Goal: Task Accomplishment & Management: Use online tool/utility

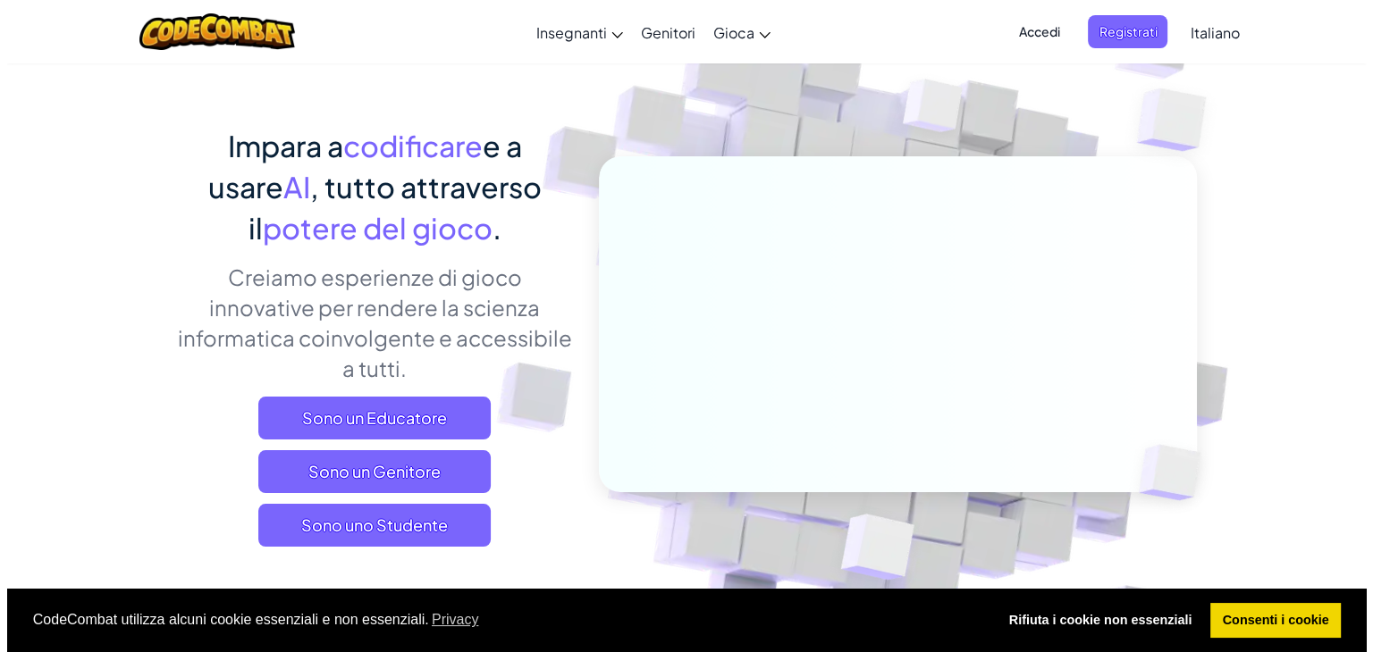
scroll to position [179, 0]
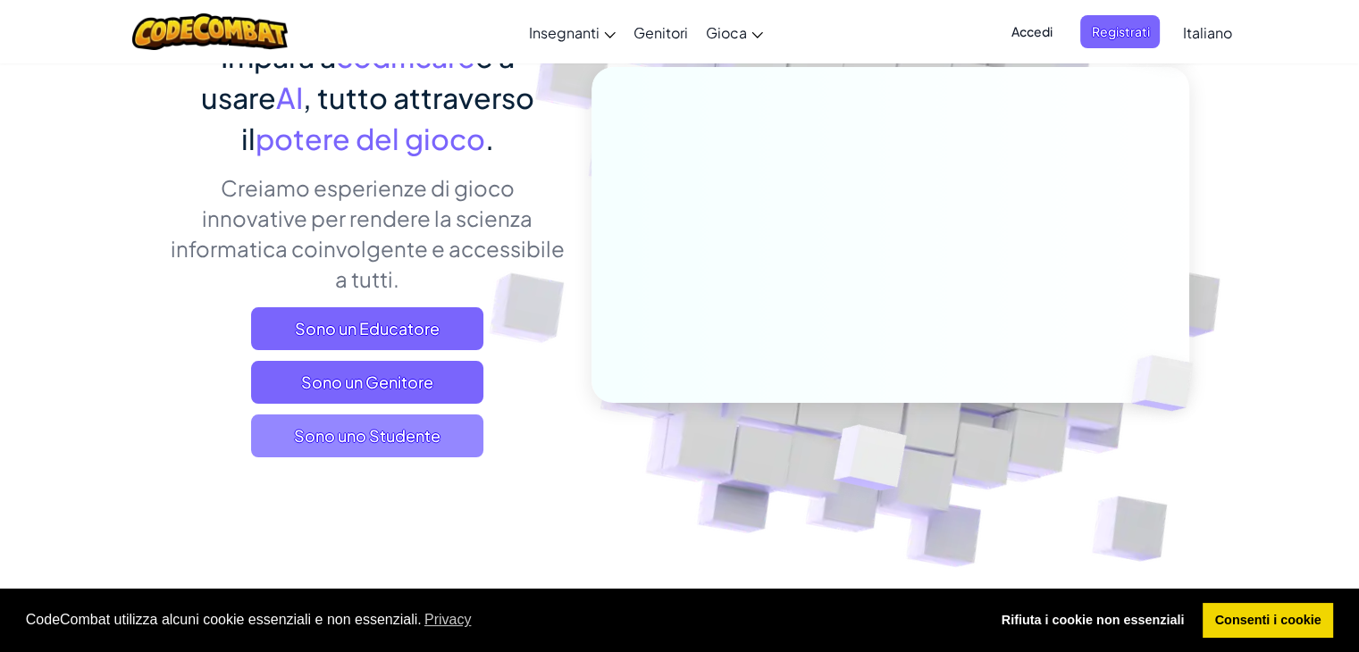
click at [456, 444] on span "Sono uno Studente" at bounding box center [367, 436] width 232 height 43
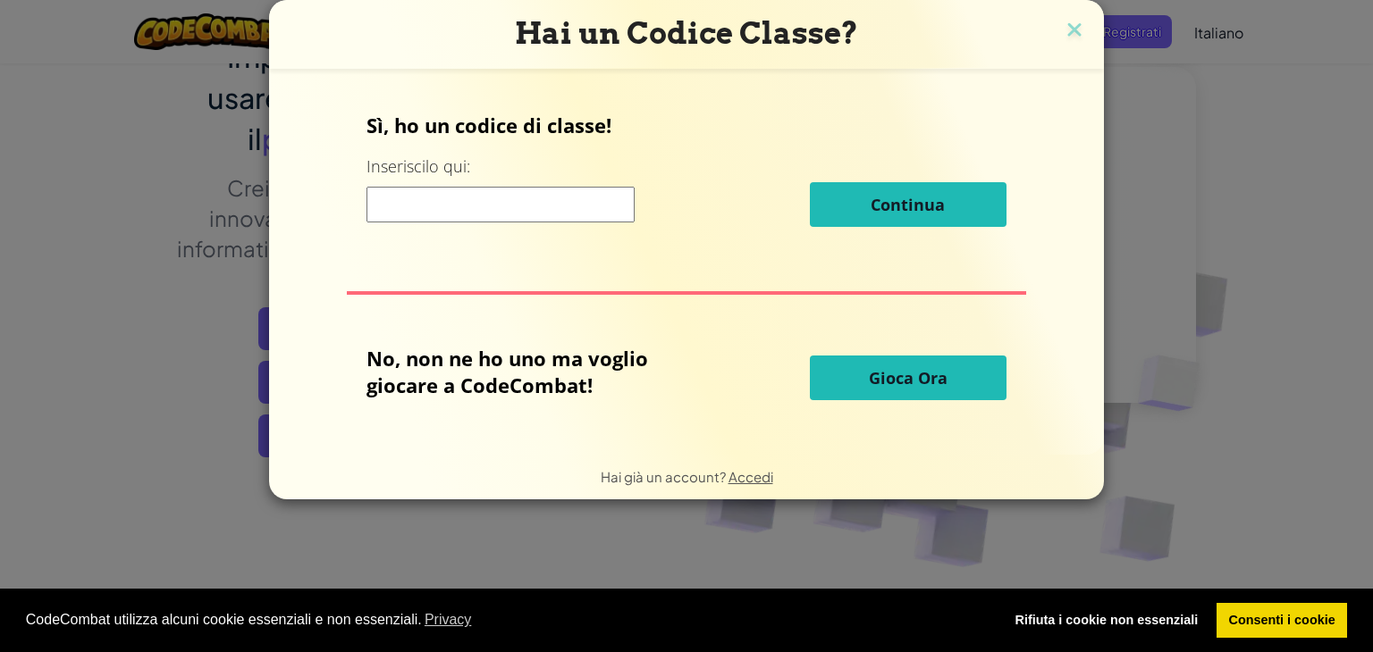
click at [892, 373] on span "Gioca Ora" at bounding box center [908, 377] width 79 height 21
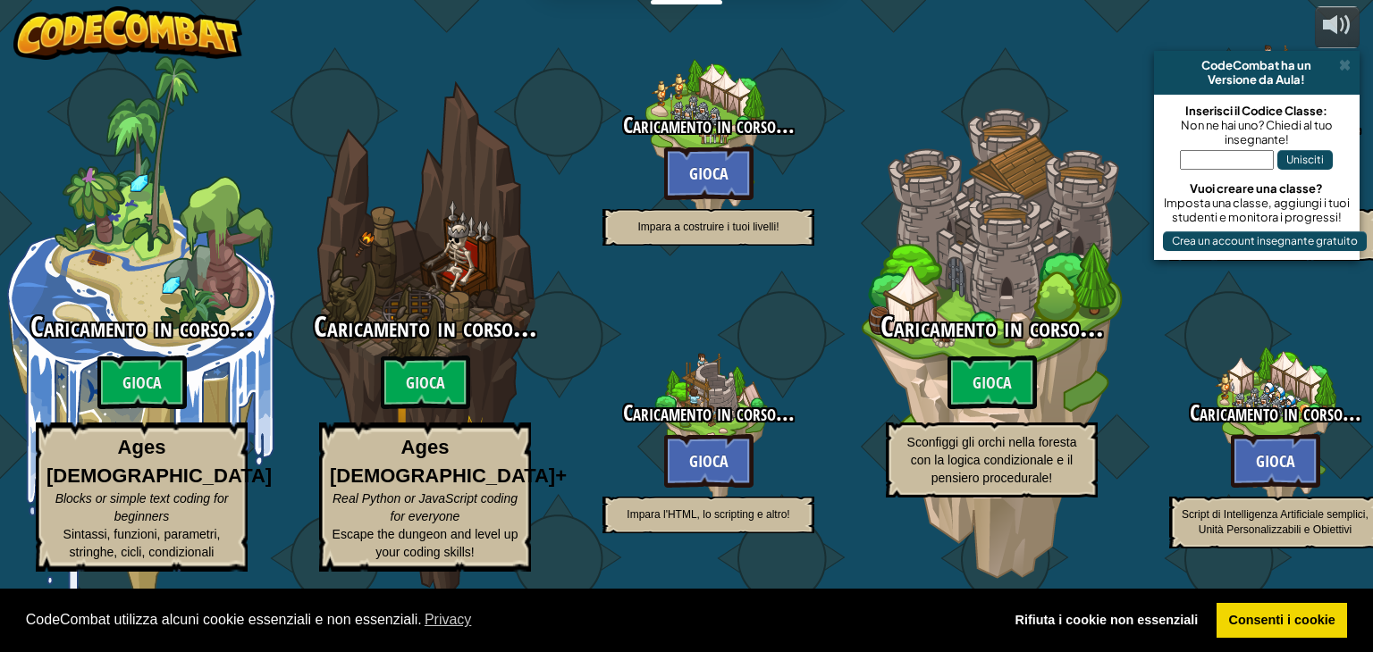
select select "it"
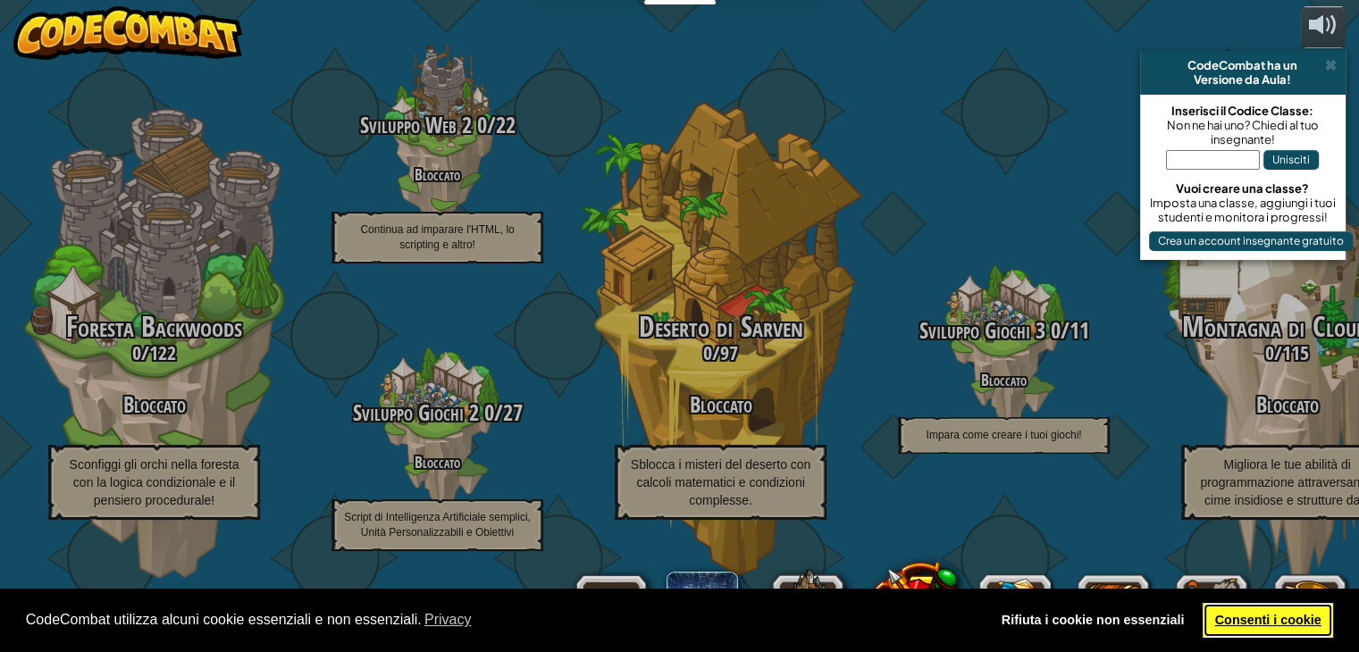
click at [1244, 611] on link "Consenti i cookie" at bounding box center [1268, 621] width 130 height 36
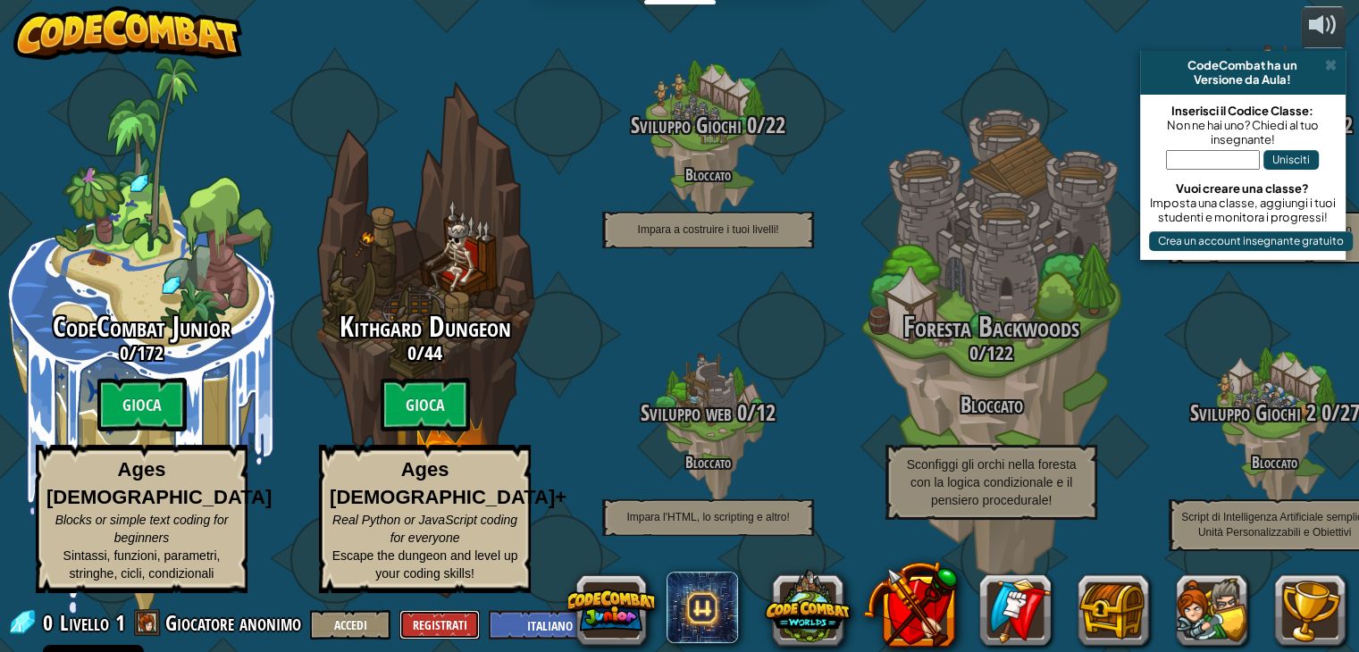
click at [417, 624] on button "Registrati" at bounding box center [439, 624] width 80 height 29
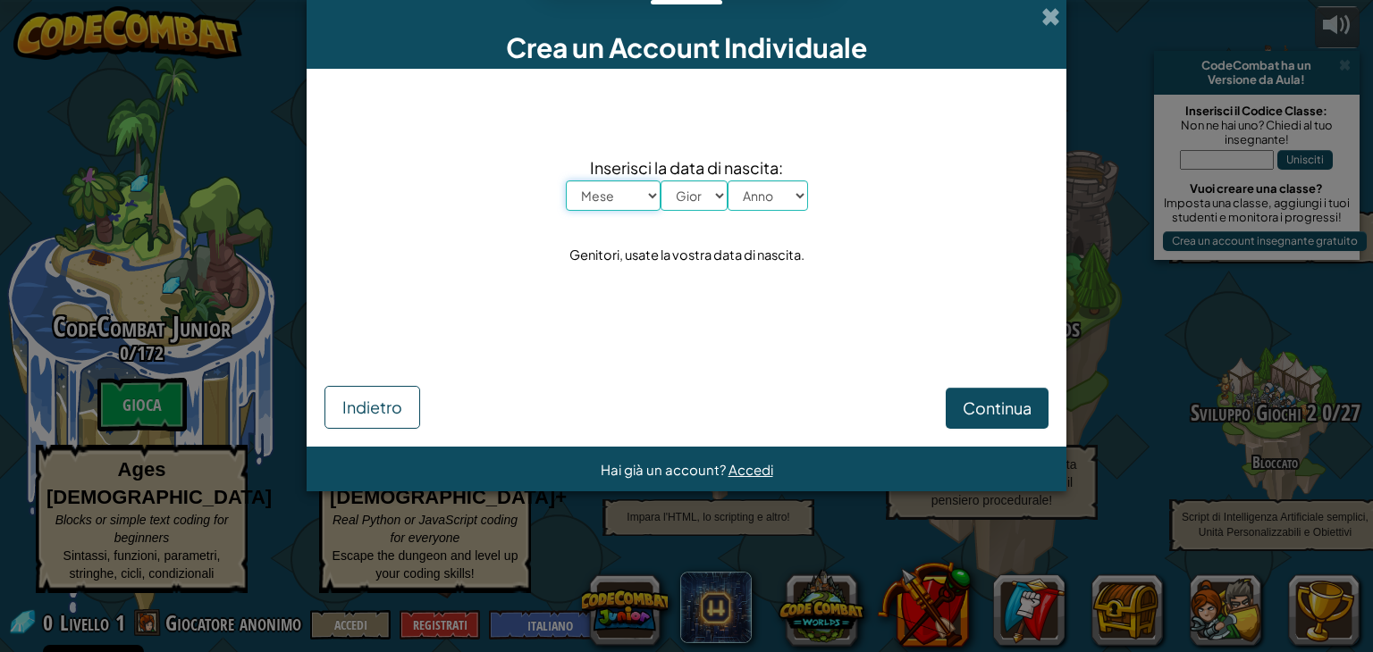
click at [641, 197] on select "Mese Gennaio Febbraio Marzo Aprile Maggio Giugno Luglio Agosto Settembre Ottobr…" at bounding box center [613, 196] width 95 height 30
select select "7"
click at [566, 181] on select "Mese Gennaio Febbraio Marzo Aprile Maggio Giugno Luglio Agosto Settembre Ottobr…" at bounding box center [613, 196] width 95 height 30
click at [703, 197] on select "Giorno 1 2 3 4 5 6 7 8 9 10 11 12 13 14 15 16 17 18 19 20 21 22 23 24 25 26 27 …" at bounding box center [693, 196] width 67 height 30
select select "25"
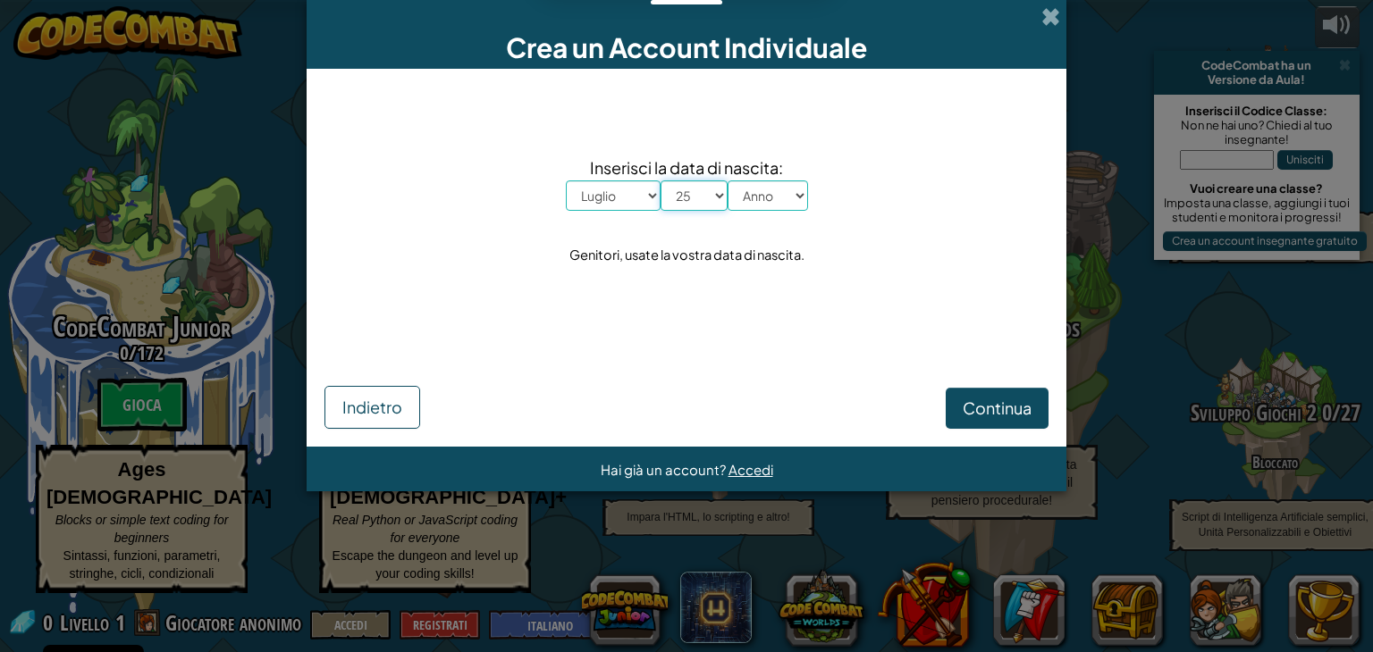
click at [660, 181] on select "Giorno 1 2 3 4 5 6 7 8 9 10 11 12 13 14 15 16 17 18 19 20 21 22 23 24 25 26 27 …" at bounding box center [693, 196] width 67 height 30
click at [733, 194] on select "Anno 2025 2024 2023 2022 2021 2020 2019 2018 2017 2016 2015 2014 2013 2012 2011…" at bounding box center [767, 196] width 80 height 30
select select "2006"
click at [727, 181] on select "Anno 2025 2024 2023 2022 2021 2020 2019 2018 2017 2016 2015 2014 2013 2012 2011…" at bounding box center [767, 196] width 80 height 30
click at [1008, 407] on span "Continua" at bounding box center [996, 408] width 69 height 21
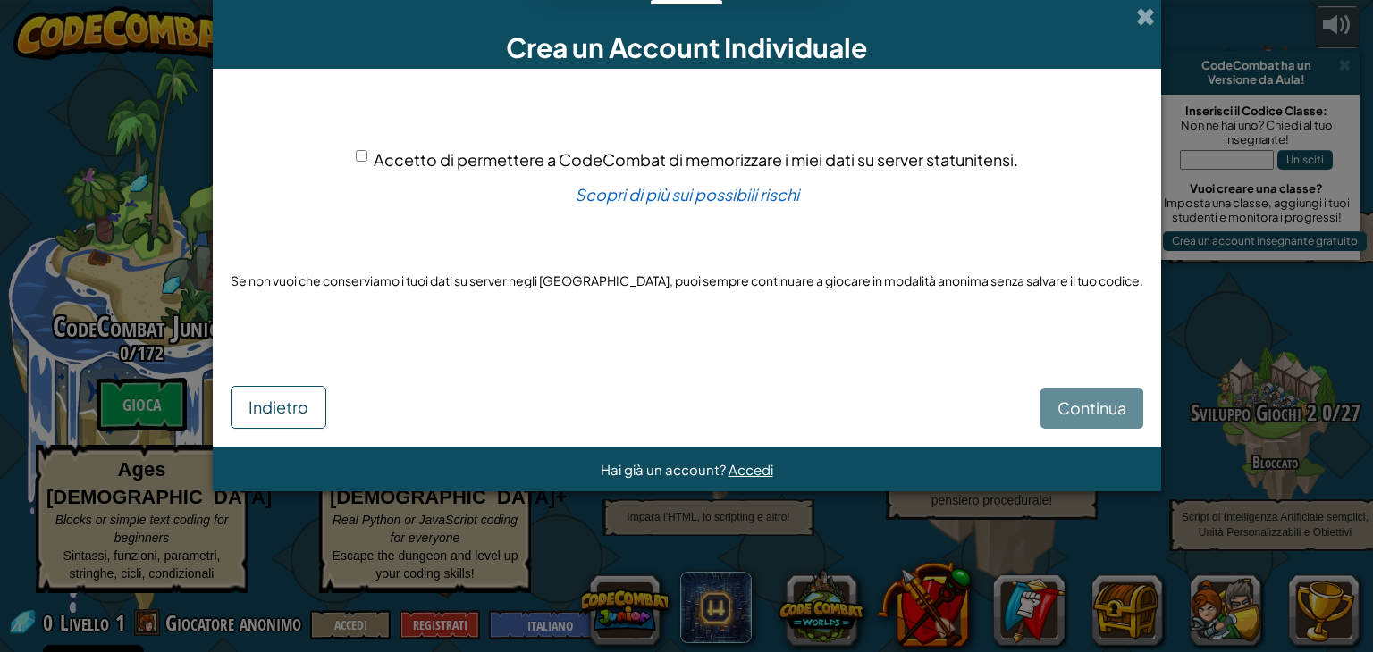
click at [382, 155] on span "Accetto di permettere a CodeCombat di memorizzare i miei dati su server statuni…" at bounding box center [696, 159] width 644 height 21
click at [367, 155] on input "Accetto di permettere a CodeCombat di memorizzare i miei dati su server statuni…" at bounding box center [362, 156] width 12 height 12
checkbox input "true"
click at [1094, 397] on button "Continua" at bounding box center [1091, 408] width 103 height 41
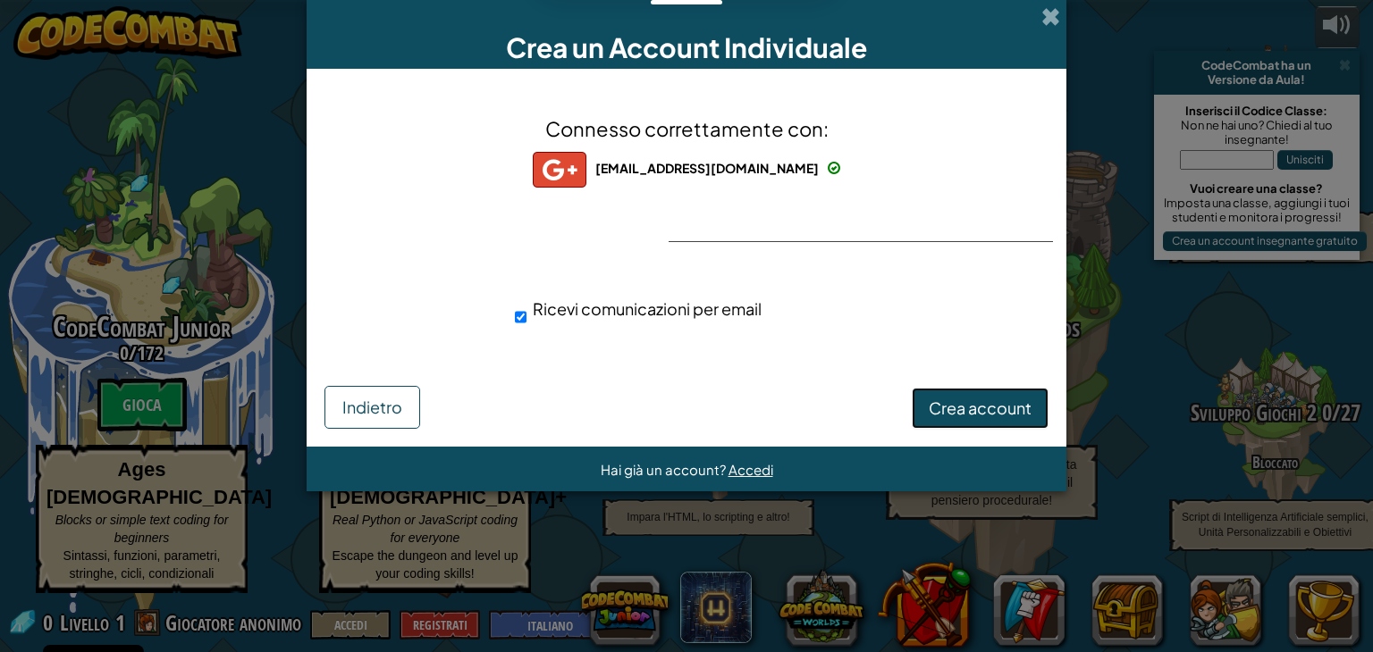
click at [996, 415] on span "Crea account" at bounding box center [979, 408] width 103 height 21
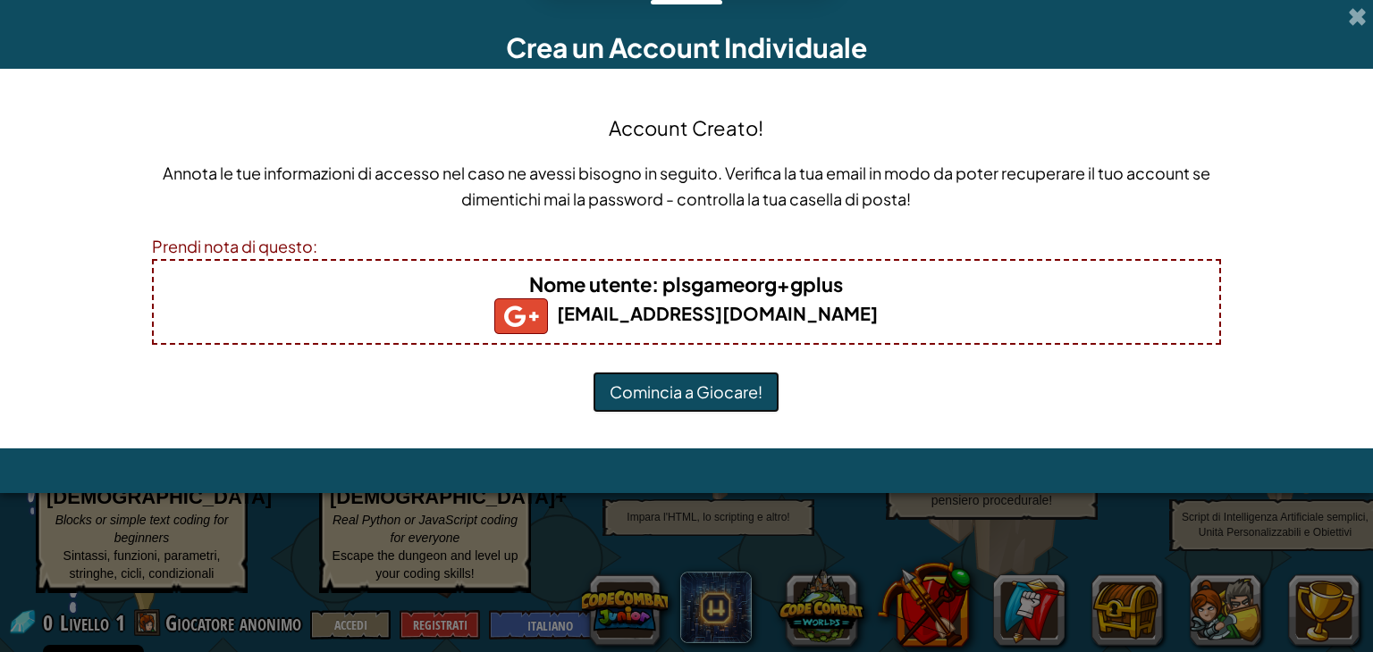
click at [633, 395] on button "Comincia a Giocare!" at bounding box center [685, 392] width 187 height 41
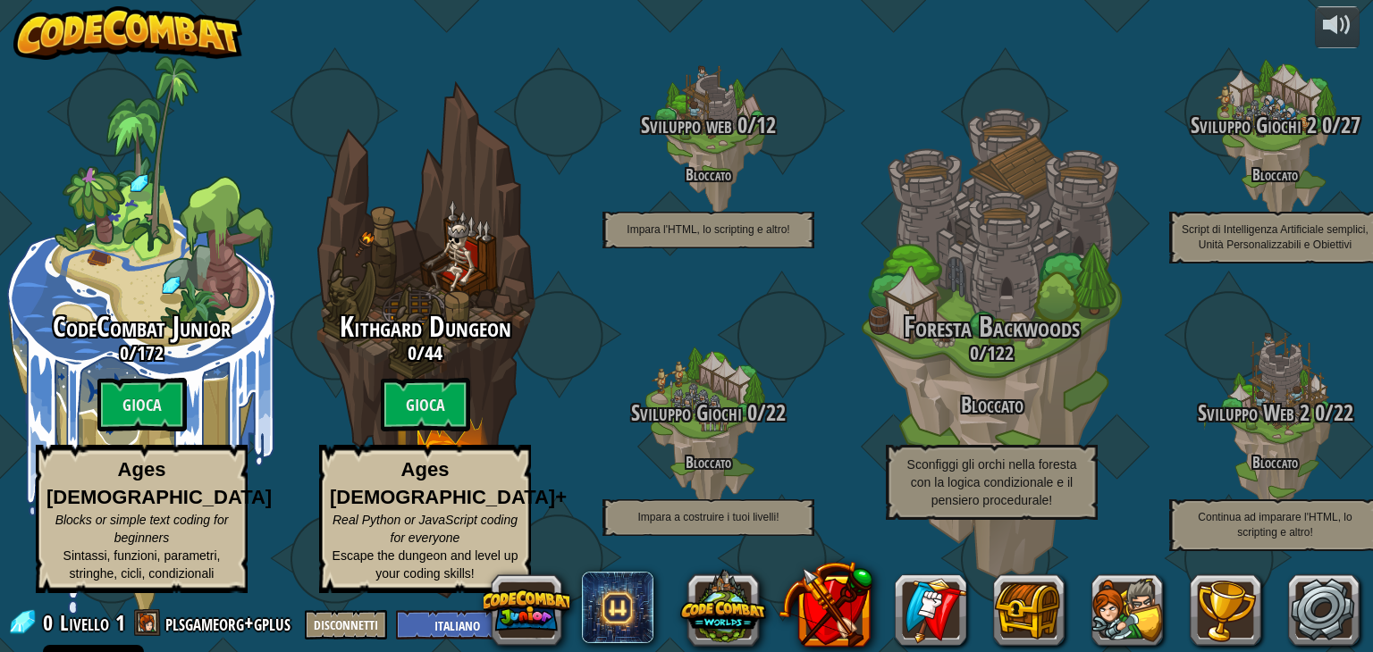
select select "it"
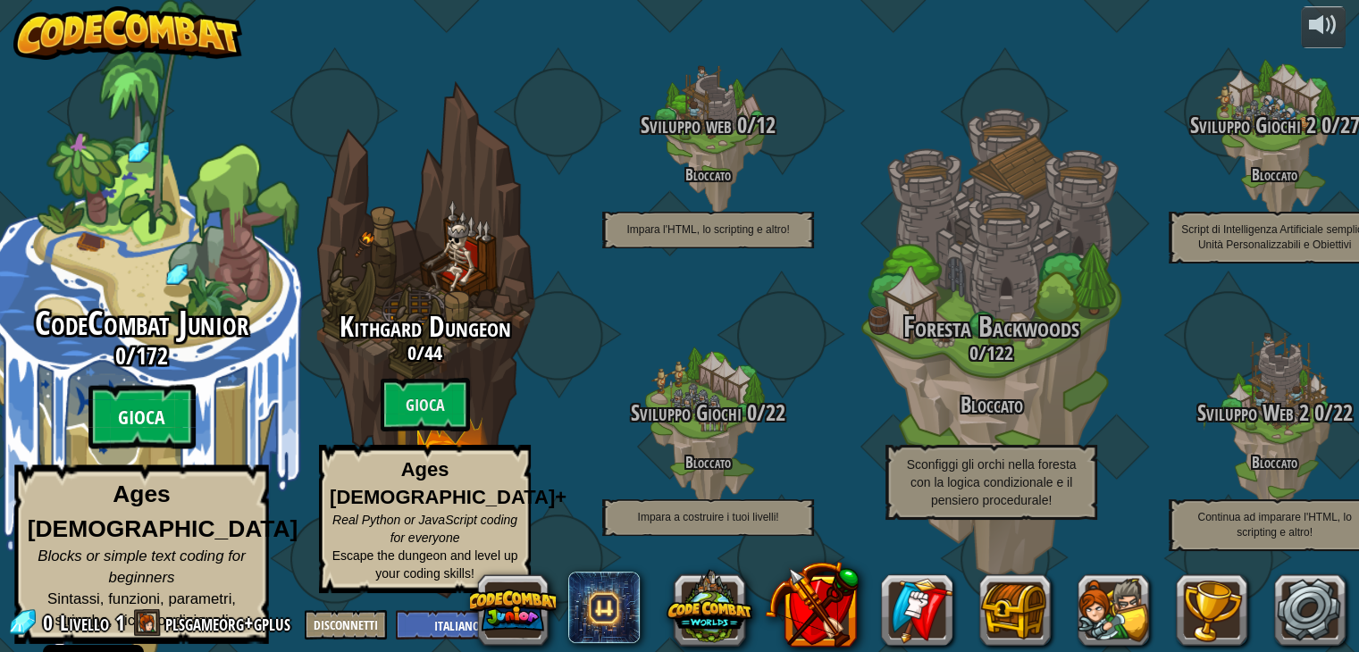
click at [151, 433] on btn "Gioca" at bounding box center [141, 417] width 107 height 64
select select "it"
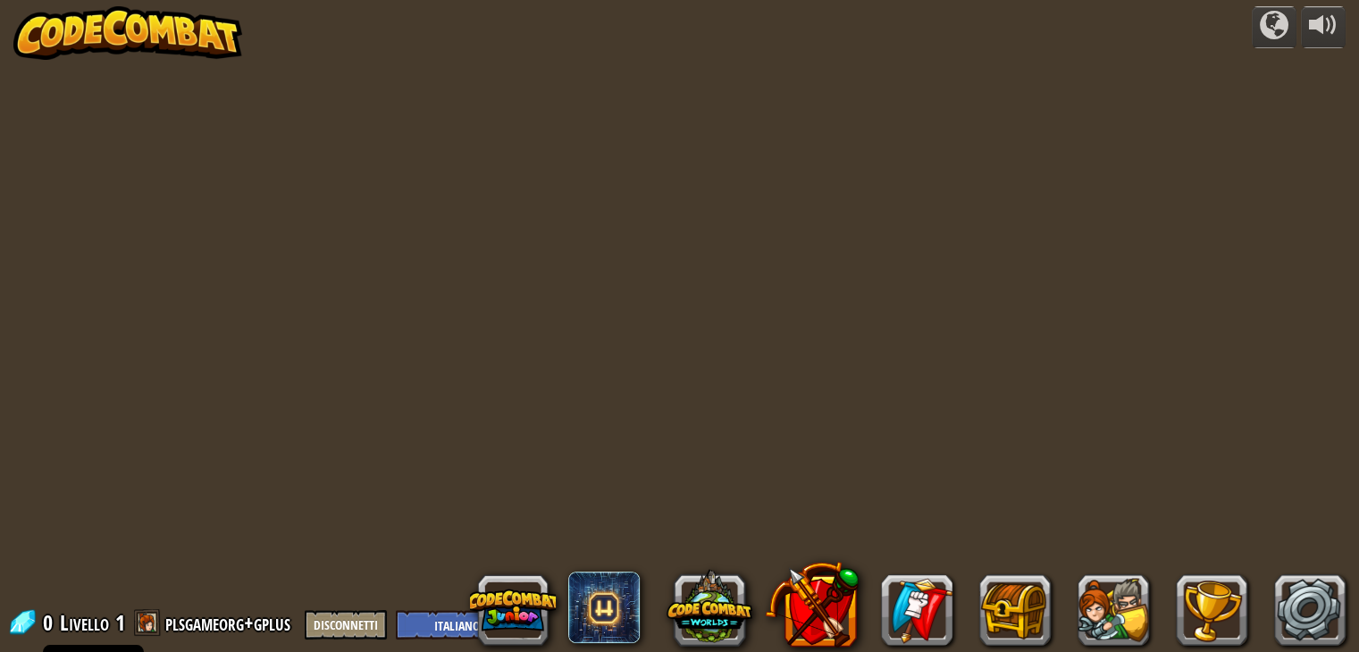
select select "it"
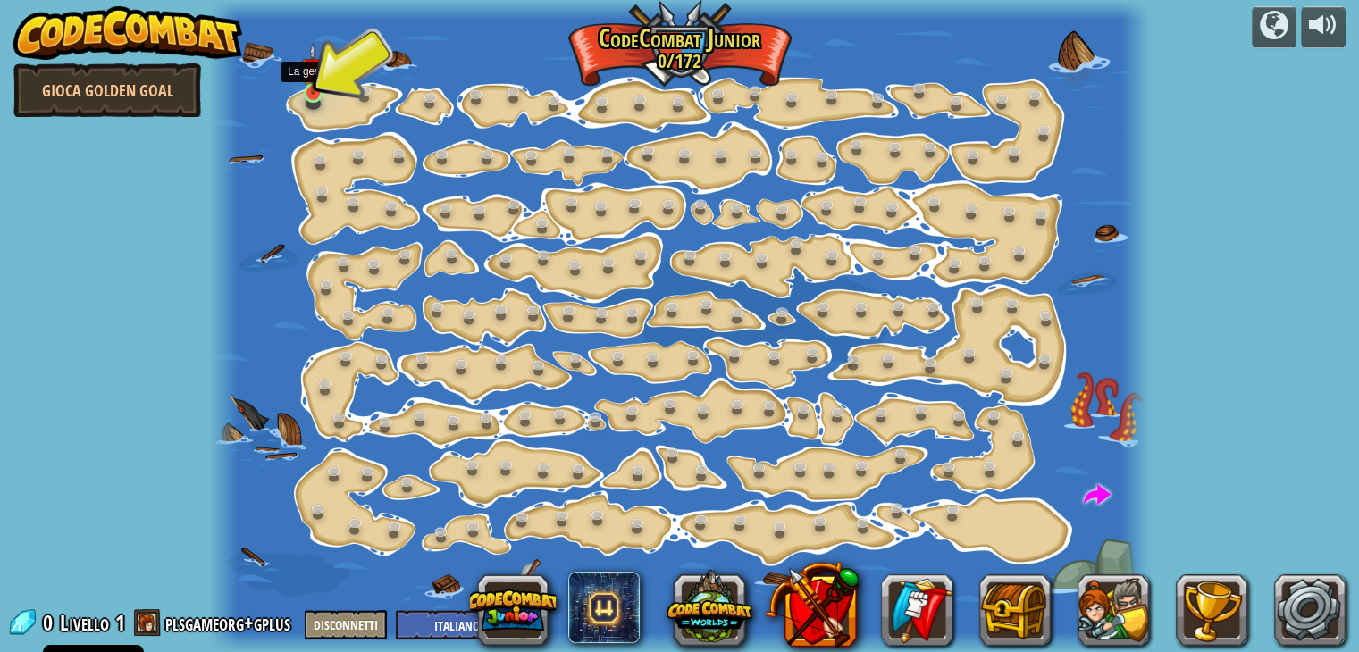
click at [314, 82] on img at bounding box center [313, 69] width 23 height 53
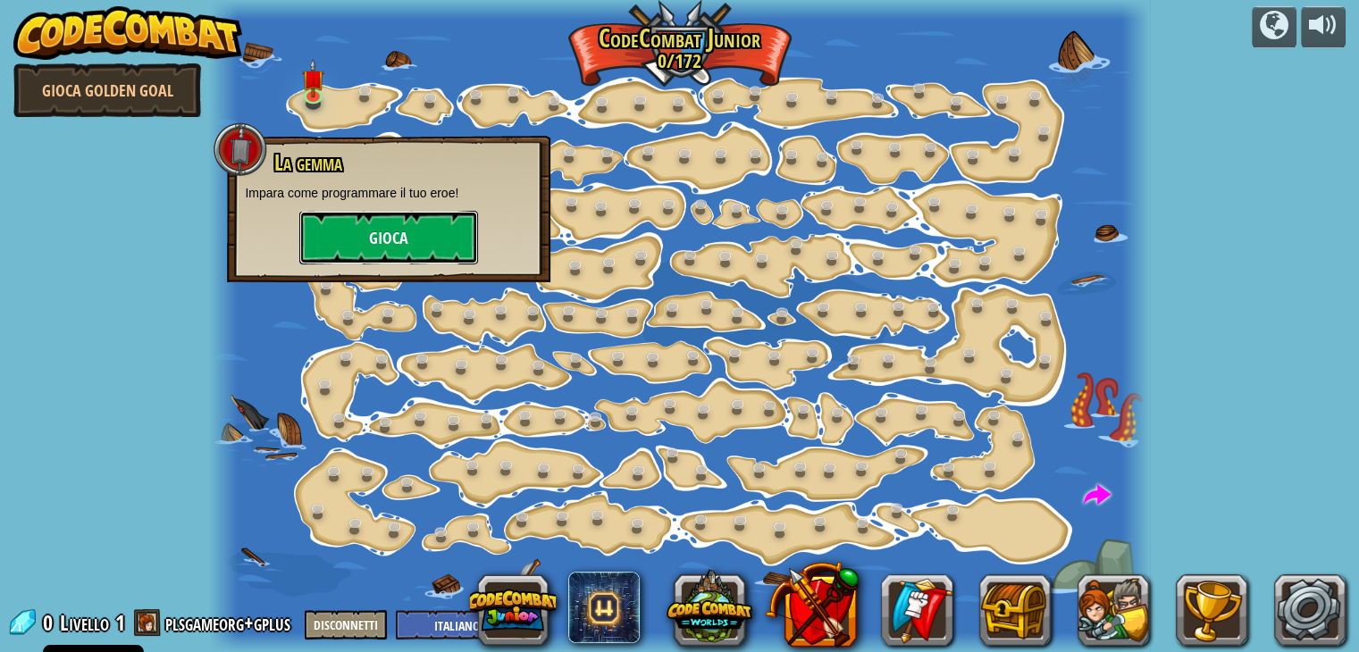
click at [366, 243] on button "Gioca" at bounding box center [388, 238] width 179 height 54
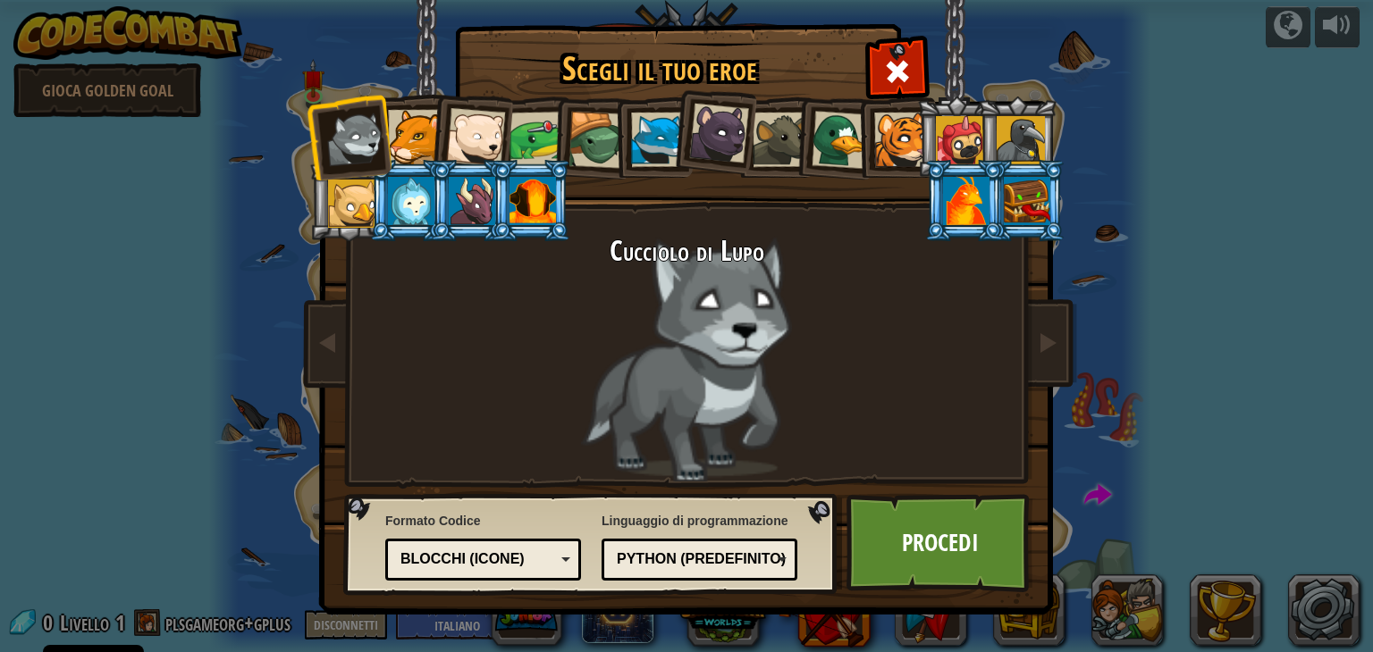
click at [353, 201] on div at bounding box center [352, 204] width 48 height 48
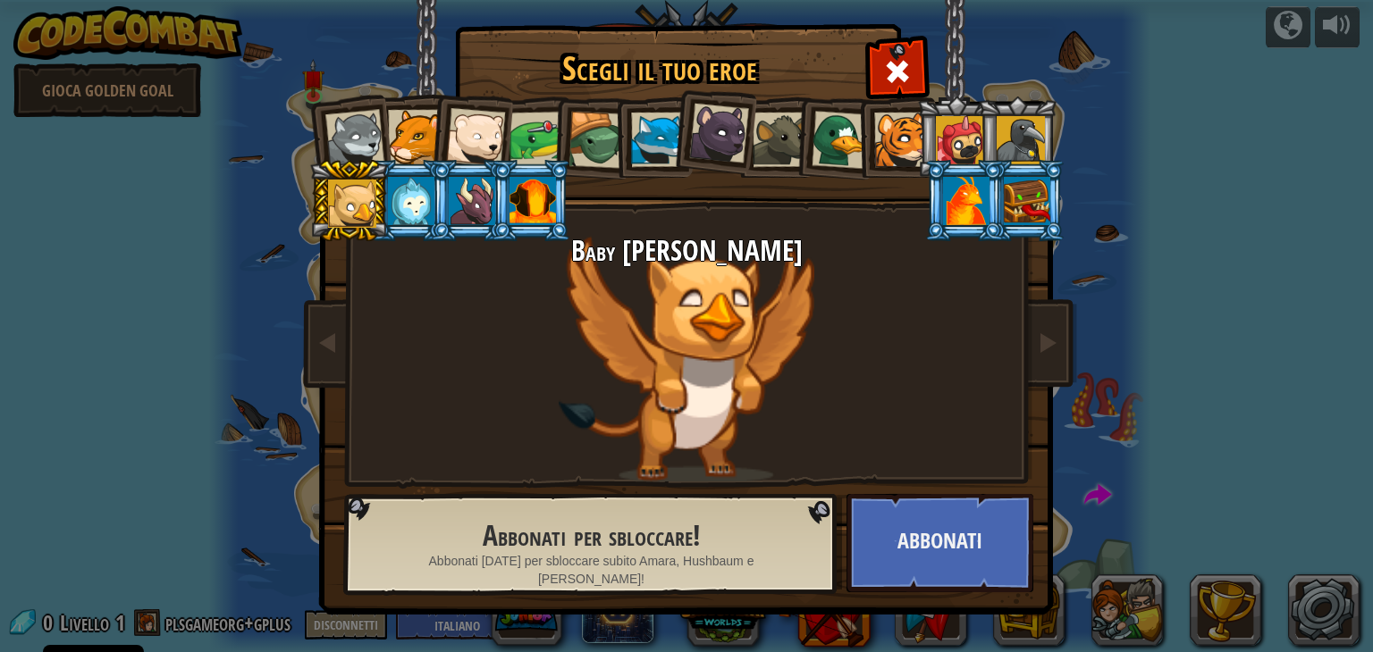
click at [336, 125] on div at bounding box center [354, 139] width 59 height 59
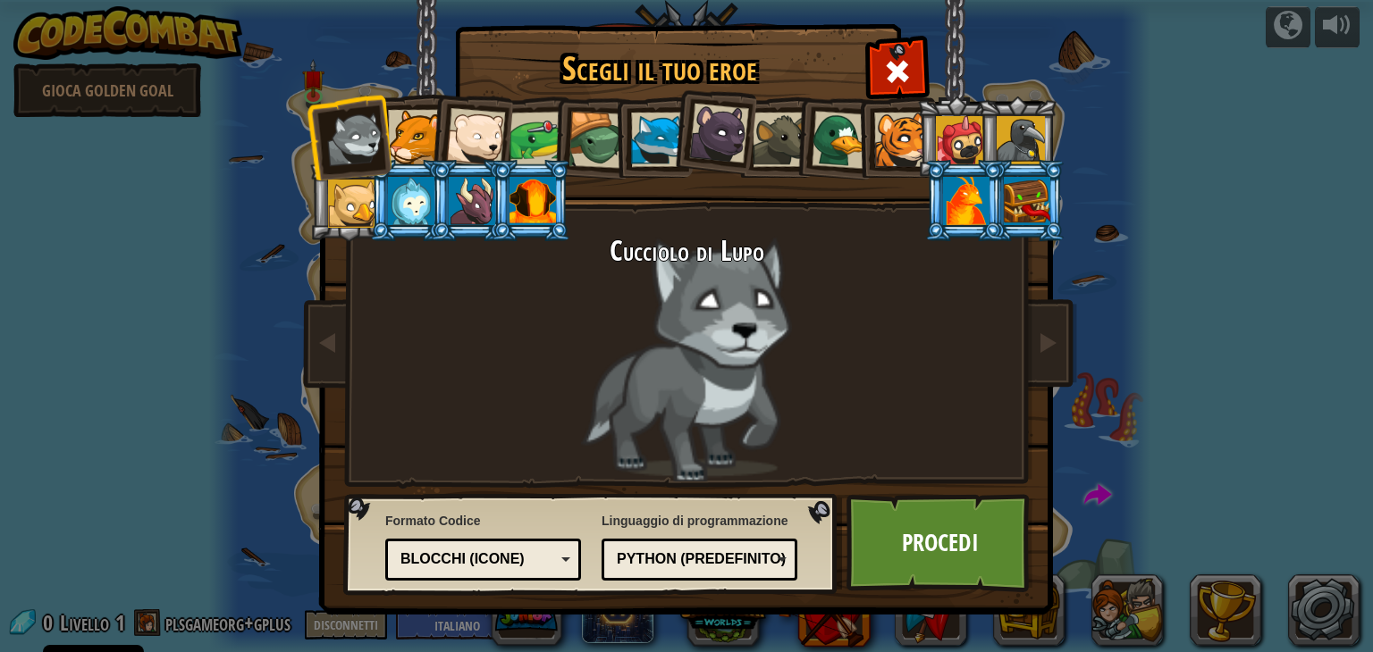
click at [422, 142] on div at bounding box center [415, 137] width 55 height 55
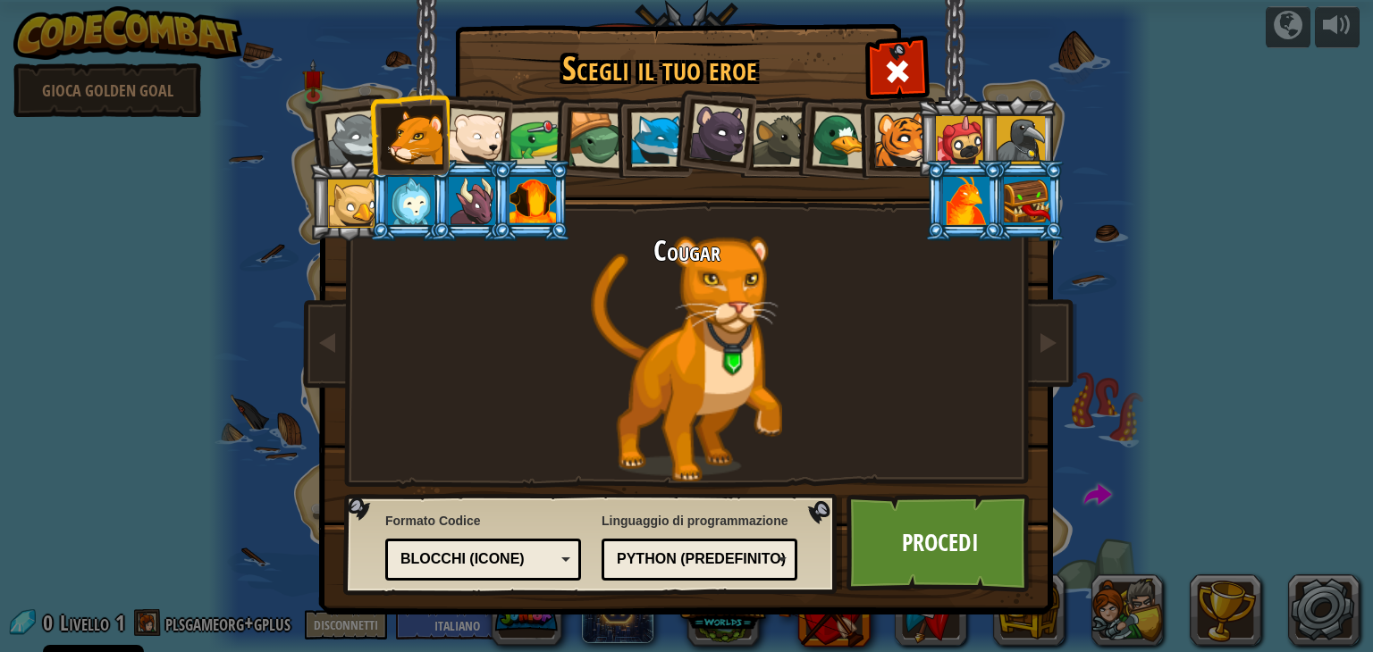
click at [693, 566] on div "Python (Predefinito)" at bounding box center [694, 560] width 155 height 21
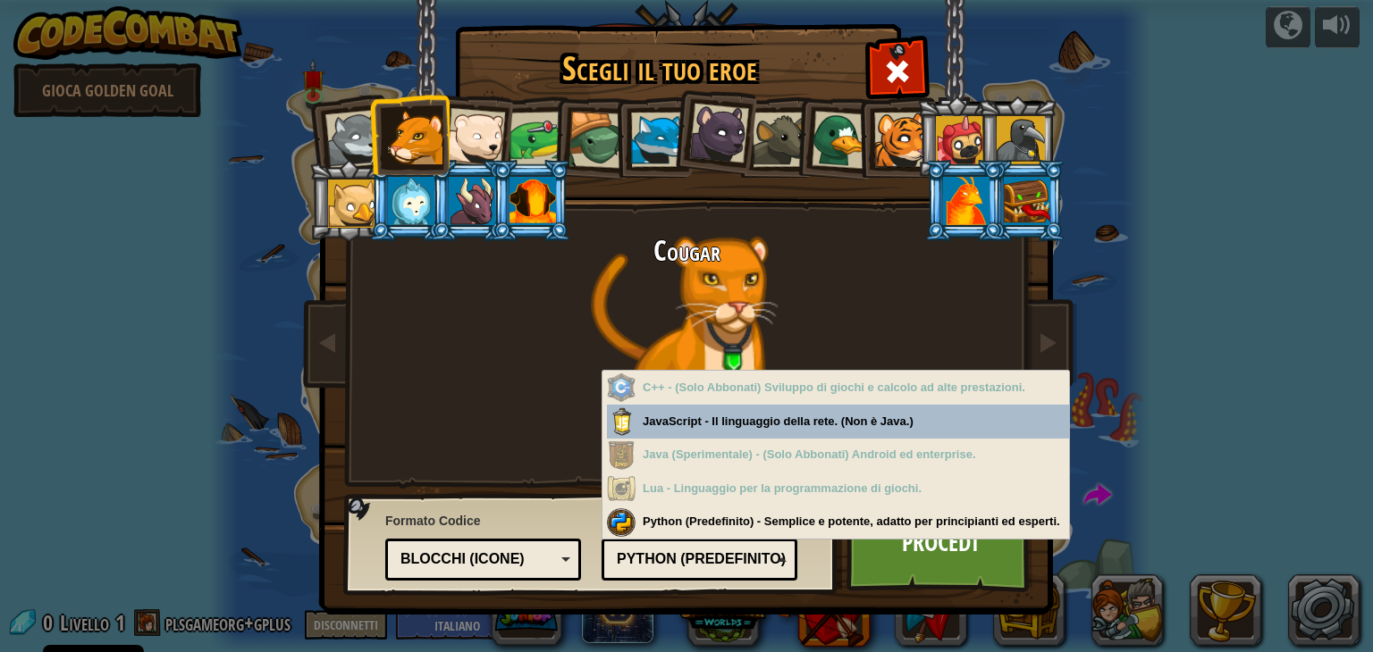
click at [545, 548] on div "Blocchi (icone)" at bounding box center [483, 560] width 172 height 28
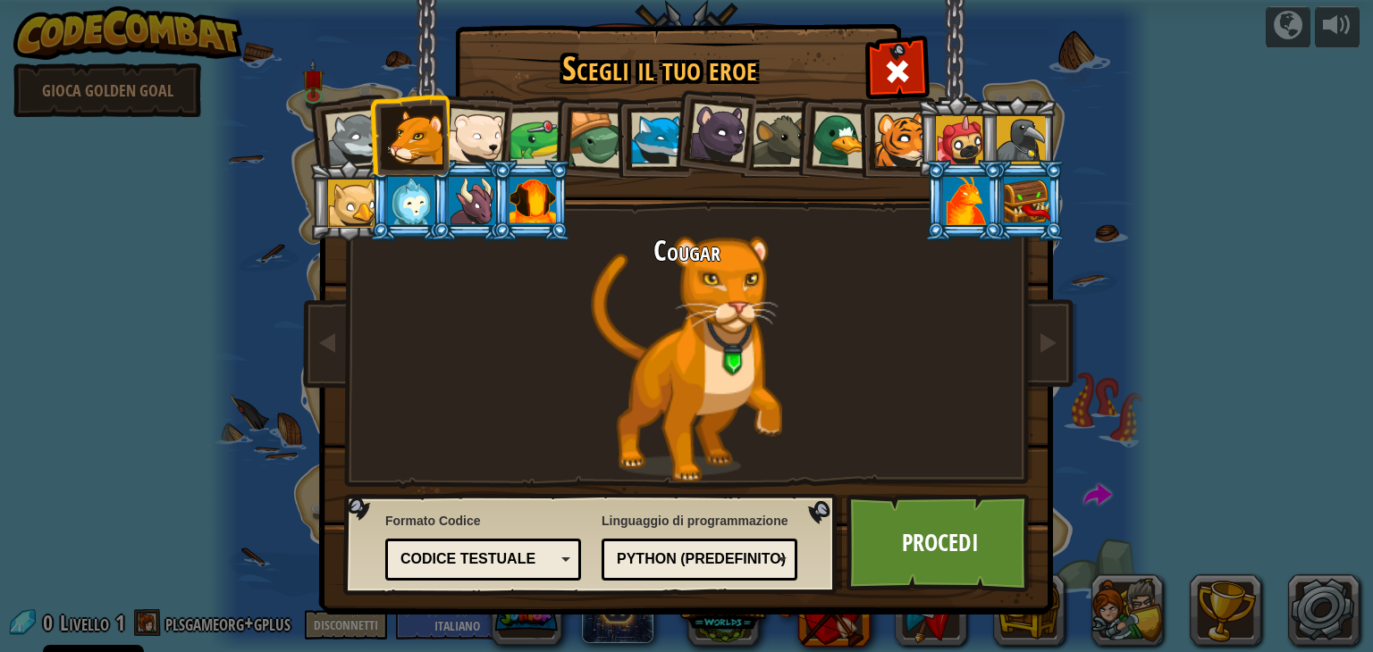
click at [340, 130] on div at bounding box center [354, 139] width 59 height 59
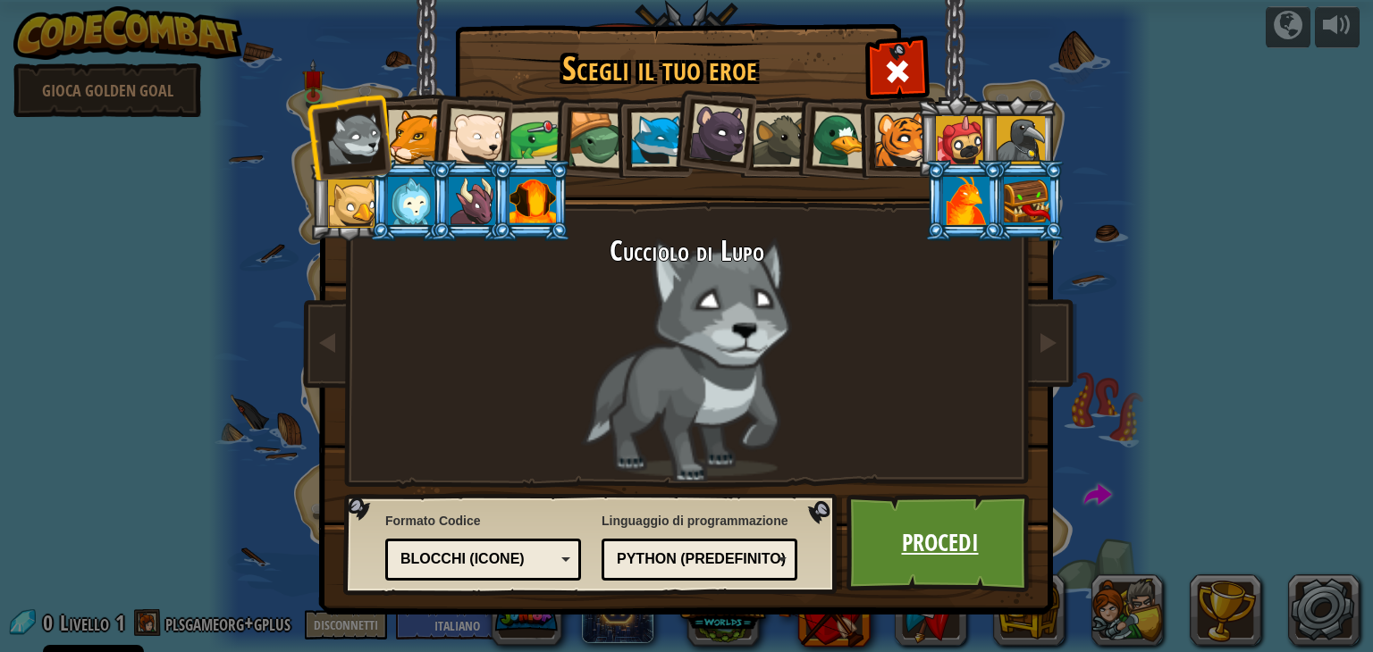
click at [972, 546] on link "Procedi" at bounding box center [939, 543] width 187 height 98
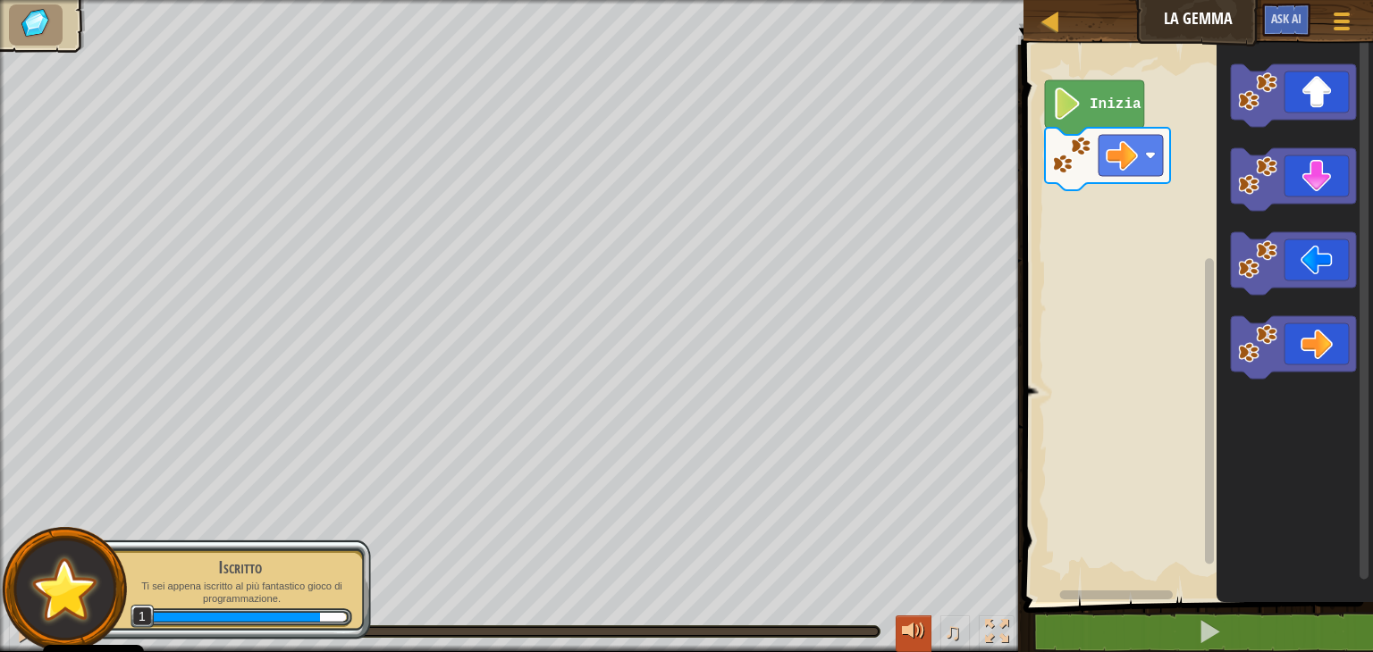
click at [908, 625] on div at bounding box center [913, 631] width 23 height 23
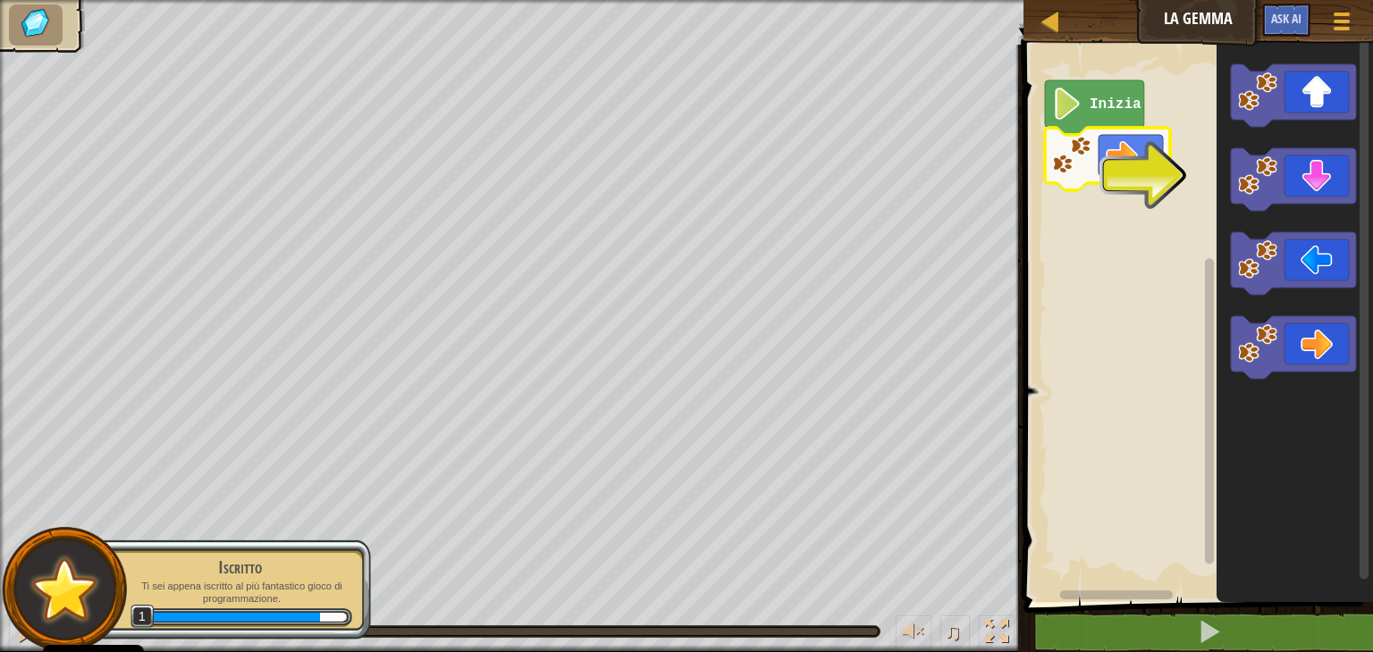
click at [1117, 487] on rect "Area di lavoro di Blockly" at bounding box center [1195, 319] width 355 height 567
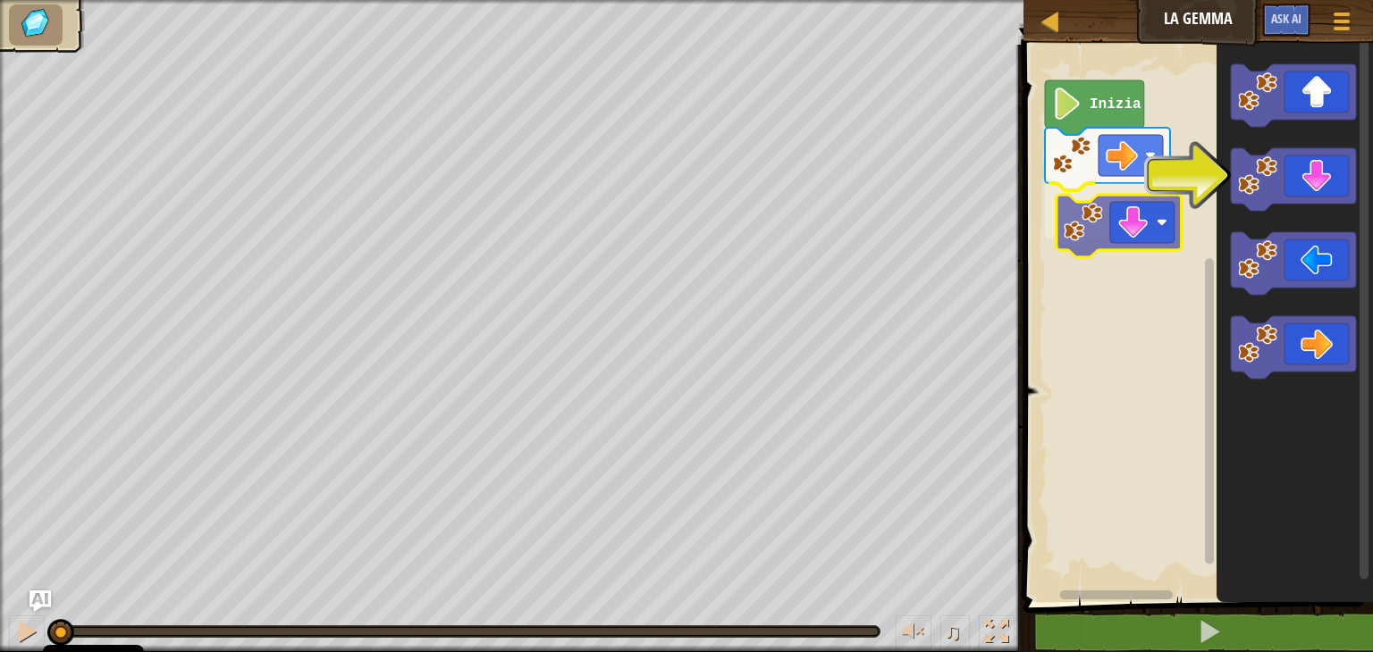
click at [1062, 234] on div "Inizia" at bounding box center [1195, 319] width 355 height 567
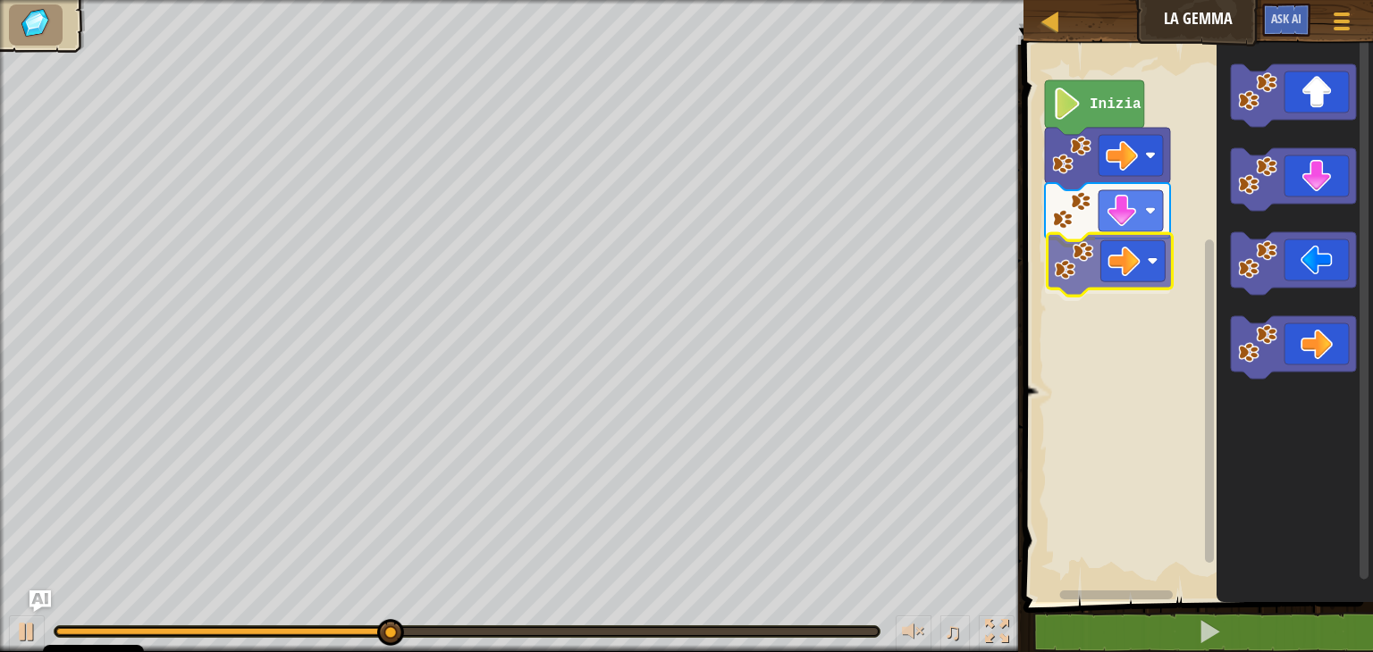
click at [1085, 266] on div "Inizia" at bounding box center [1195, 319] width 355 height 567
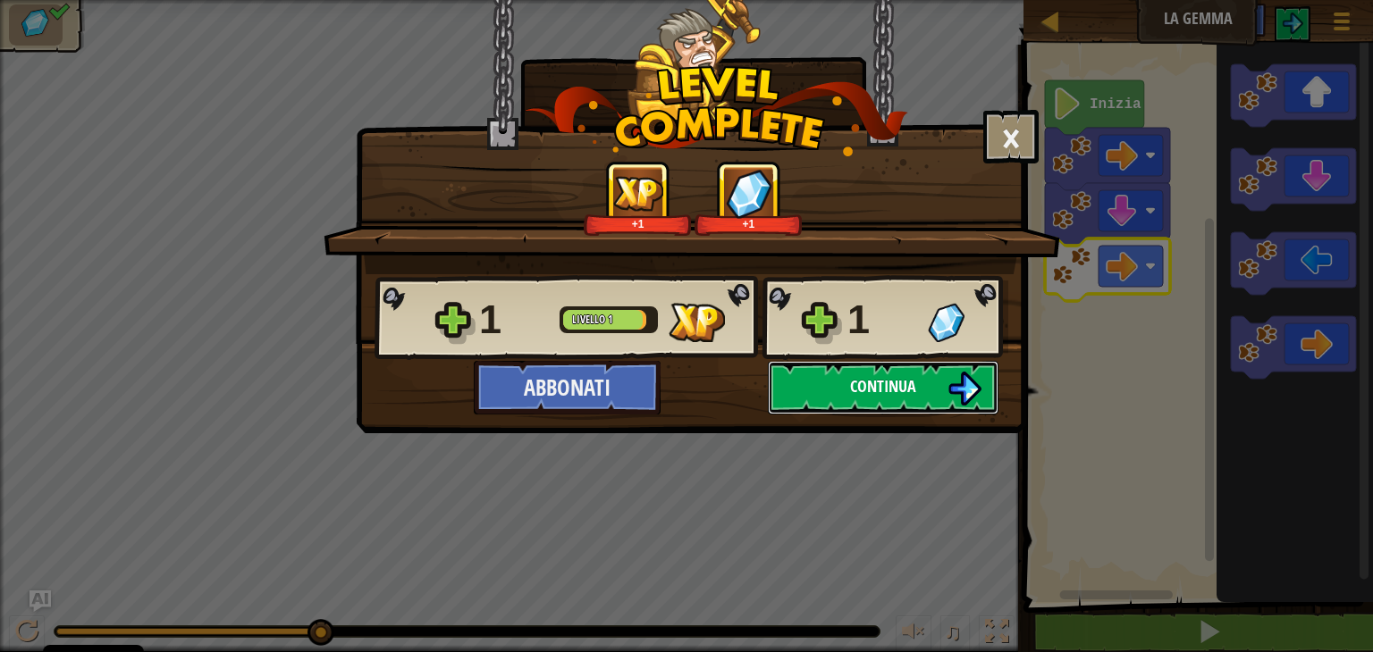
click at [908, 399] on button "Continua" at bounding box center [883, 388] width 231 height 54
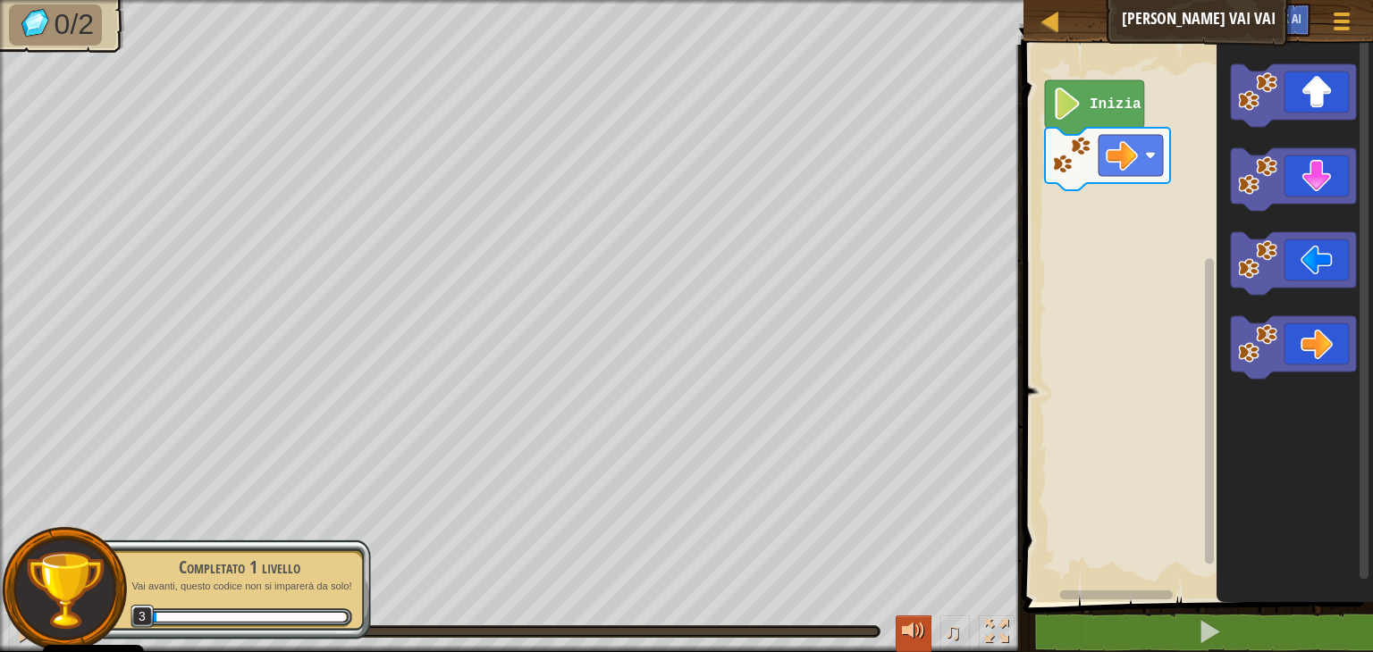
click at [922, 626] on div at bounding box center [913, 631] width 23 height 23
click at [958, 625] on span "♫" at bounding box center [953, 631] width 18 height 27
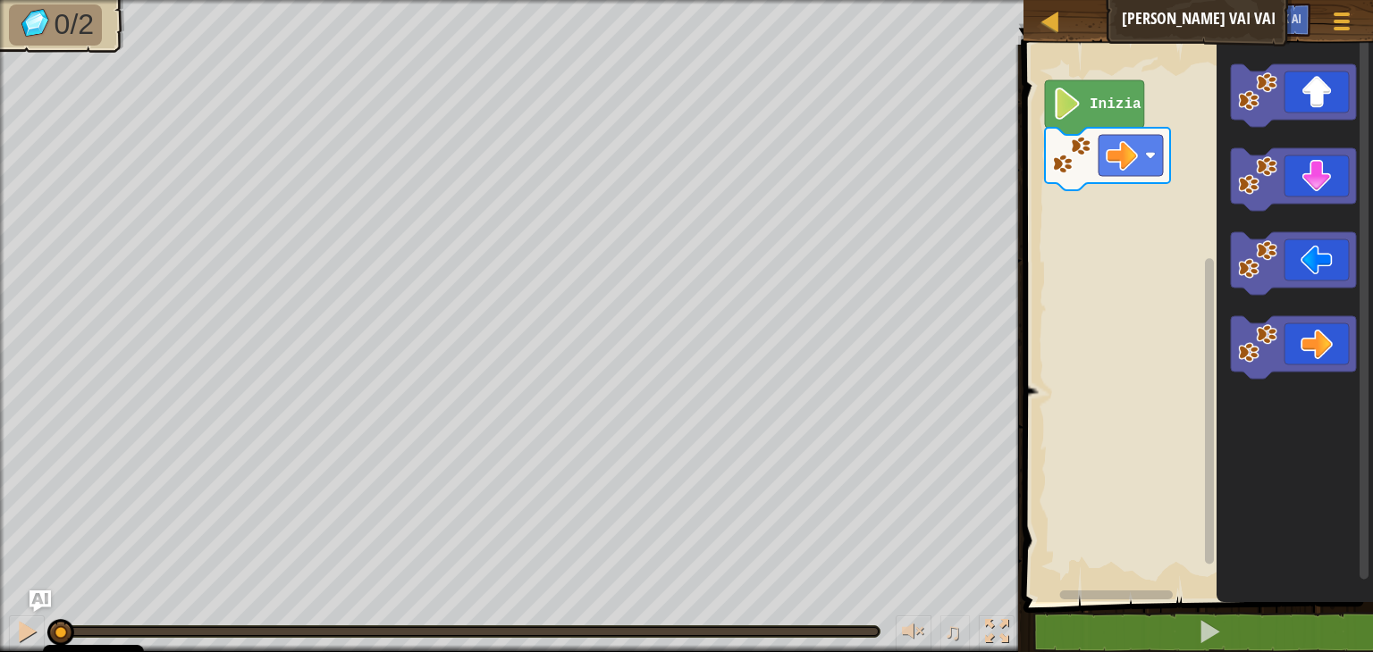
click at [1214, 248] on div "Inizia" at bounding box center [1195, 319] width 355 height 567
click at [1209, 223] on div "Inizia" at bounding box center [1195, 319] width 355 height 567
click at [1247, 112] on icon "Area di lavoro di Blockly" at bounding box center [1293, 95] width 125 height 63
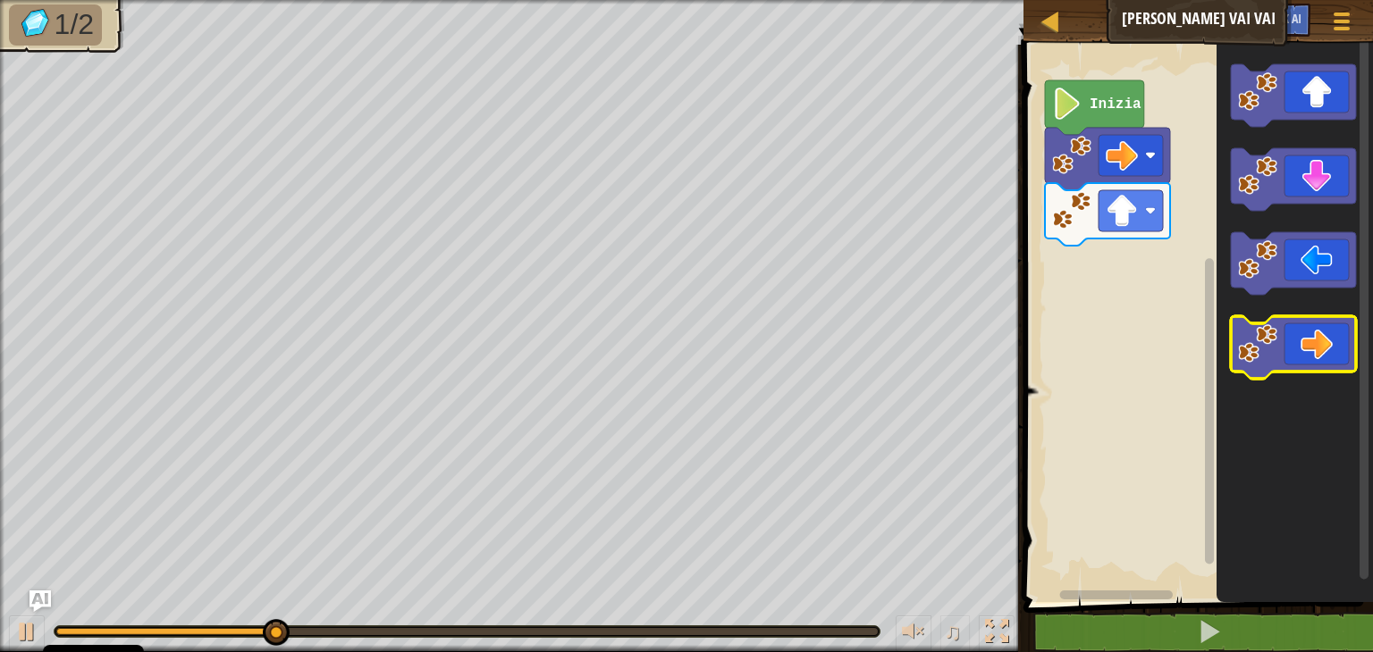
click at [1273, 346] on image "Area di lavoro di Blockly" at bounding box center [1257, 343] width 39 height 39
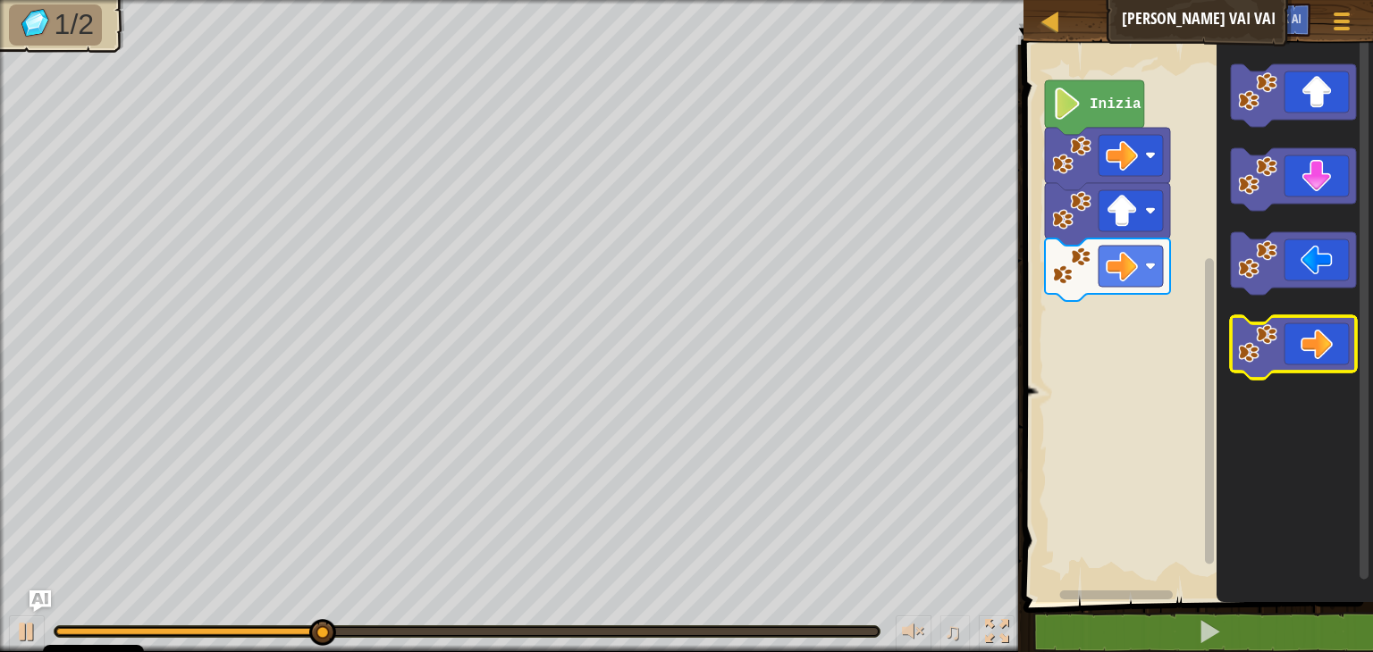
click at [1273, 346] on image "Area di lavoro di Blockly" at bounding box center [1257, 343] width 39 height 39
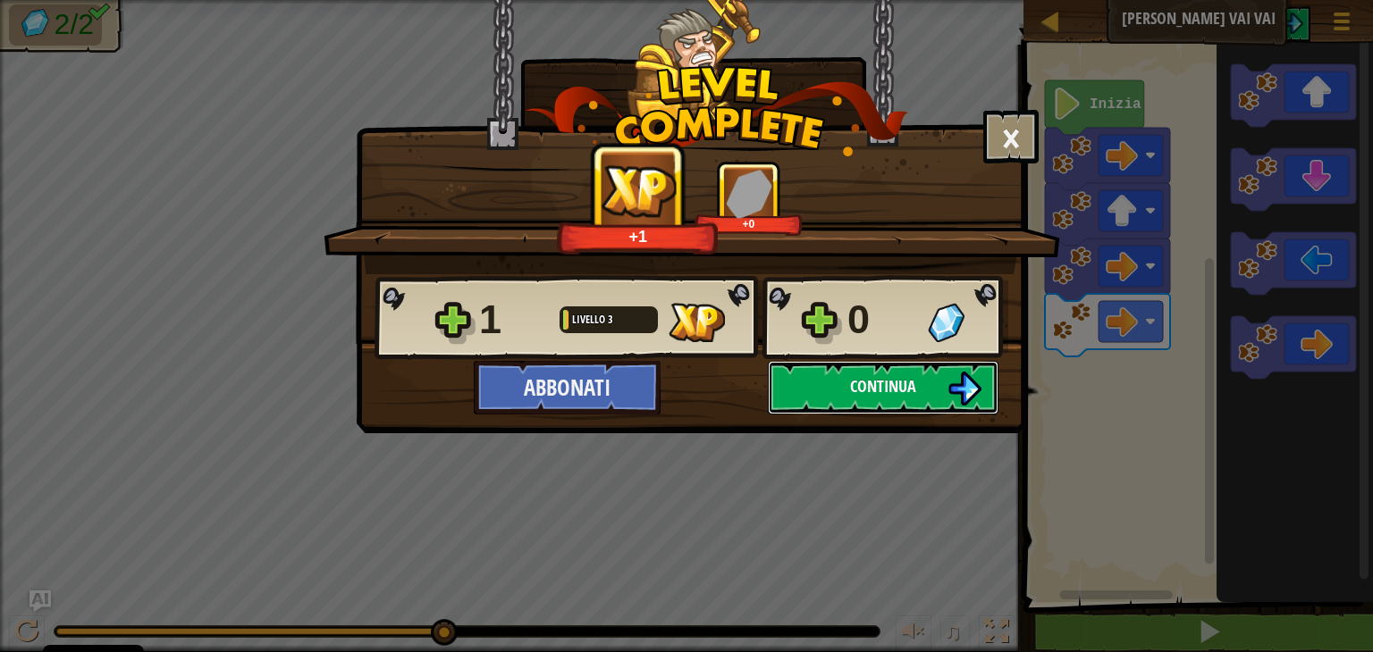
click at [883, 391] on span "Continua" at bounding box center [883, 386] width 66 height 22
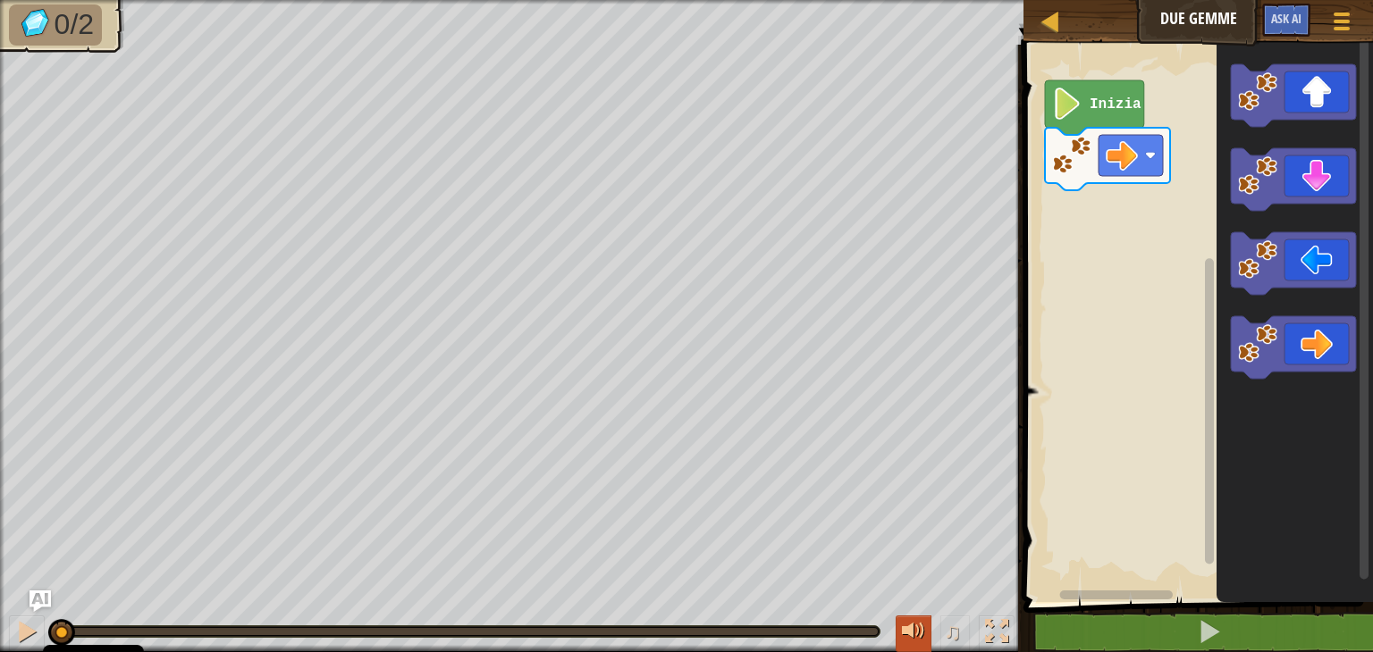
click at [922, 631] on div at bounding box center [913, 631] width 23 height 23
click at [954, 634] on span "♫" at bounding box center [953, 631] width 18 height 27
click at [918, 625] on div at bounding box center [913, 631] width 23 height 23
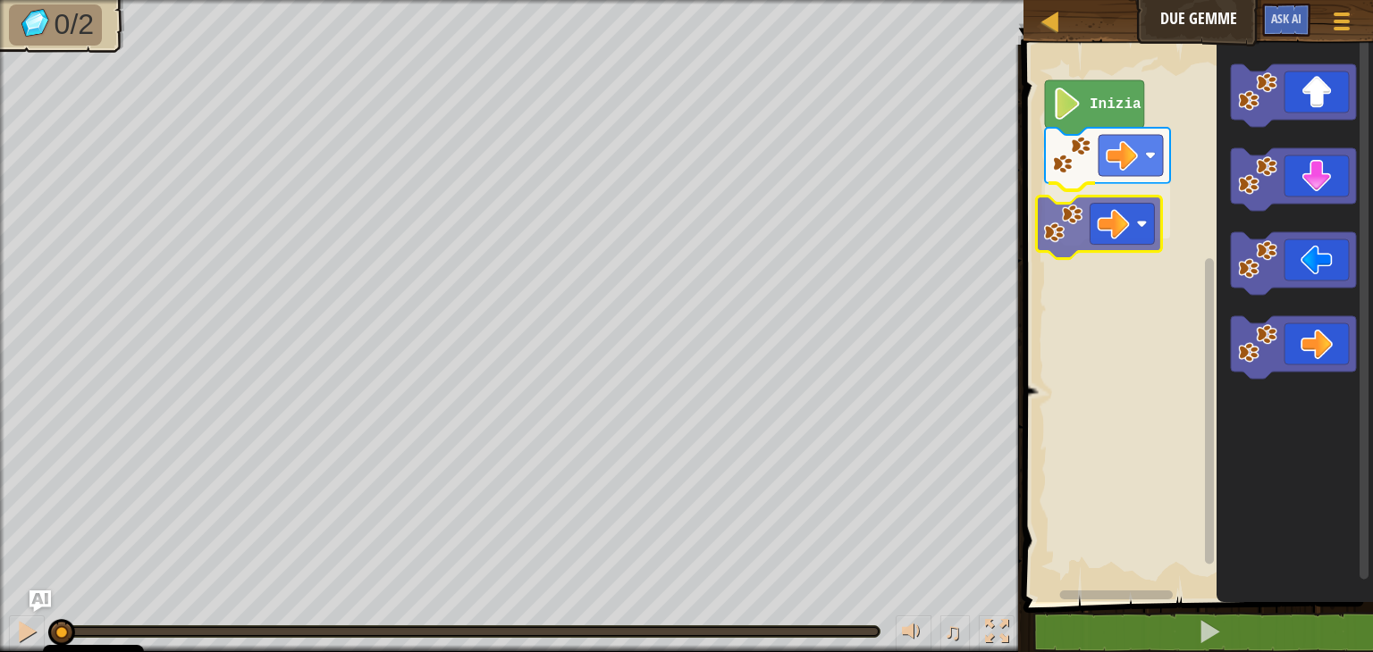
click at [1080, 233] on div "Inizia" at bounding box center [1195, 319] width 355 height 567
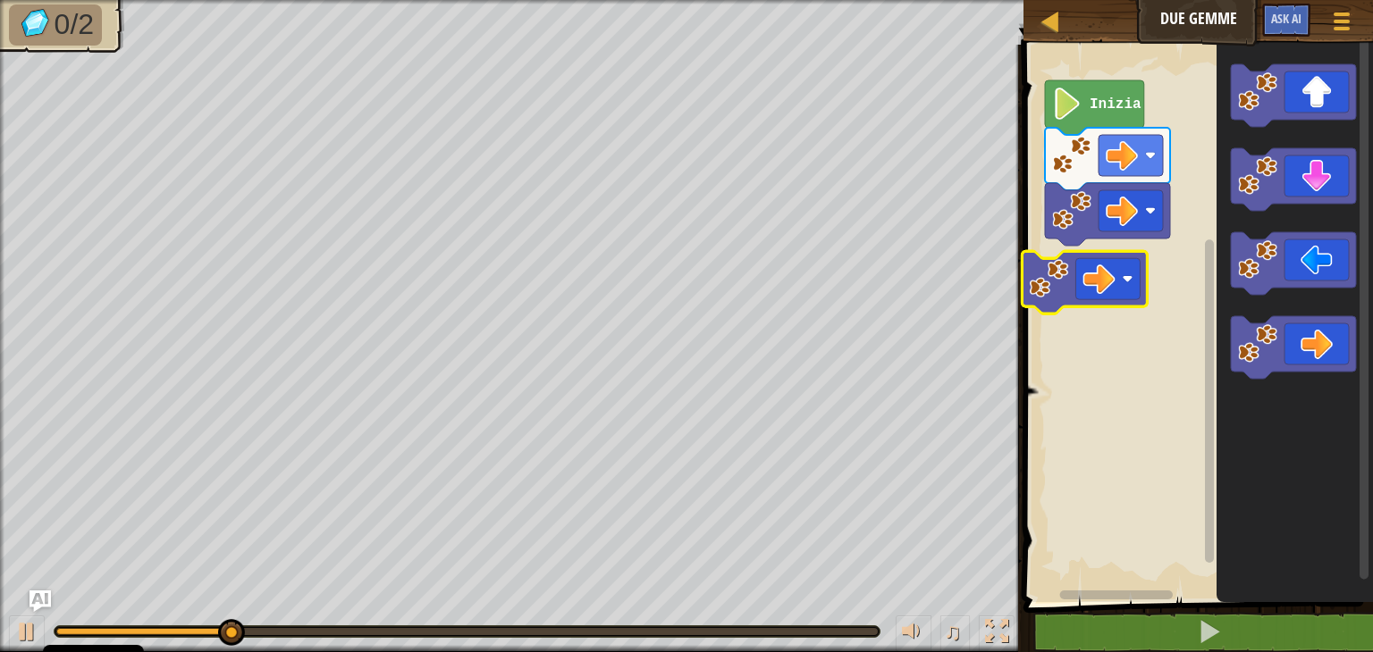
click at [1036, 281] on div "Inizia" at bounding box center [1195, 319] width 355 height 567
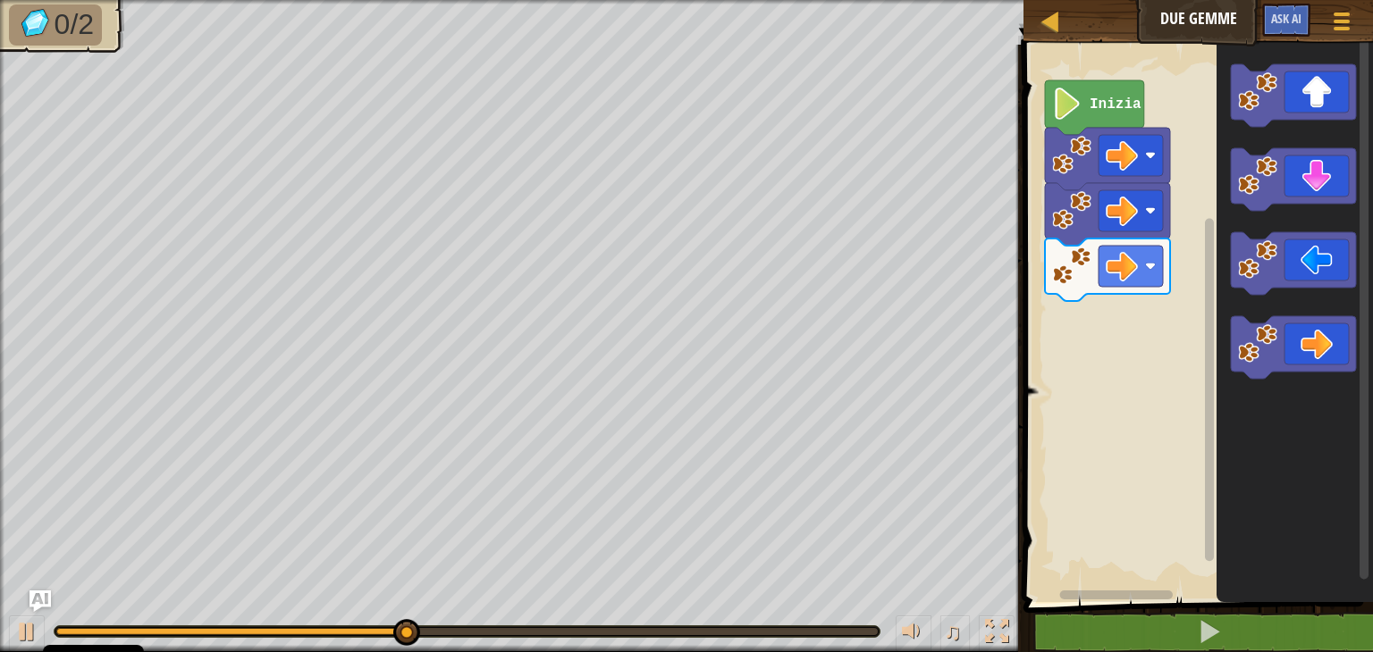
click at [1194, 234] on div "Inizia" at bounding box center [1195, 319] width 355 height 567
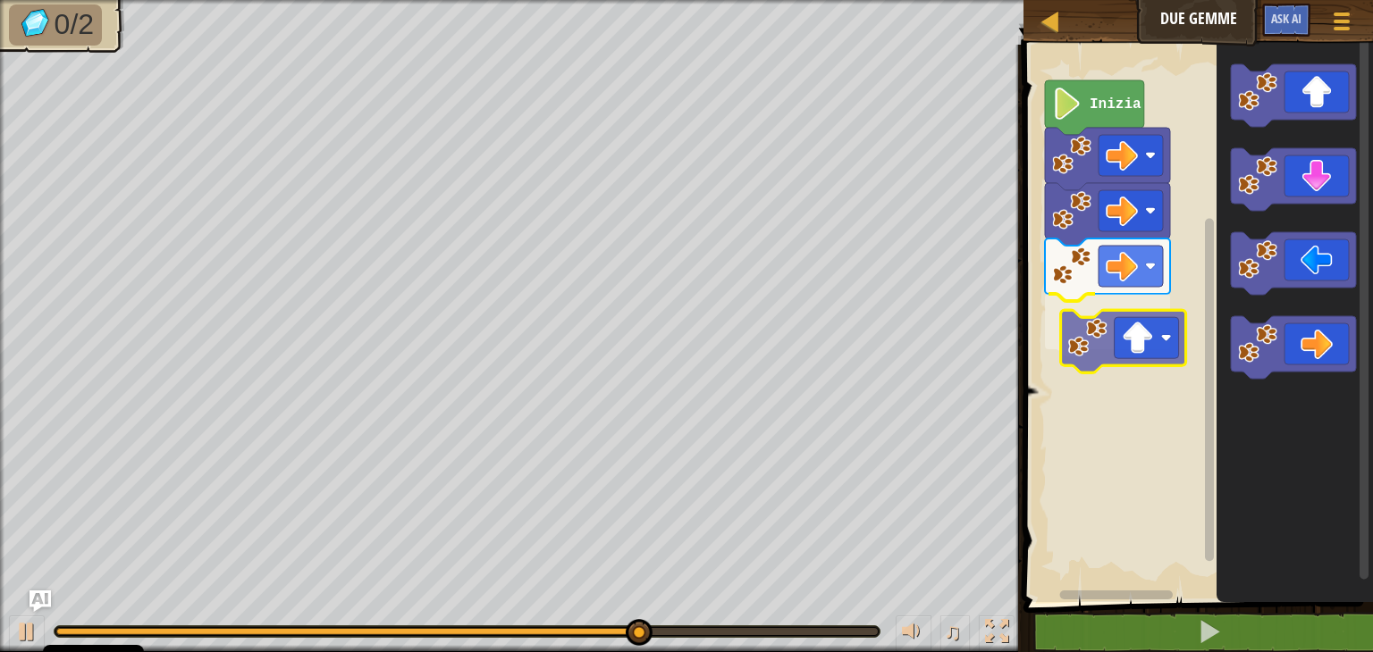
click at [1087, 346] on div "Inizia" at bounding box center [1195, 319] width 355 height 567
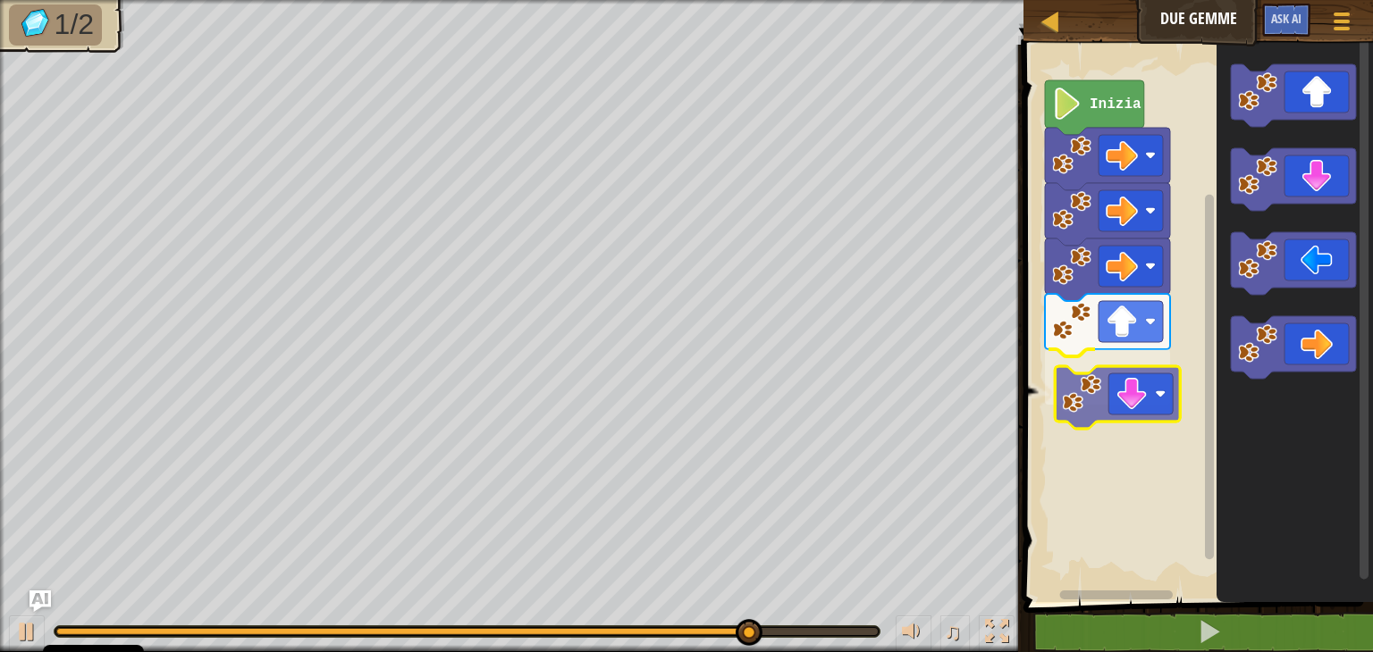
click at [1075, 406] on div "Inizia" at bounding box center [1195, 319] width 355 height 567
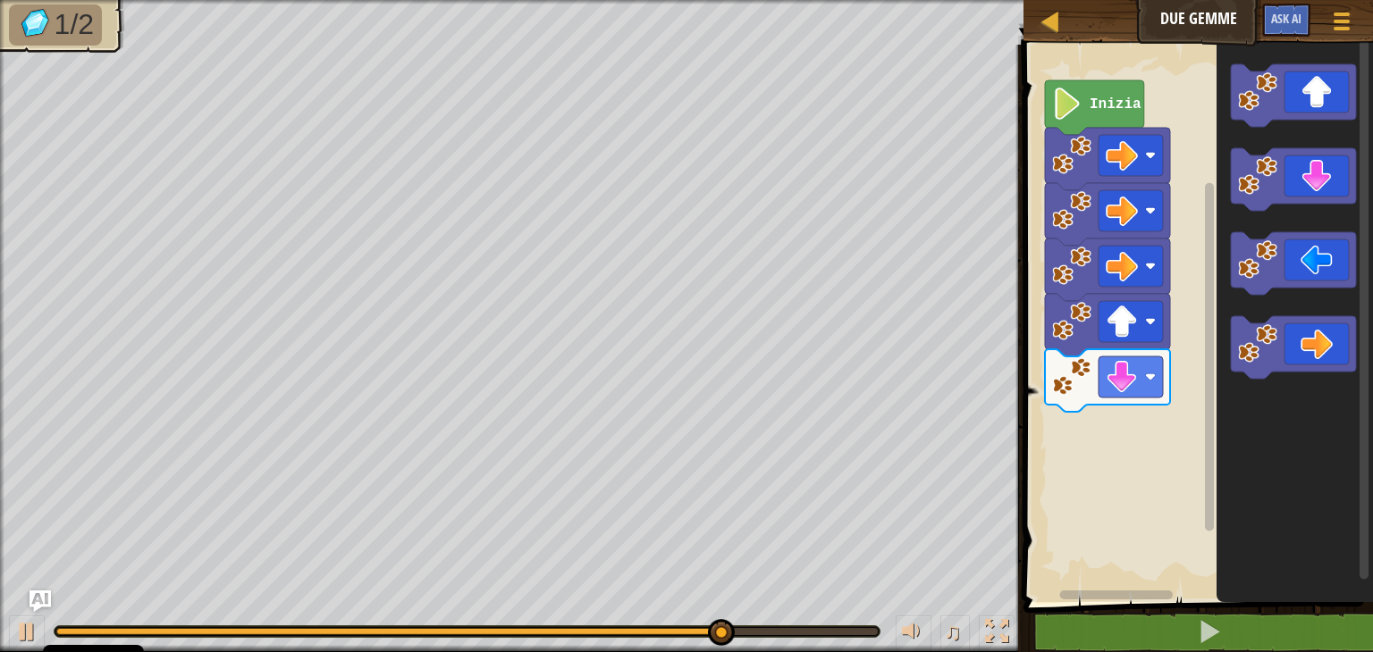
click at [1176, 365] on div "Inizia" at bounding box center [1195, 319] width 355 height 567
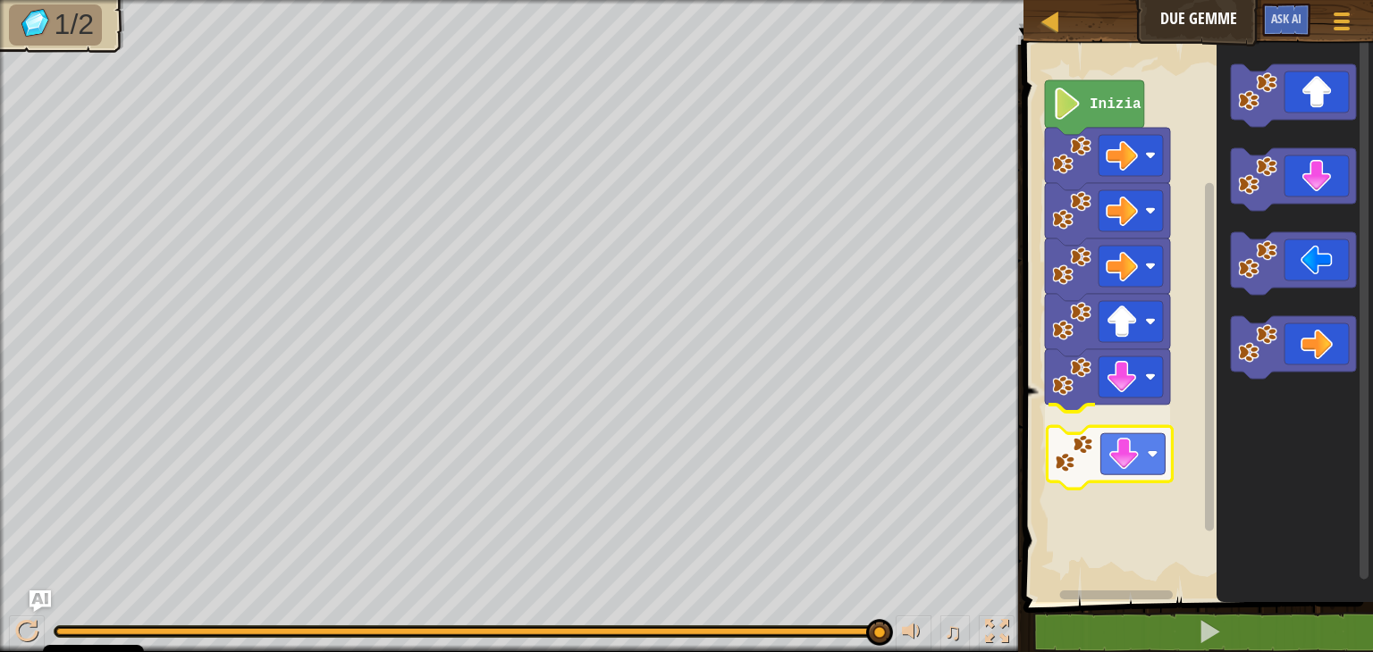
click at [1076, 476] on div "Inizia" at bounding box center [1195, 319] width 355 height 567
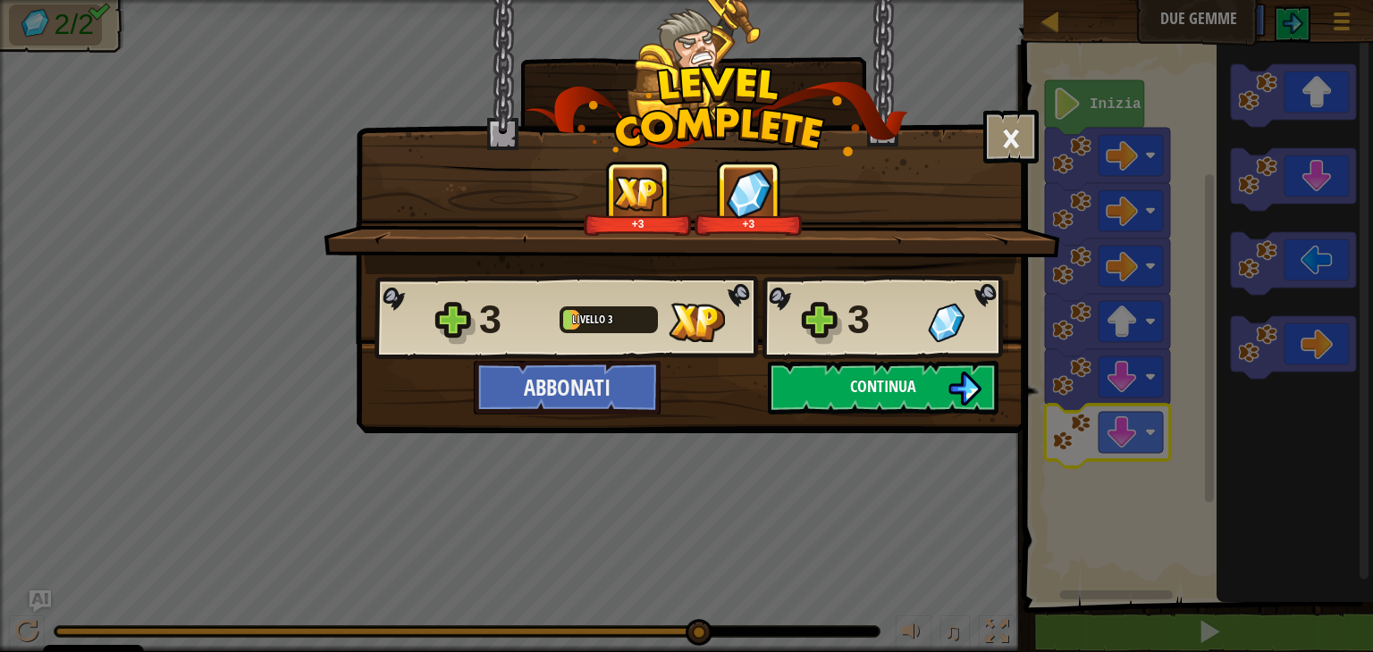
click at [851, 378] on span "Continua" at bounding box center [883, 386] width 66 height 22
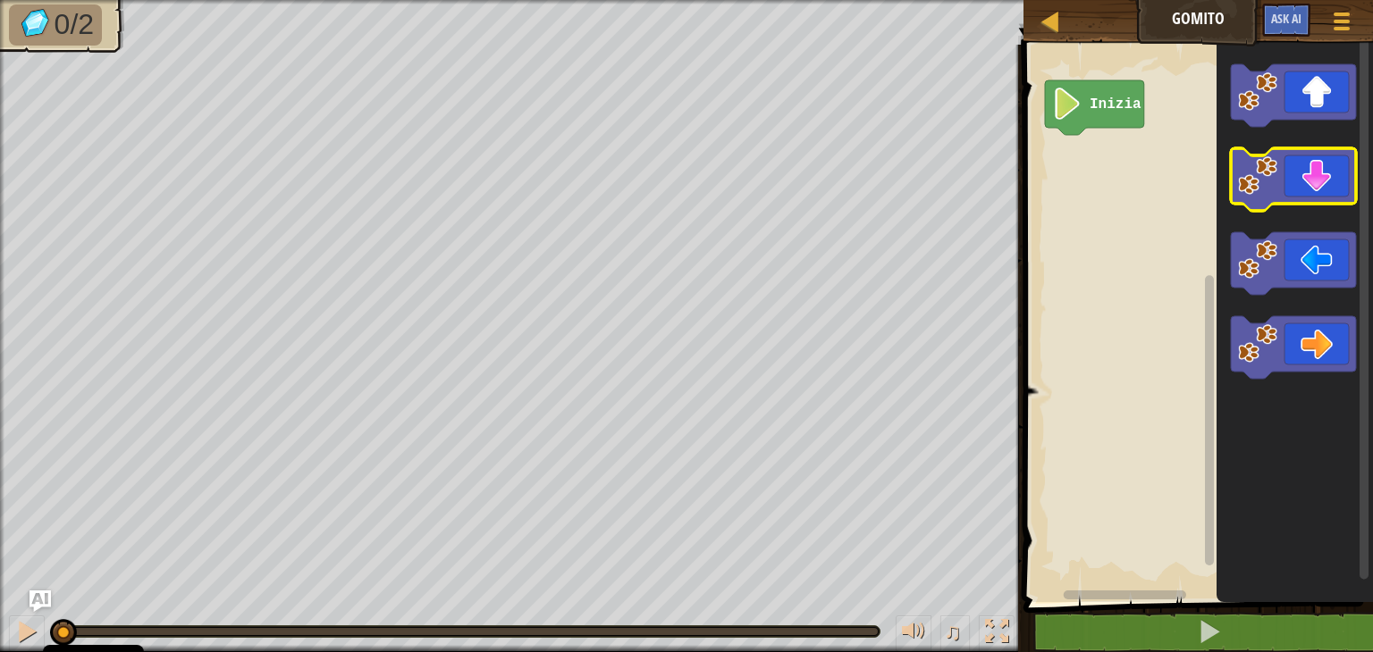
click at [1283, 189] on icon "Area di lavoro di Blockly" at bounding box center [1293, 179] width 125 height 63
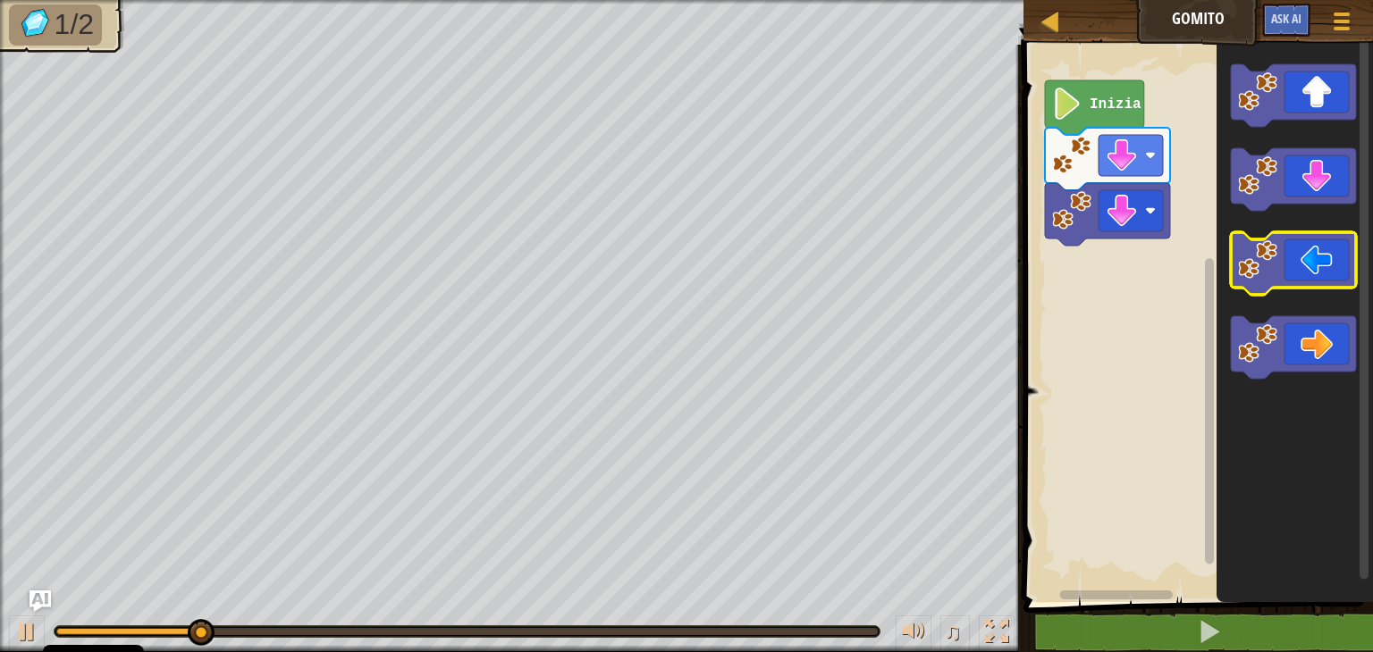
click at [1273, 273] on image "Area di lavoro di Blockly" at bounding box center [1257, 259] width 39 height 39
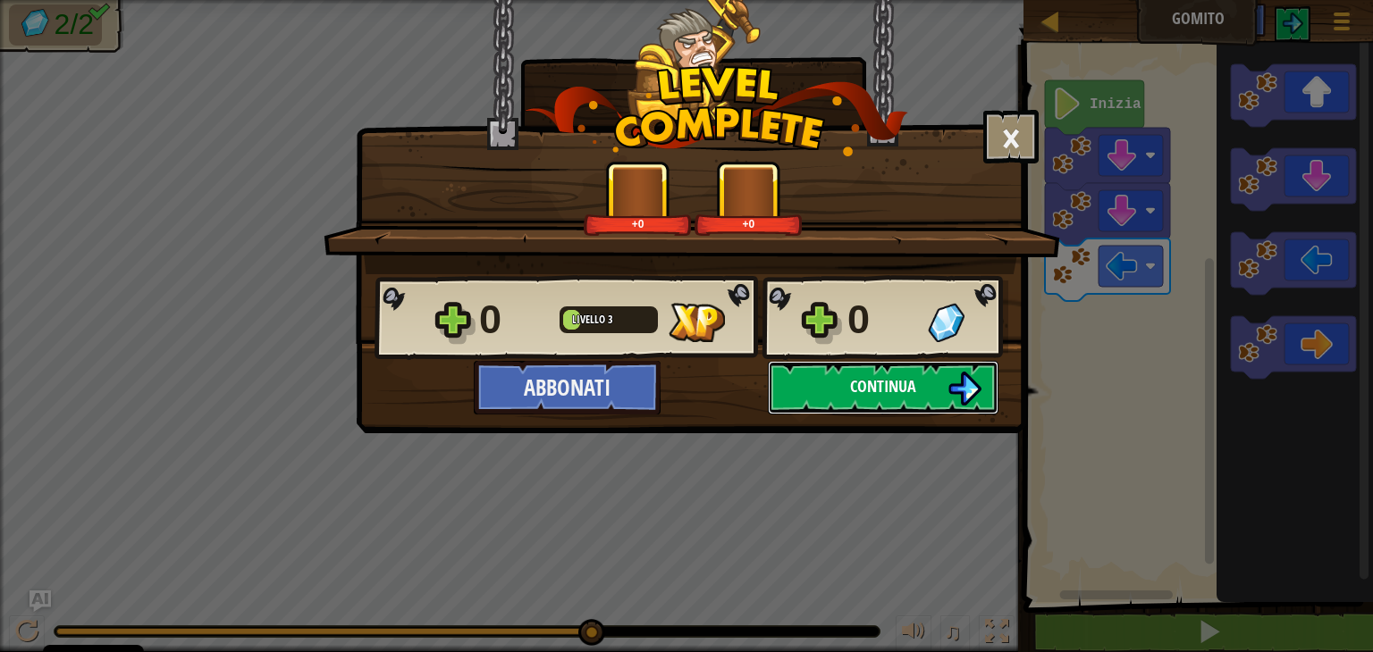
click at [836, 372] on button "Continua" at bounding box center [883, 388] width 231 height 54
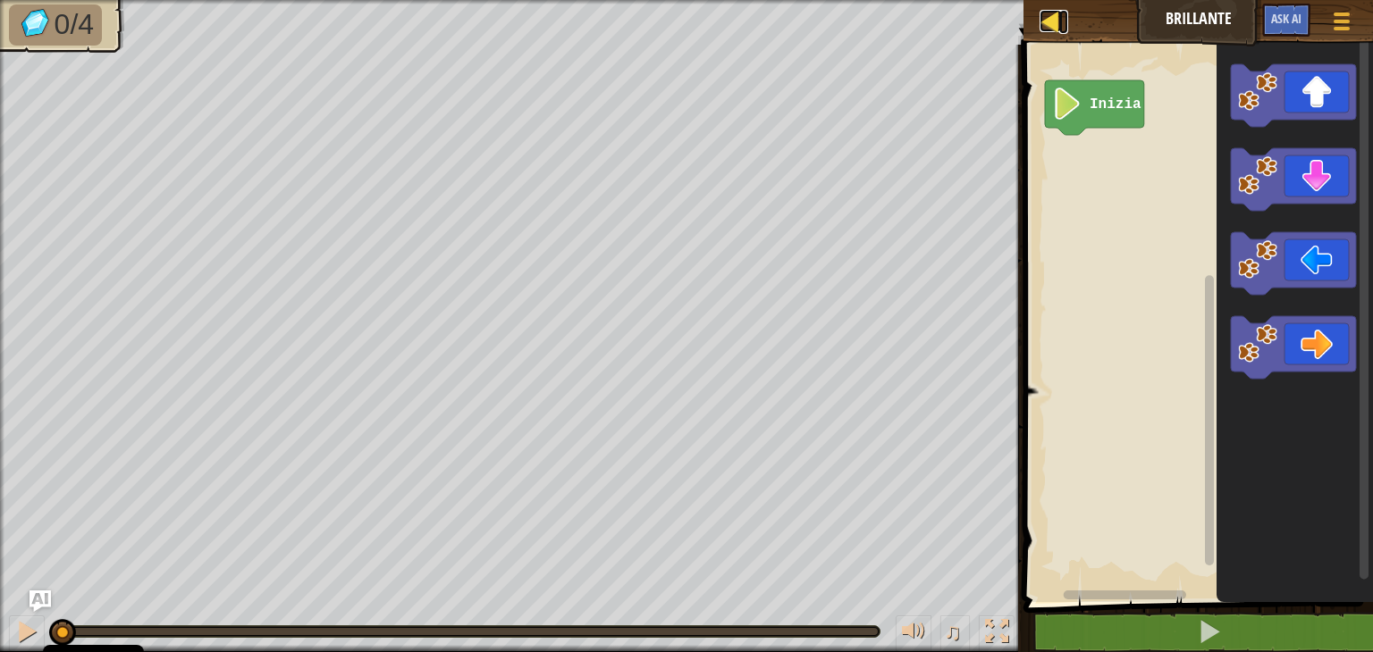
click at [1051, 11] on div at bounding box center [1050, 21] width 22 height 22
select select "it"
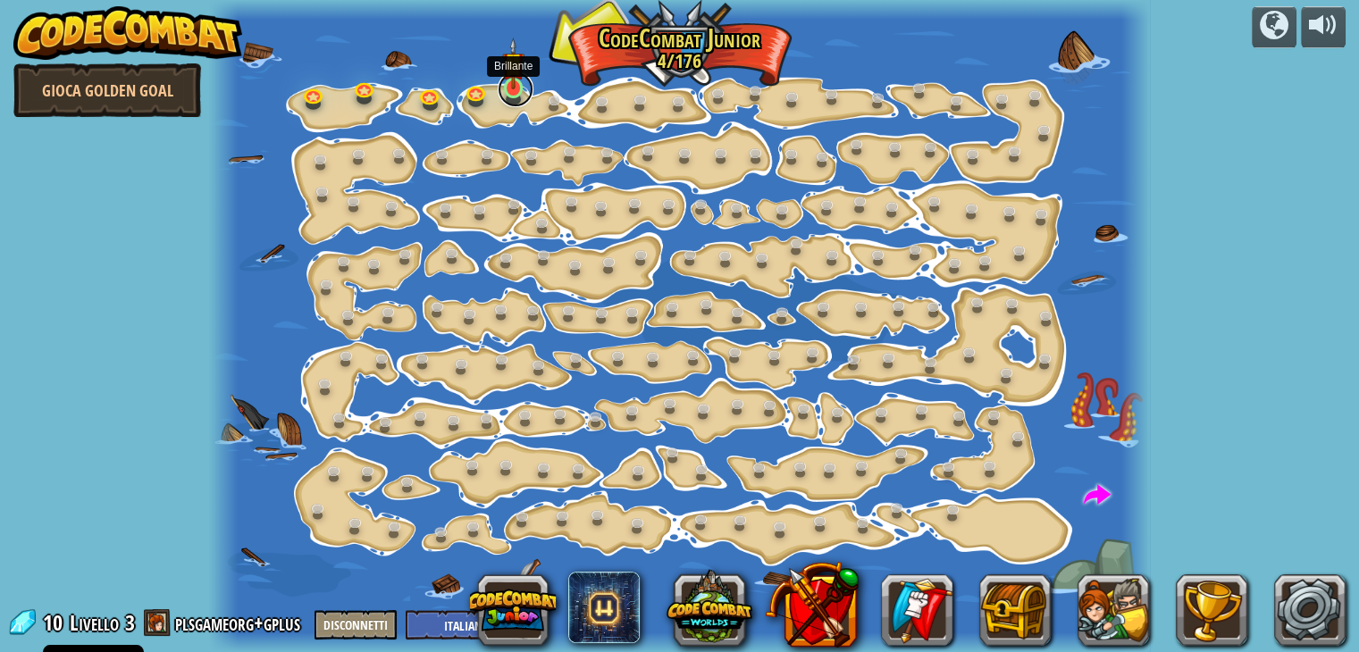
click at [525, 97] on link at bounding box center [516, 89] width 36 height 36
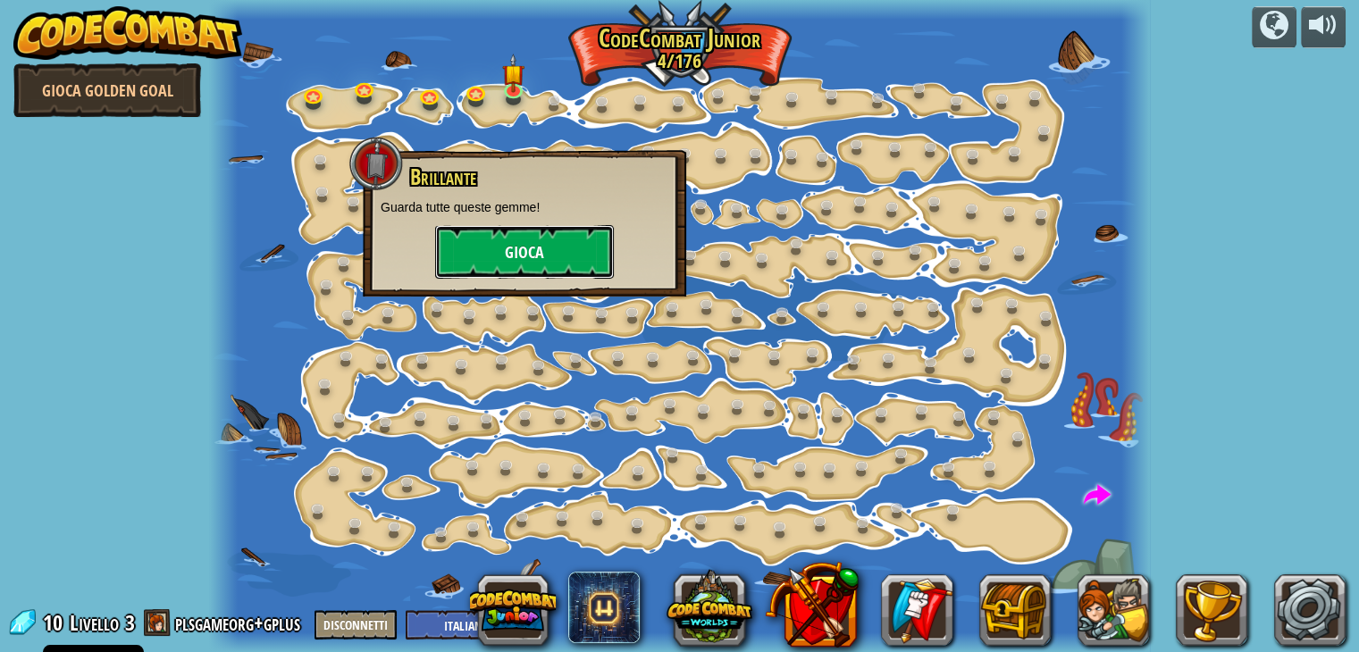
click at [521, 254] on button "Gioca" at bounding box center [524, 252] width 179 height 54
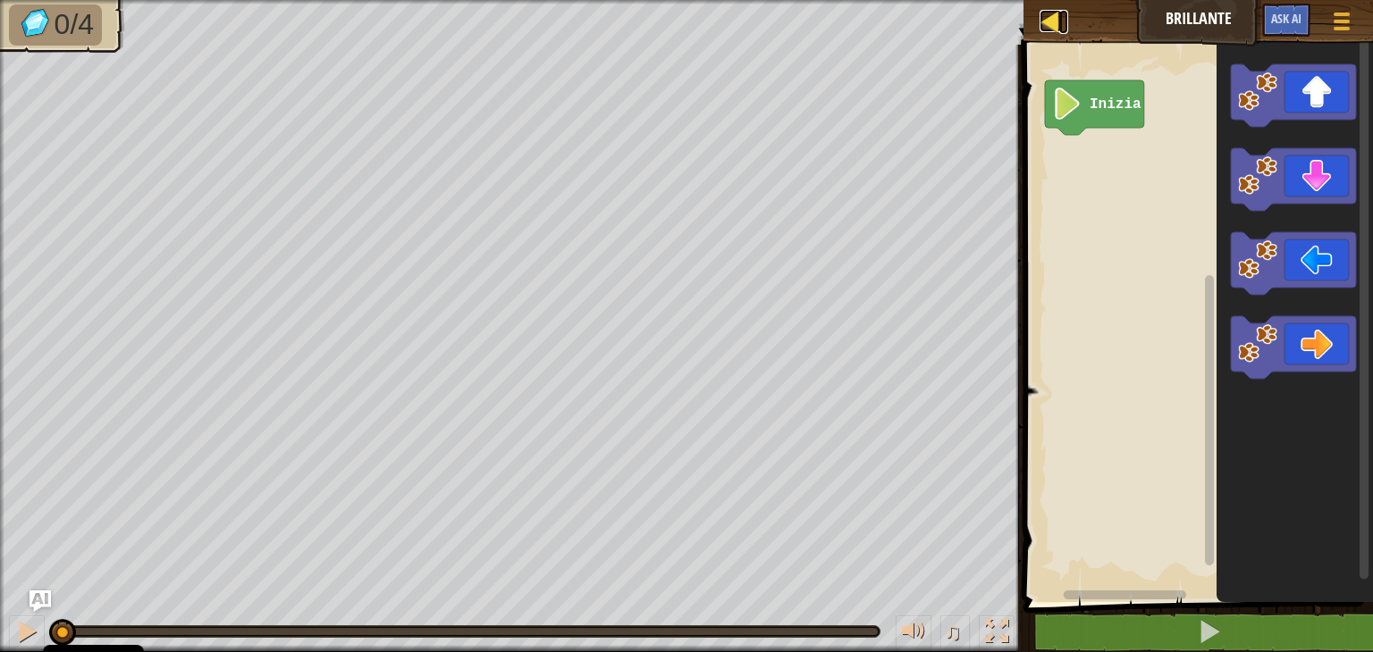
click at [1062, 23] on link "Mappa" at bounding box center [1063, 22] width 9 height 24
select select "it"
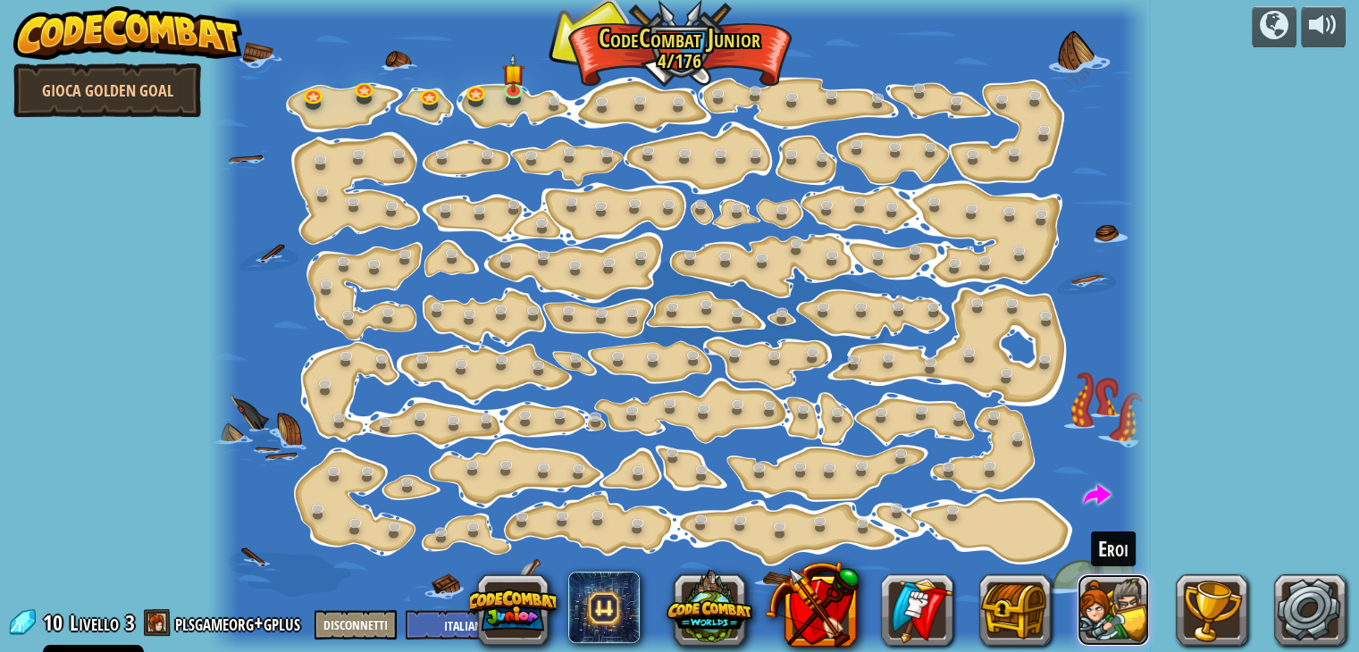
click at [1130, 608] on button at bounding box center [1113, 610] width 71 height 71
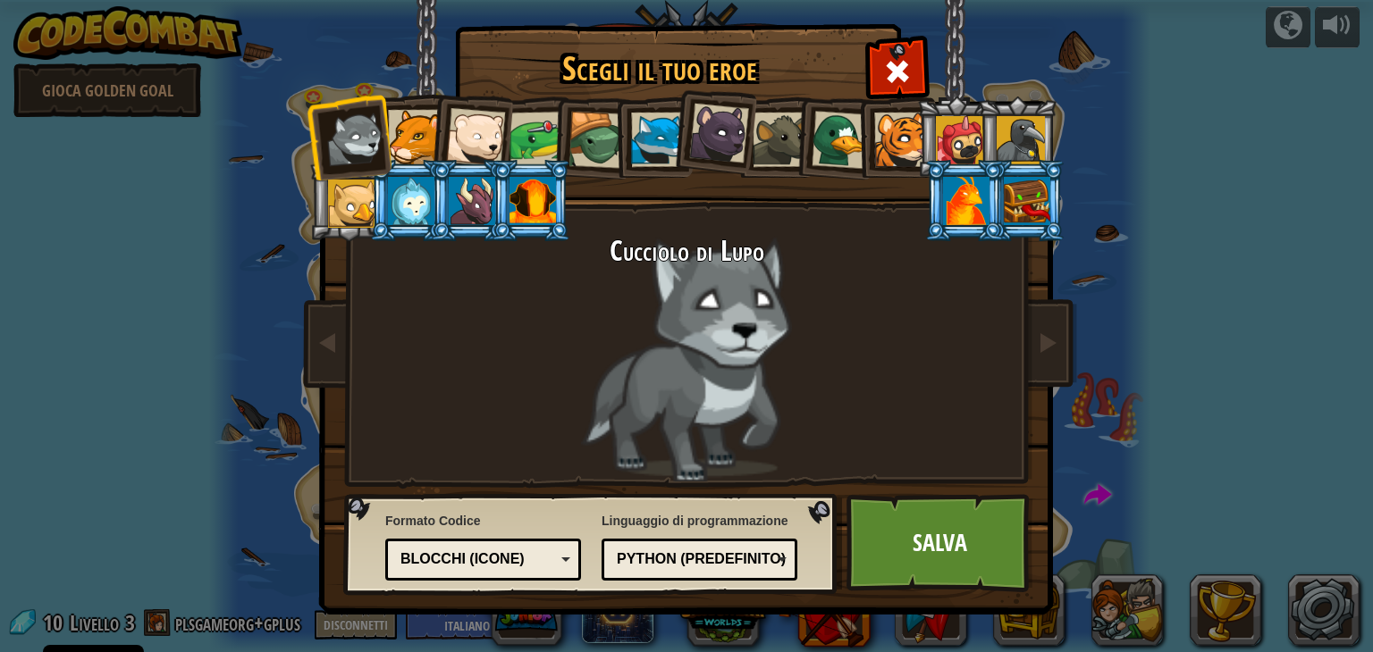
click at [568, 549] on div "Blocchi (icone)" at bounding box center [483, 560] width 172 height 28
click at [912, 527] on link "Salva" at bounding box center [939, 543] width 187 height 98
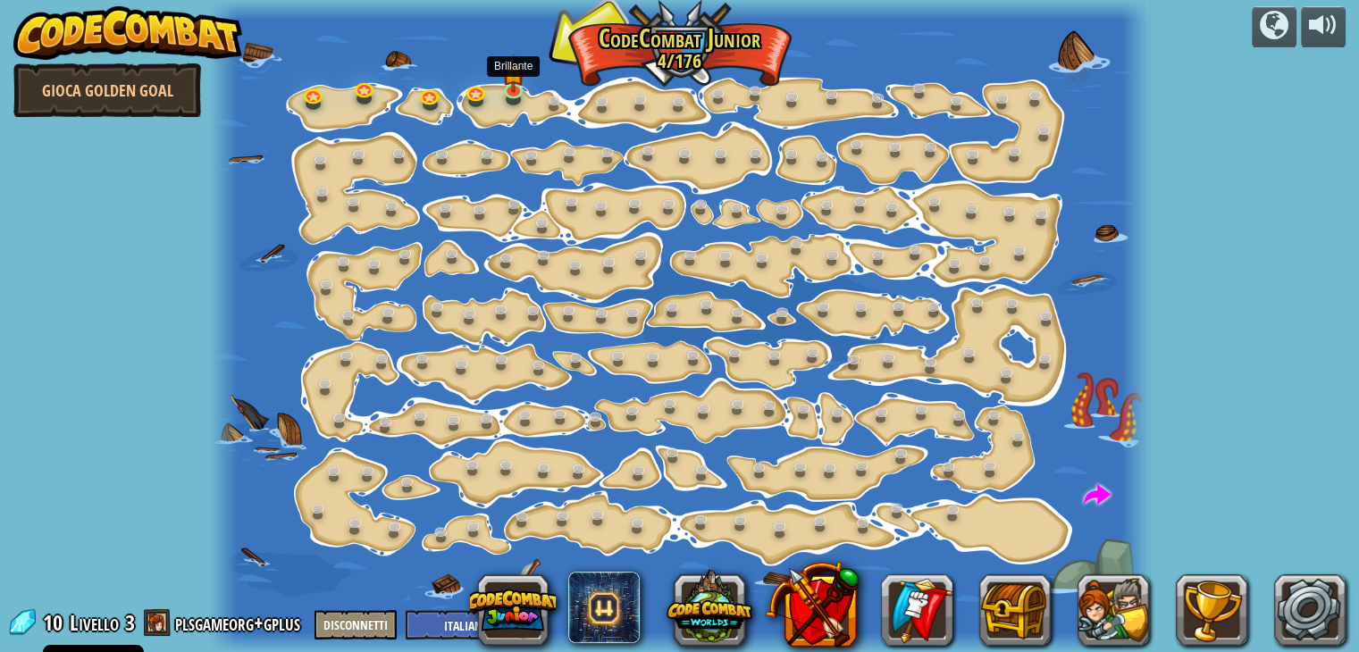
drag, startPoint x: 506, startPoint y: 69, endPoint x: 511, endPoint y: 109, distance: 40.6
click at [506, 70] on img at bounding box center [513, 73] width 23 height 39
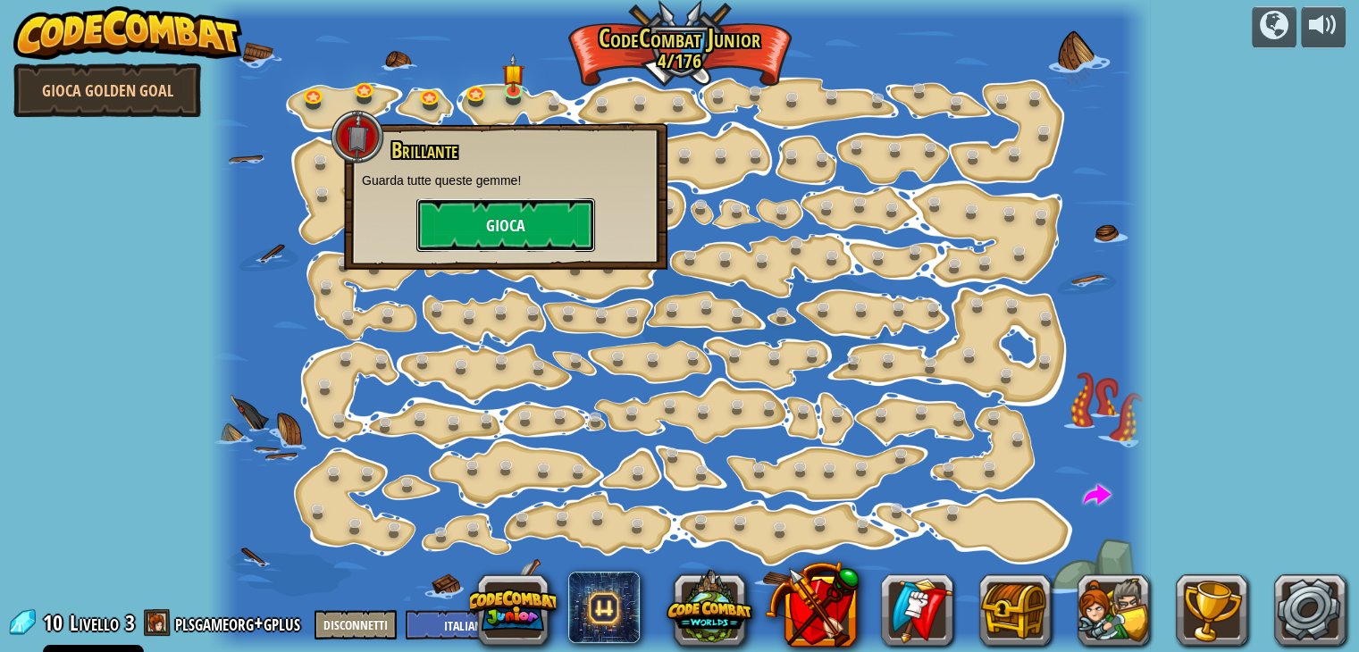
click at [551, 215] on button "Gioca" at bounding box center [505, 225] width 179 height 54
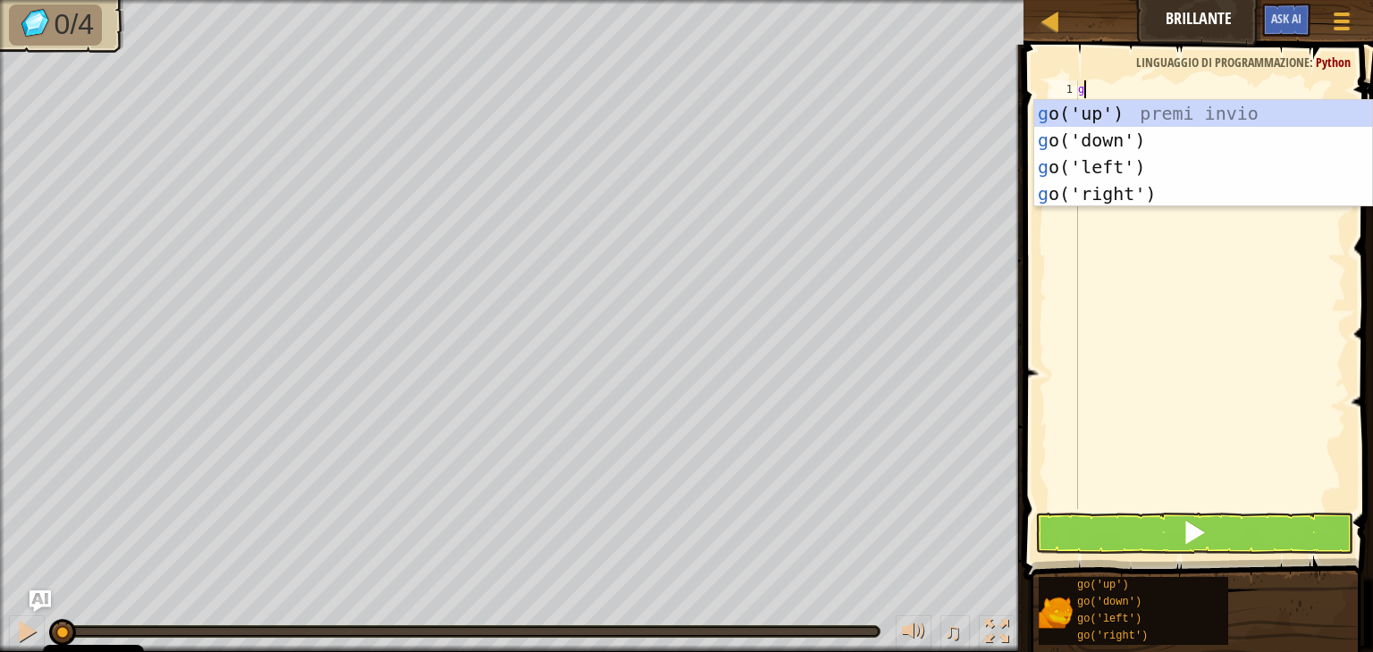
scroll to position [8, 0]
type textarea "go"
click at [1147, 178] on div "go ('up') premi invio go ('down') premi invio go ('left') premi invio go ('righ…" at bounding box center [1203, 180] width 338 height 161
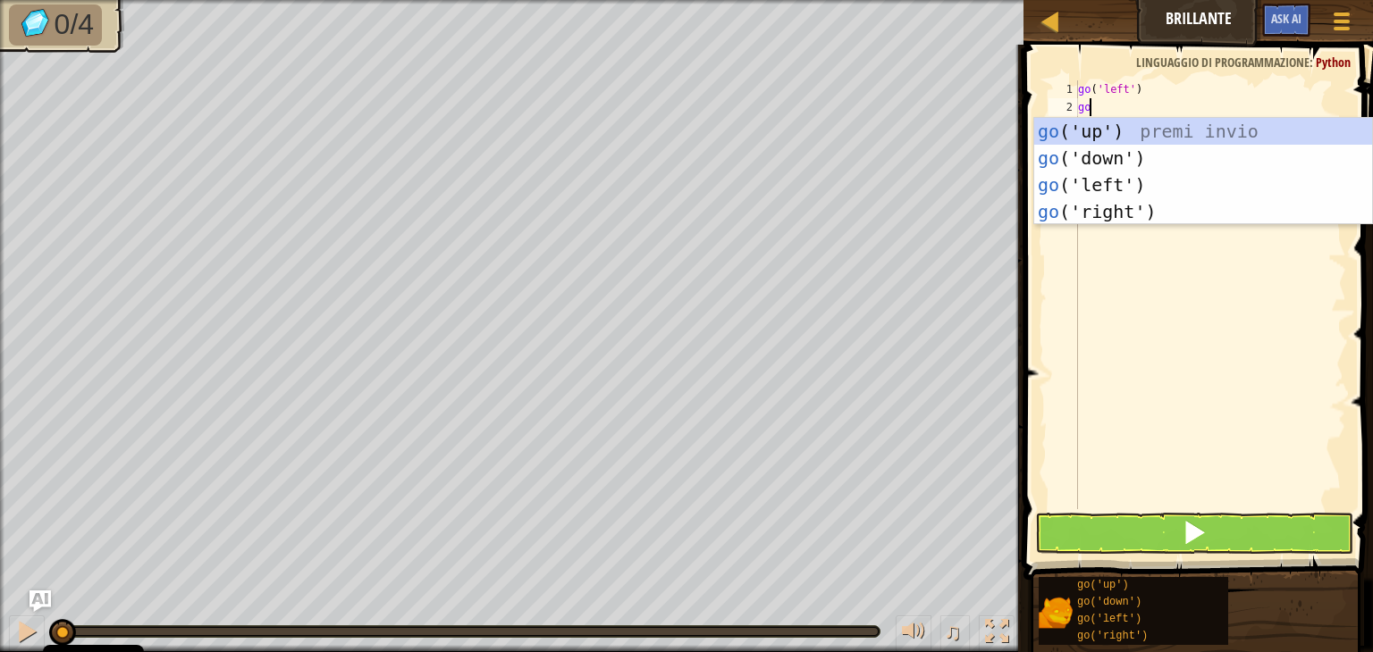
type textarea "gol"
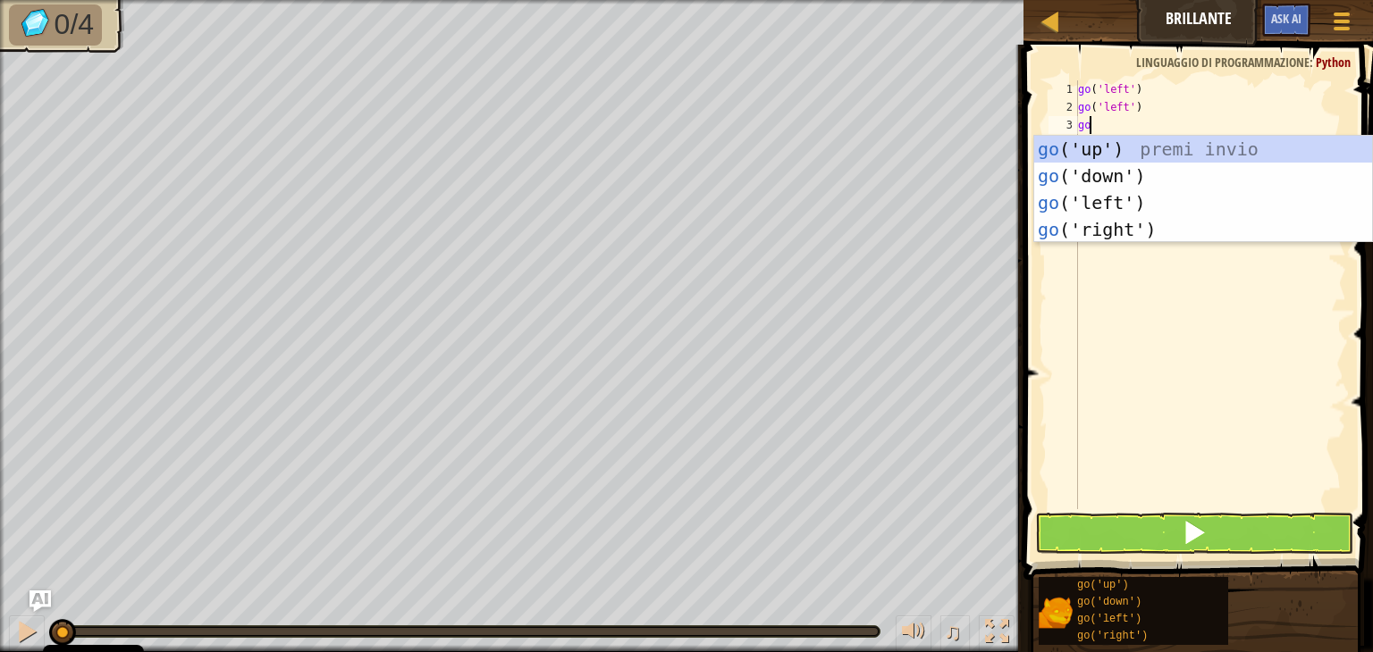
type textarea "[DEMOGRAPHIC_DATA]"
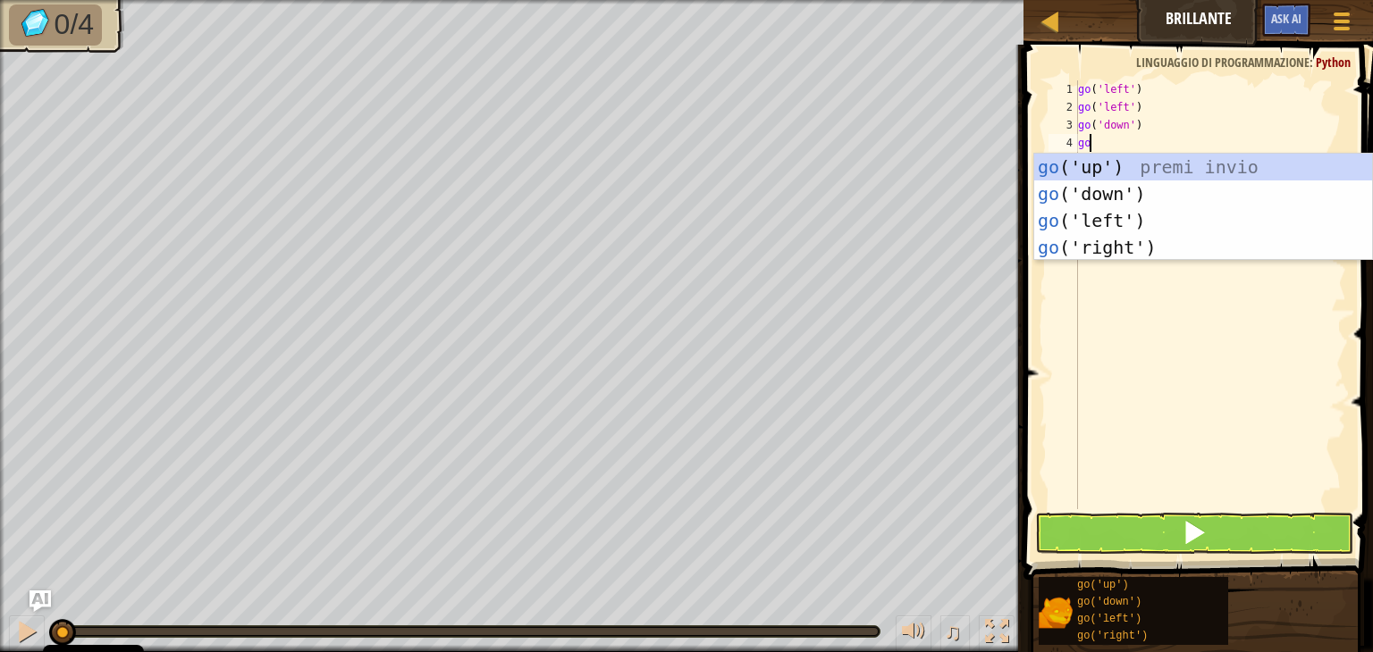
type textarea "gor"
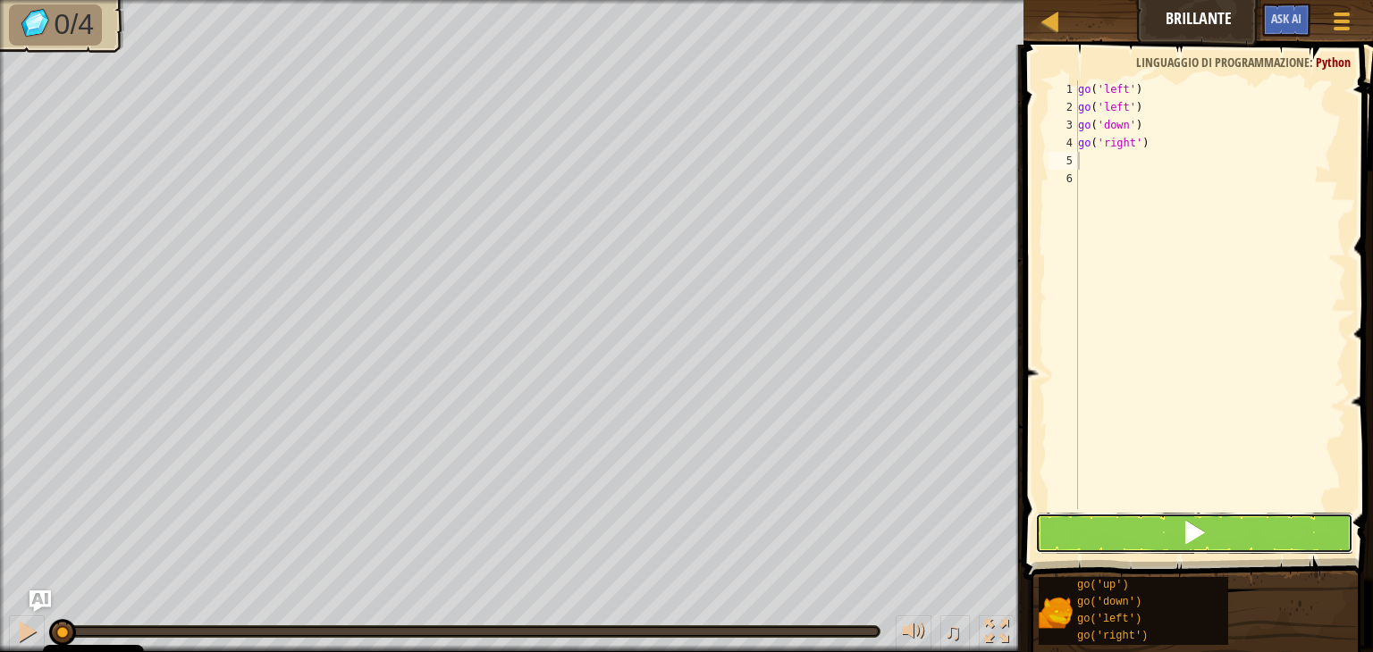
click at [1122, 532] on button at bounding box center [1194, 533] width 318 height 41
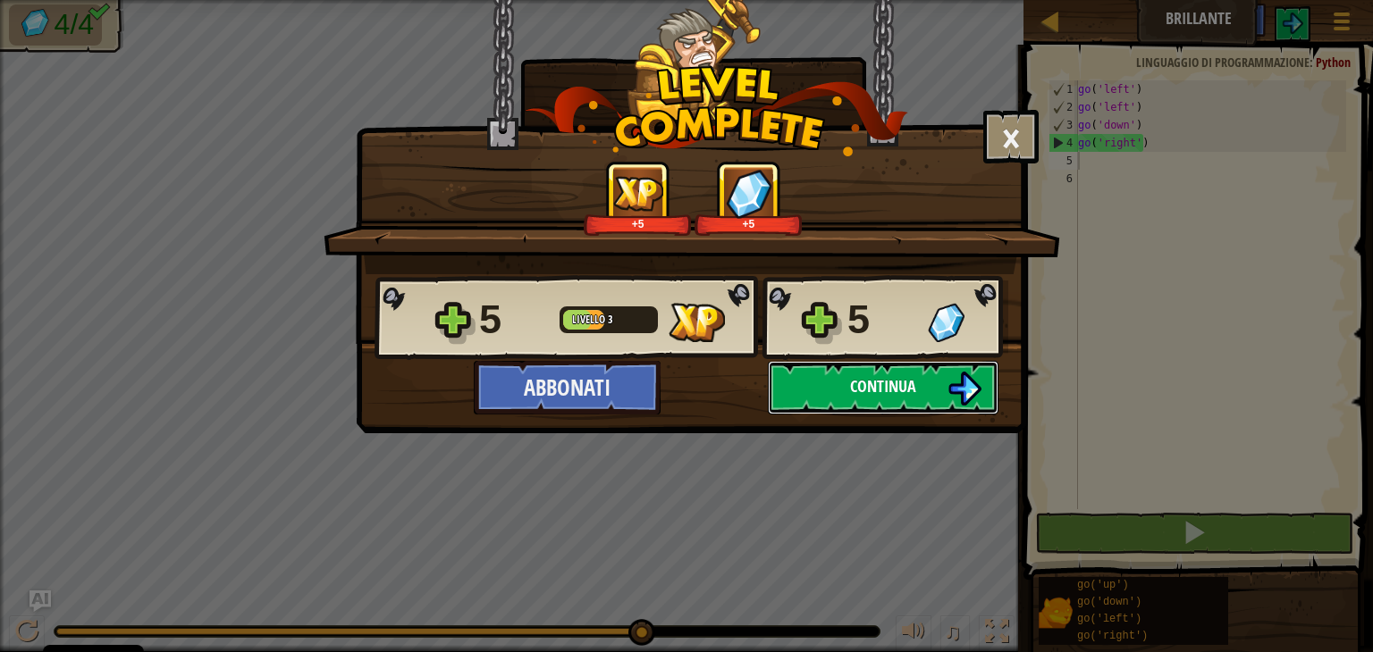
click at [891, 371] on button "Continua" at bounding box center [883, 388] width 231 height 54
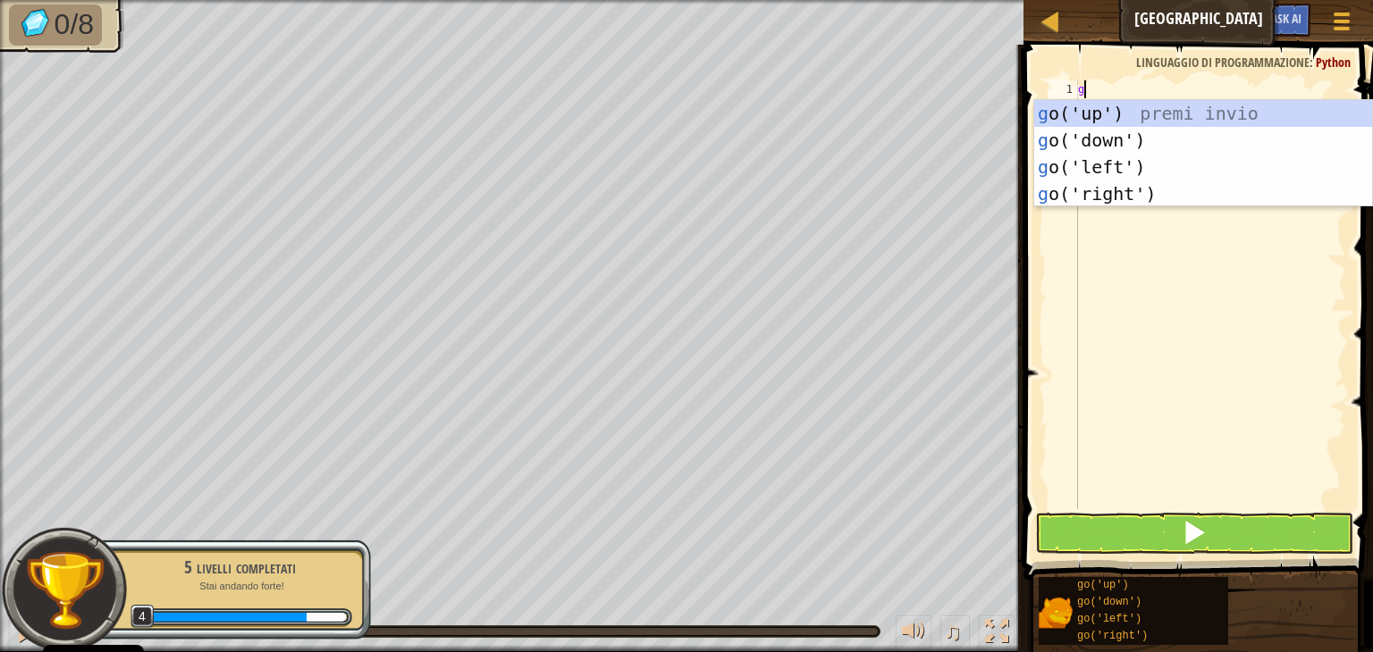
scroll to position [8, 0]
type textarea "gou"
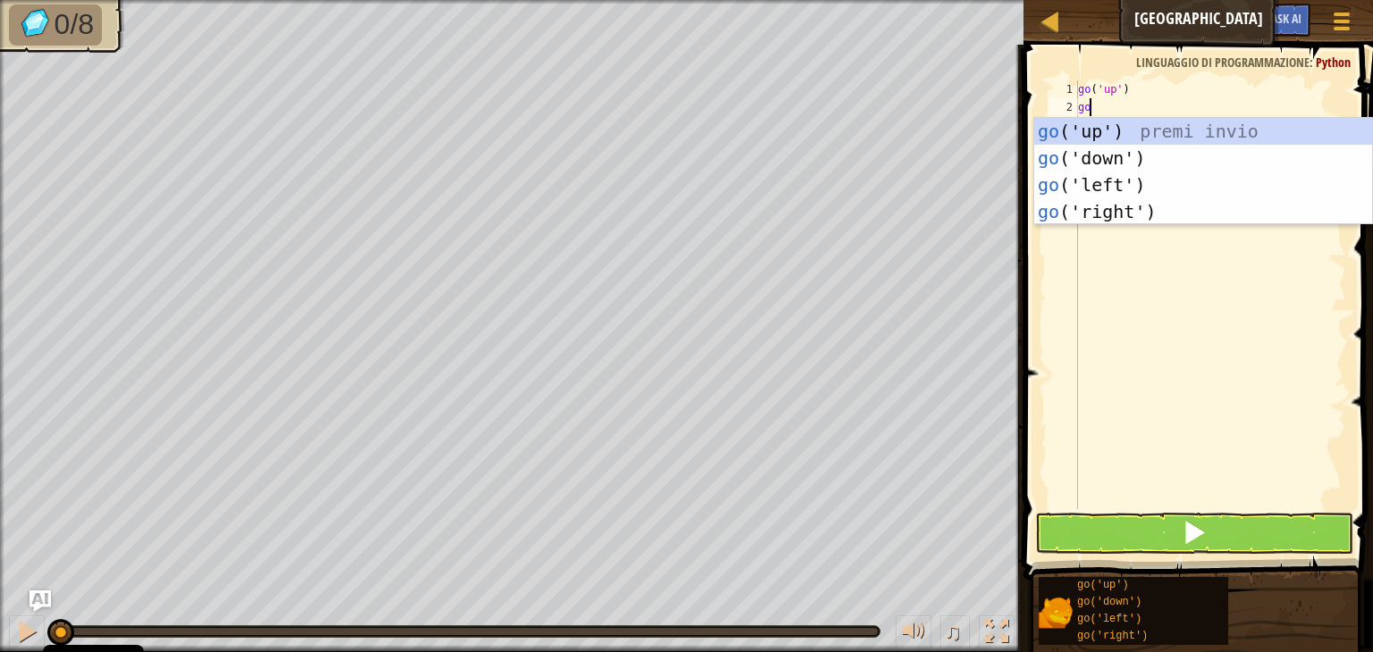
type textarea "gol"
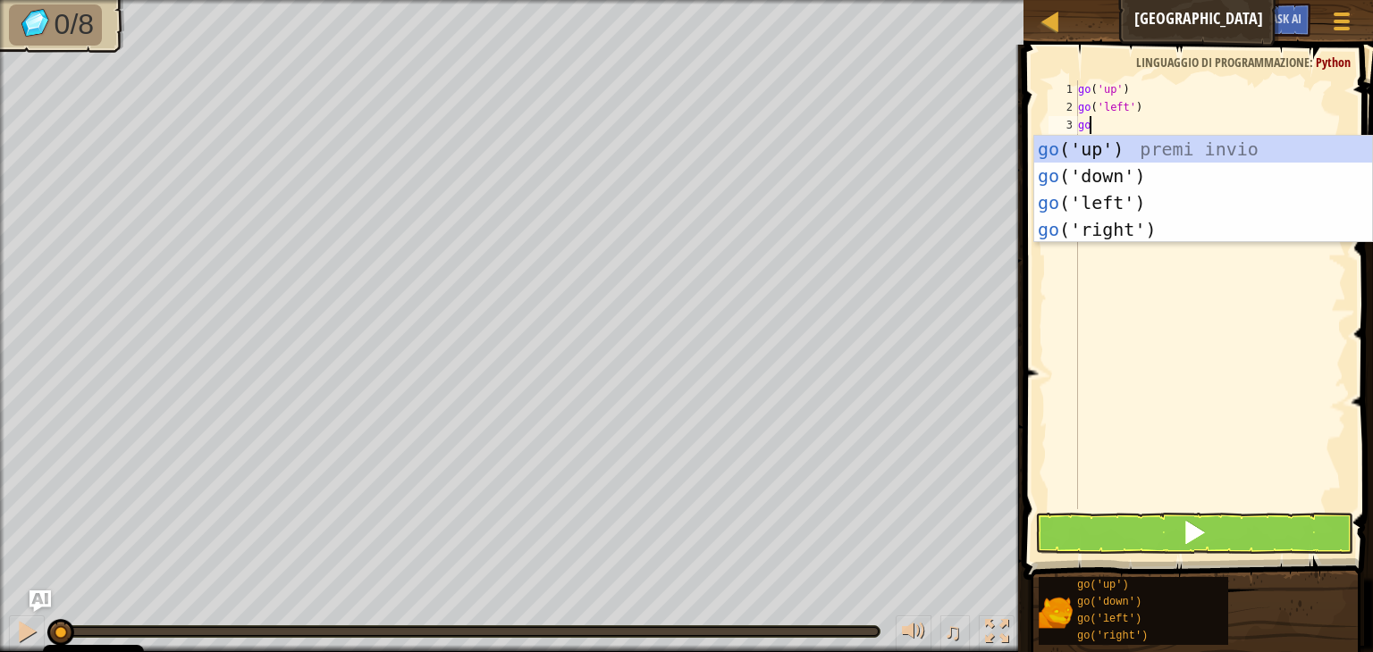
type textarea "[DEMOGRAPHIC_DATA]"
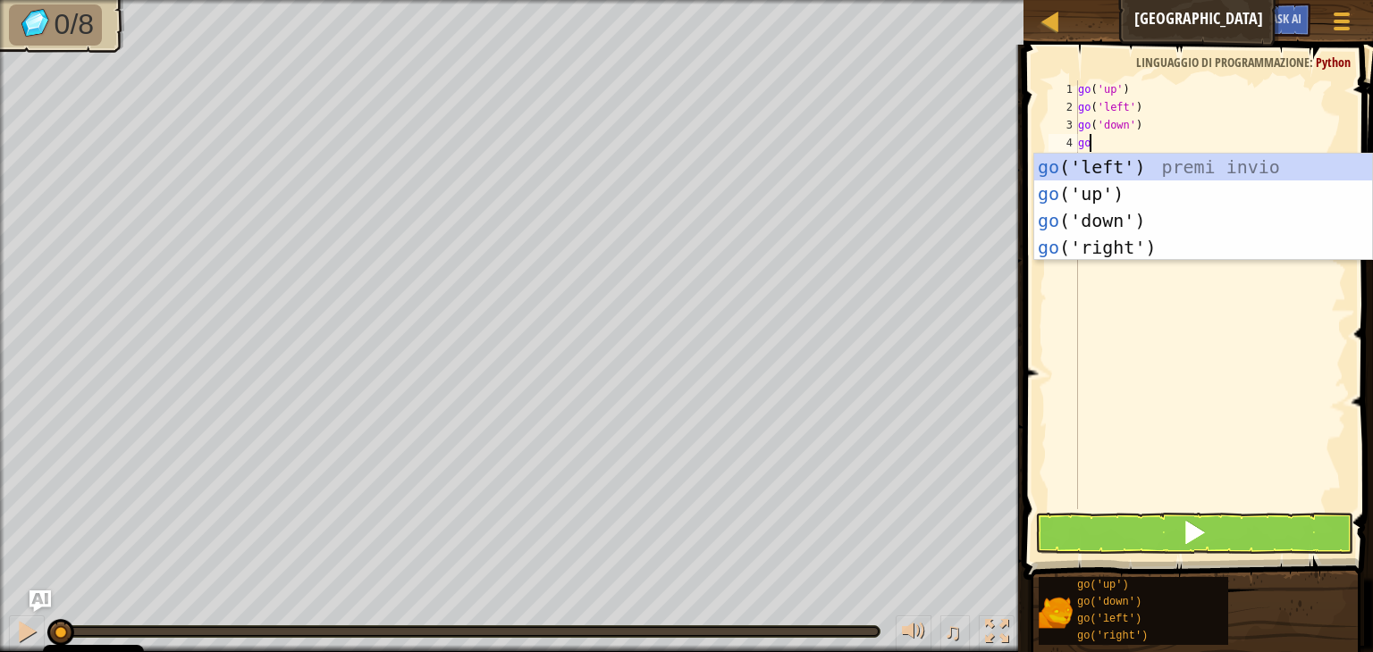
type textarea "[DEMOGRAPHIC_DATA]"
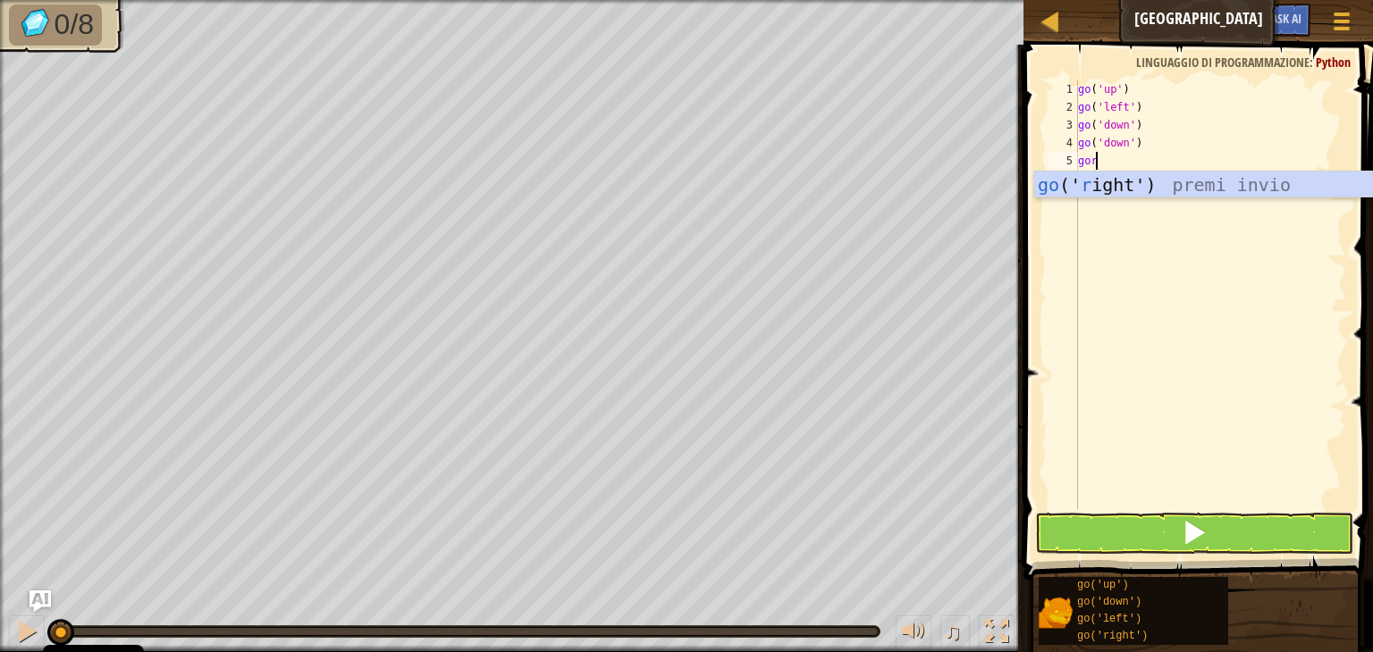
type textarea "gor"
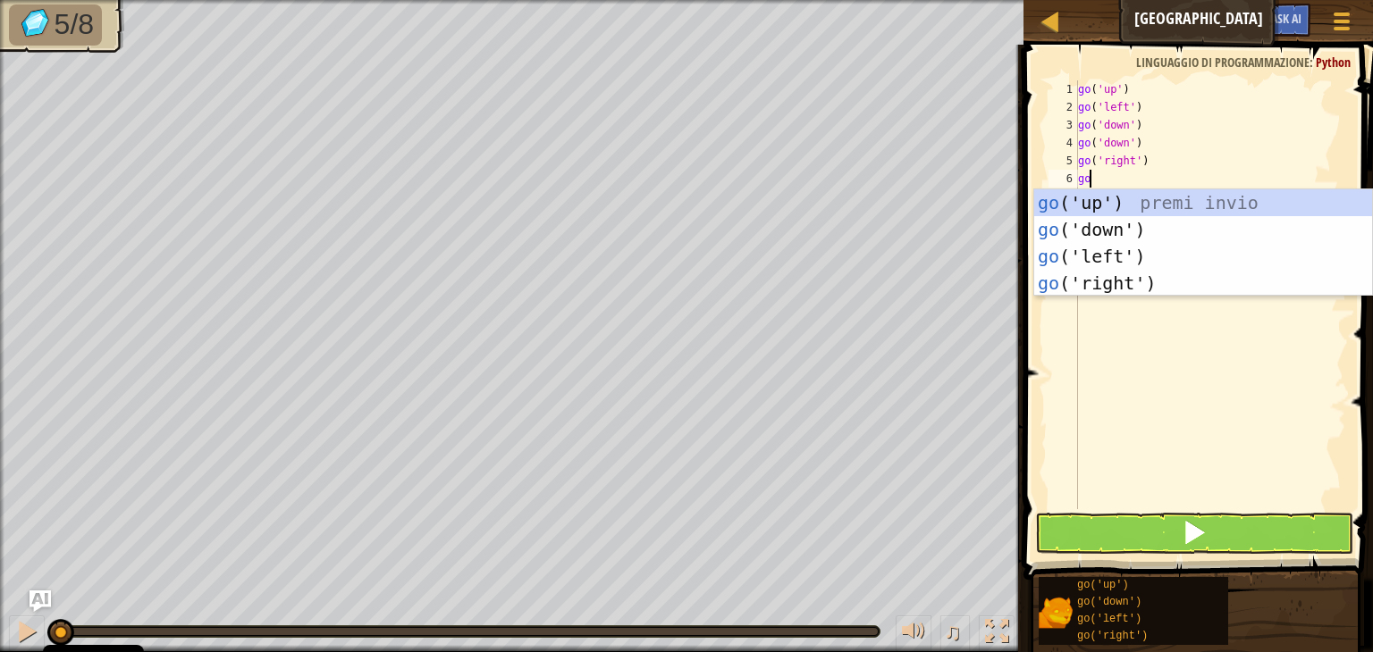
type textarea "gor"
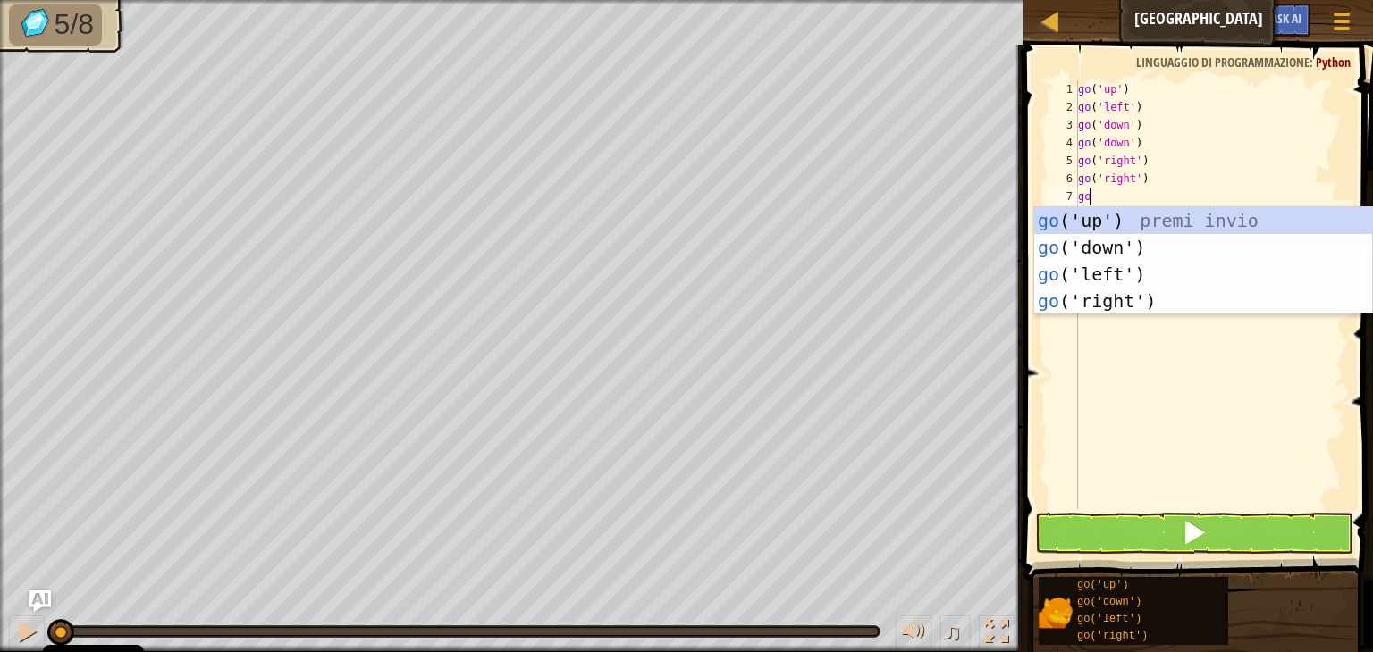
type textarea "gou"
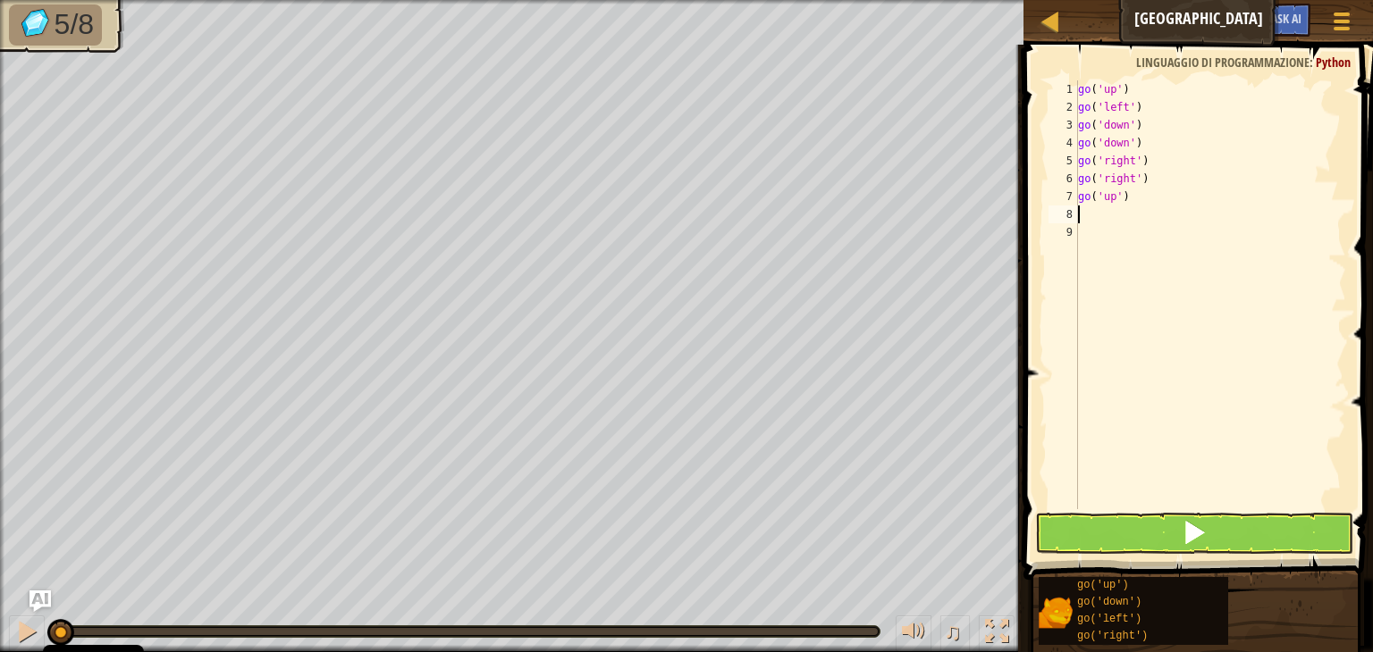
type textarea "g"
click at [1230, 535] on button at bounding box center [1194, 533] width 318 height 41
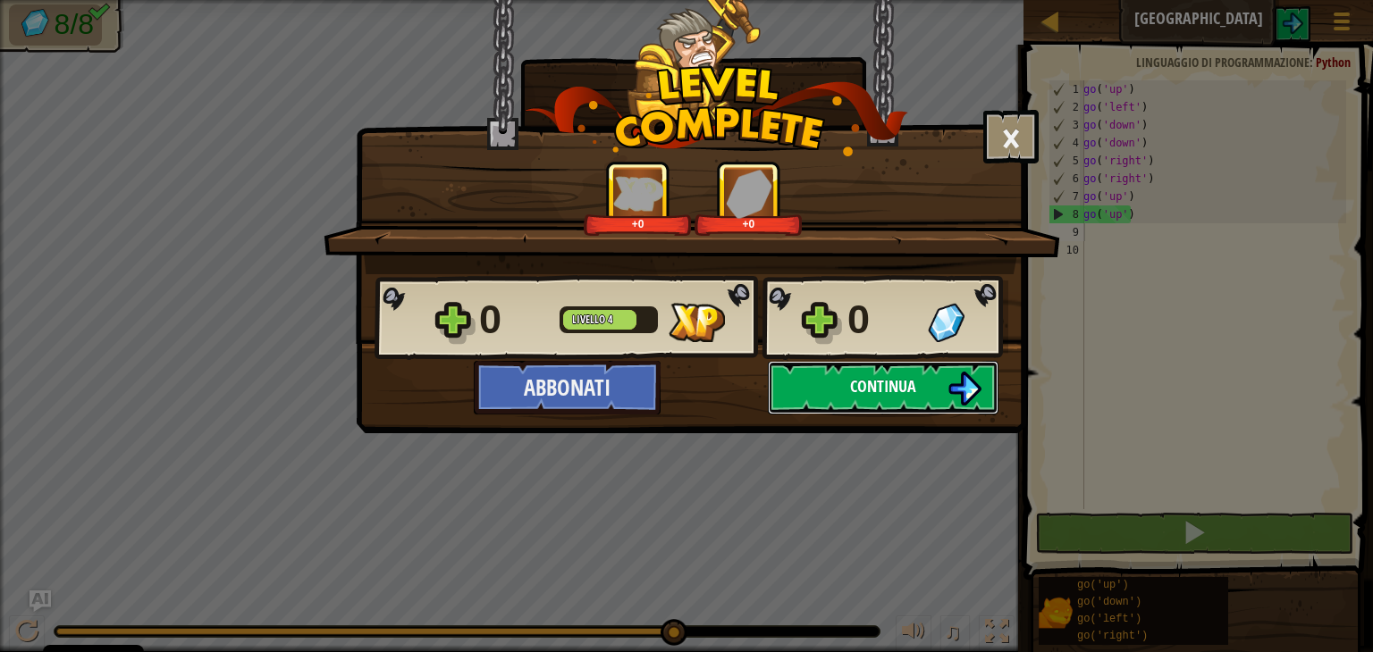
click at [860, 387] on span "Continua" at bounding box center [883, 386] width 66 height 22
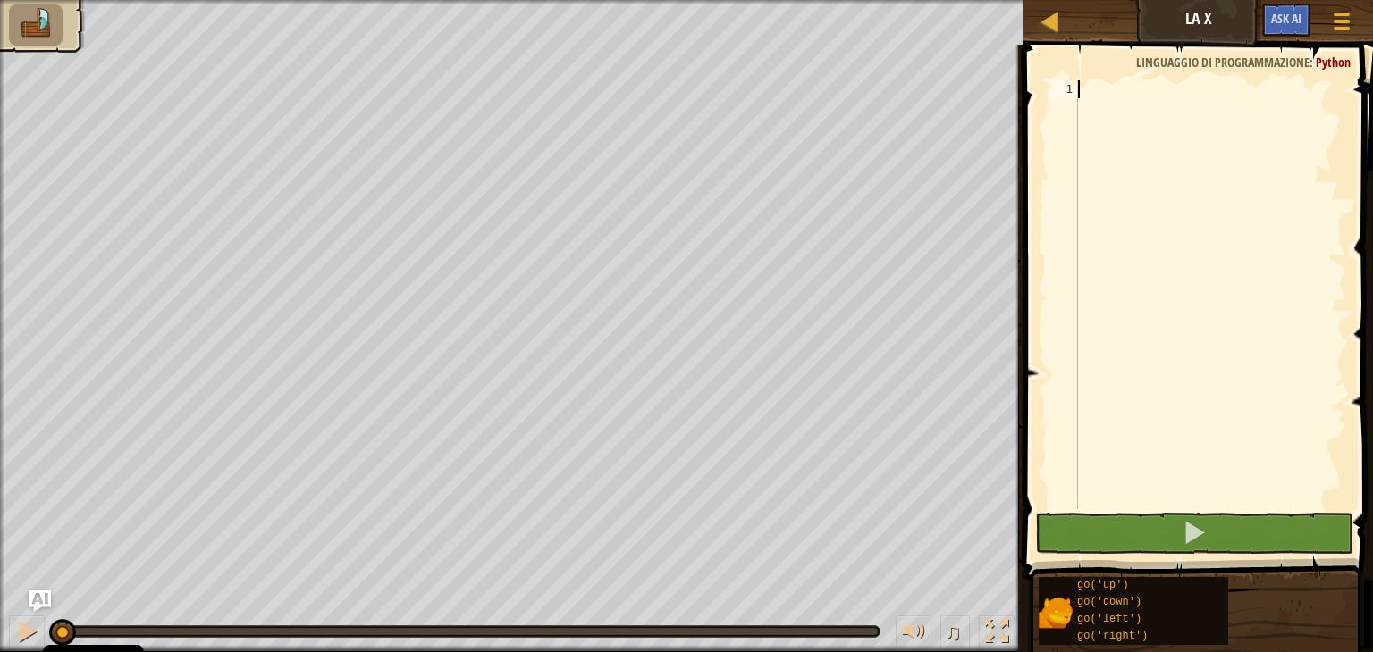
type textarea "g"
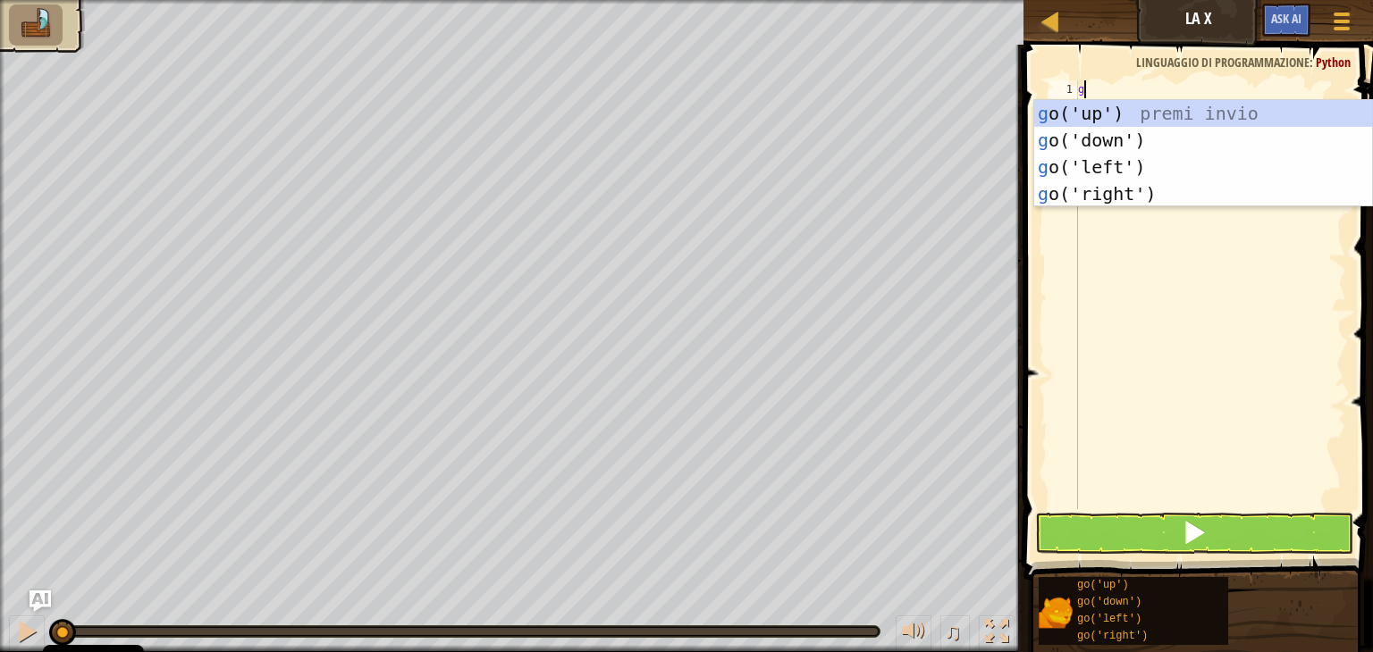
scroll to position [8, 0]
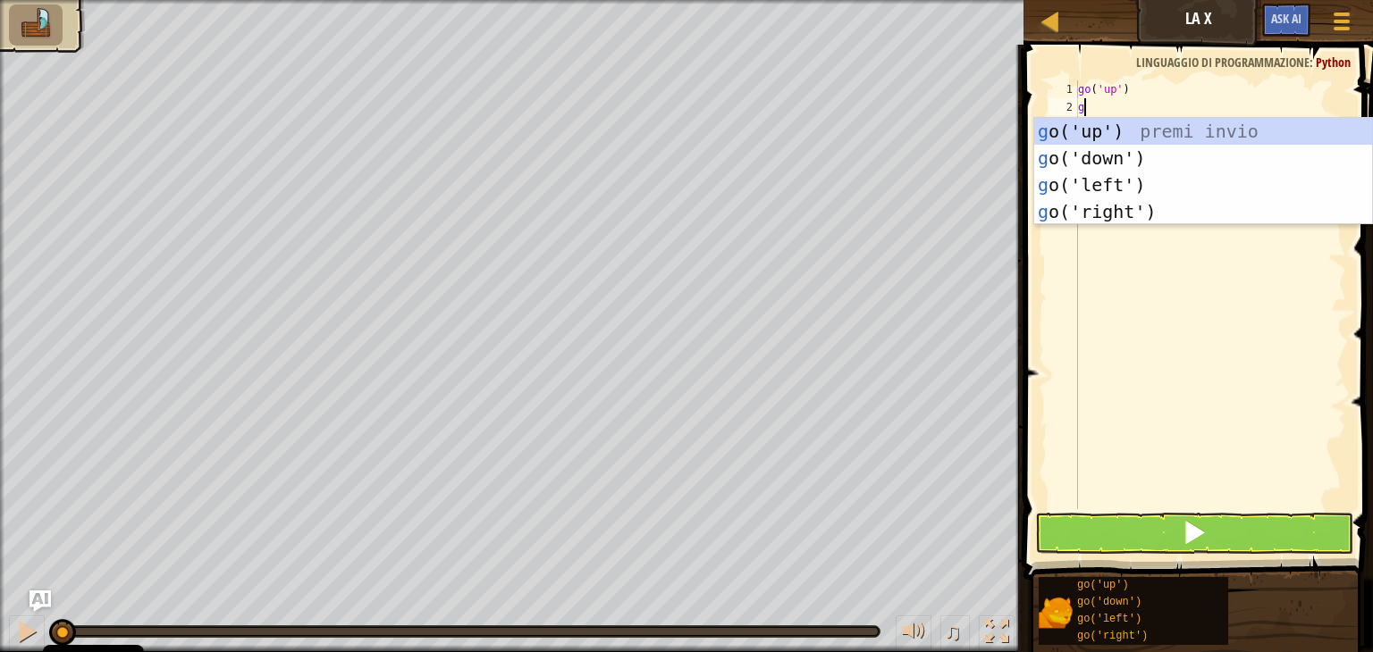
type textarea "gl"
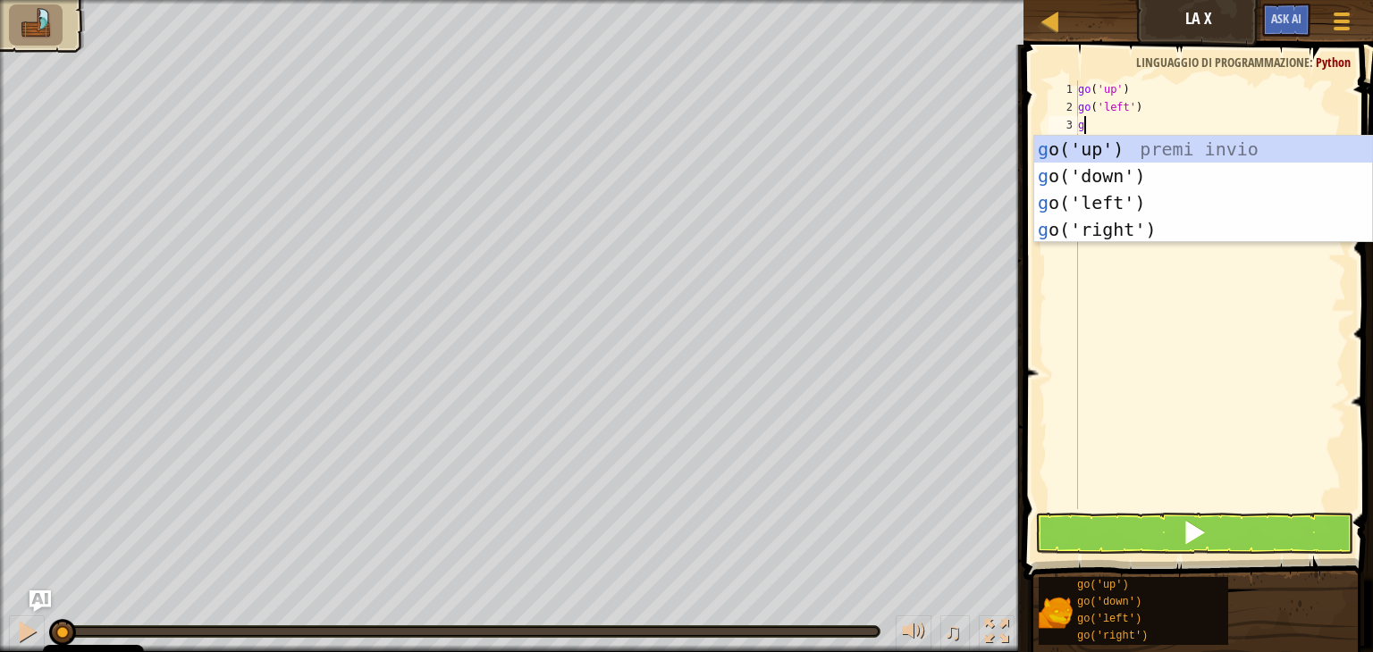
type textarea "gl"
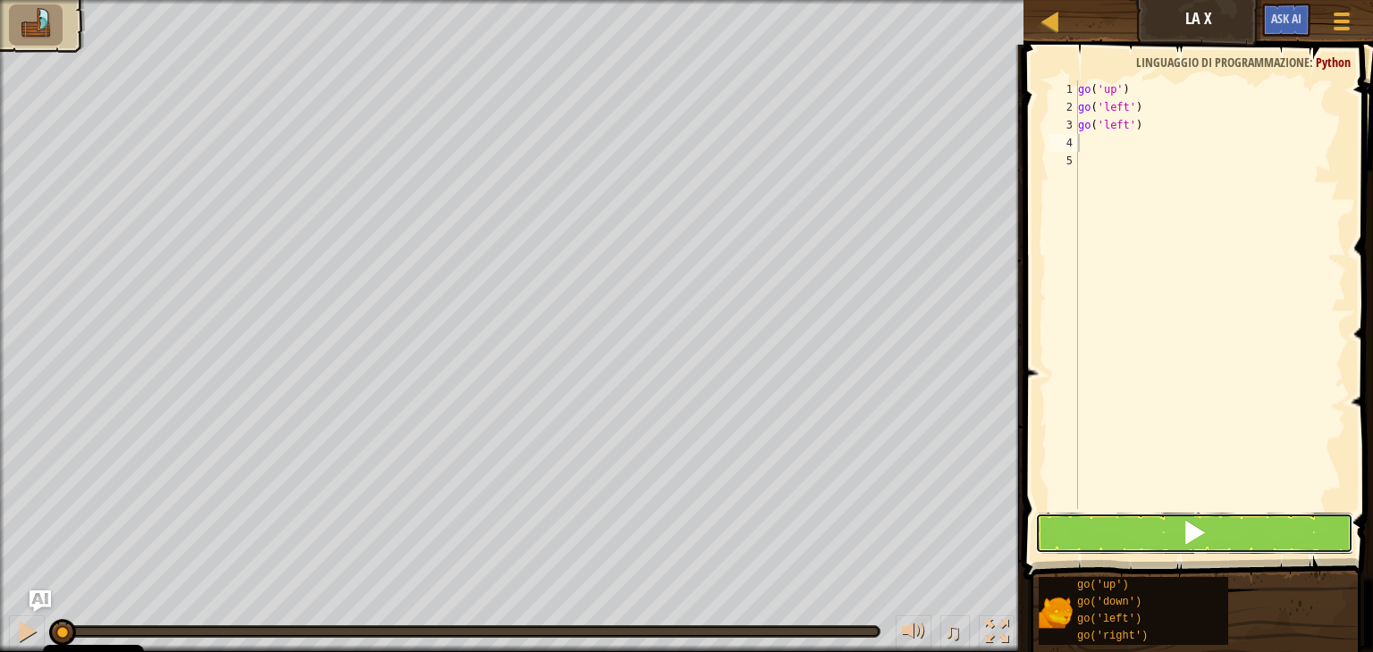
click at [1090, 519] on button at bounding box center [1194, 533] width 318 height 41
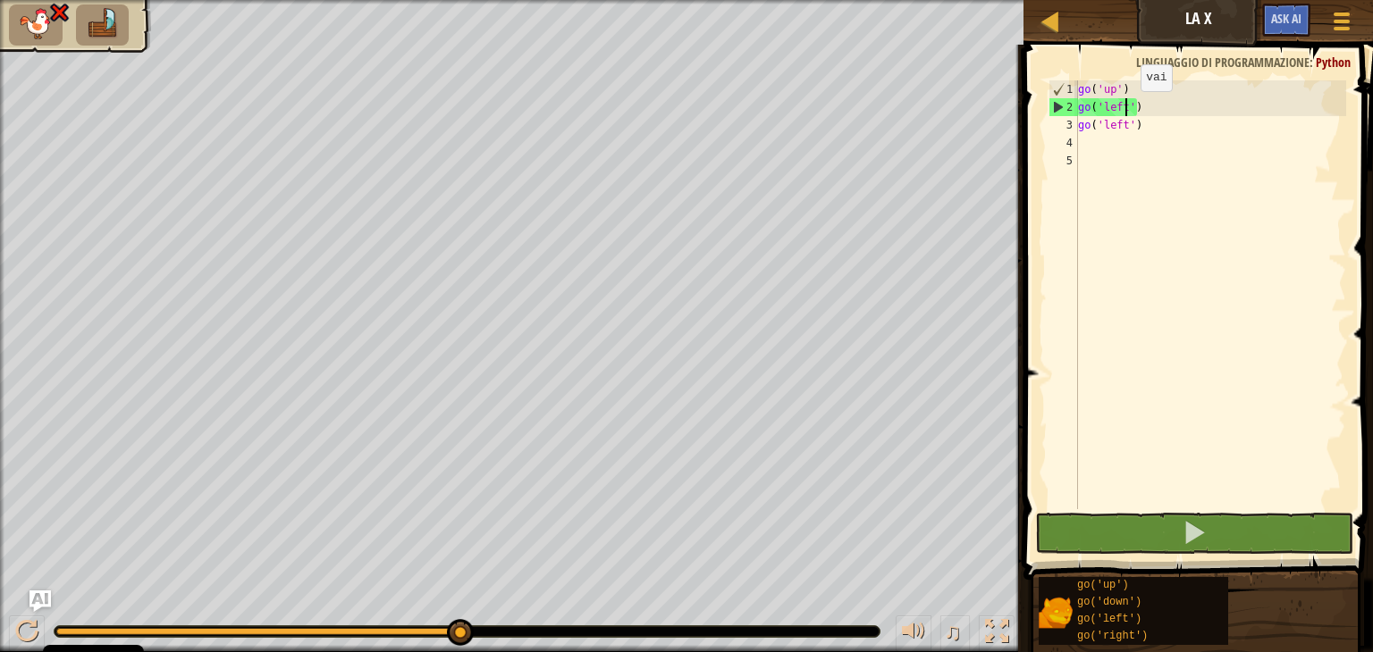
click at [1125, 108] on div "go ( 'up' ) go ( 'left' ) go ( 'left' )" at bounding box center [1210, 312] width 272 height 465
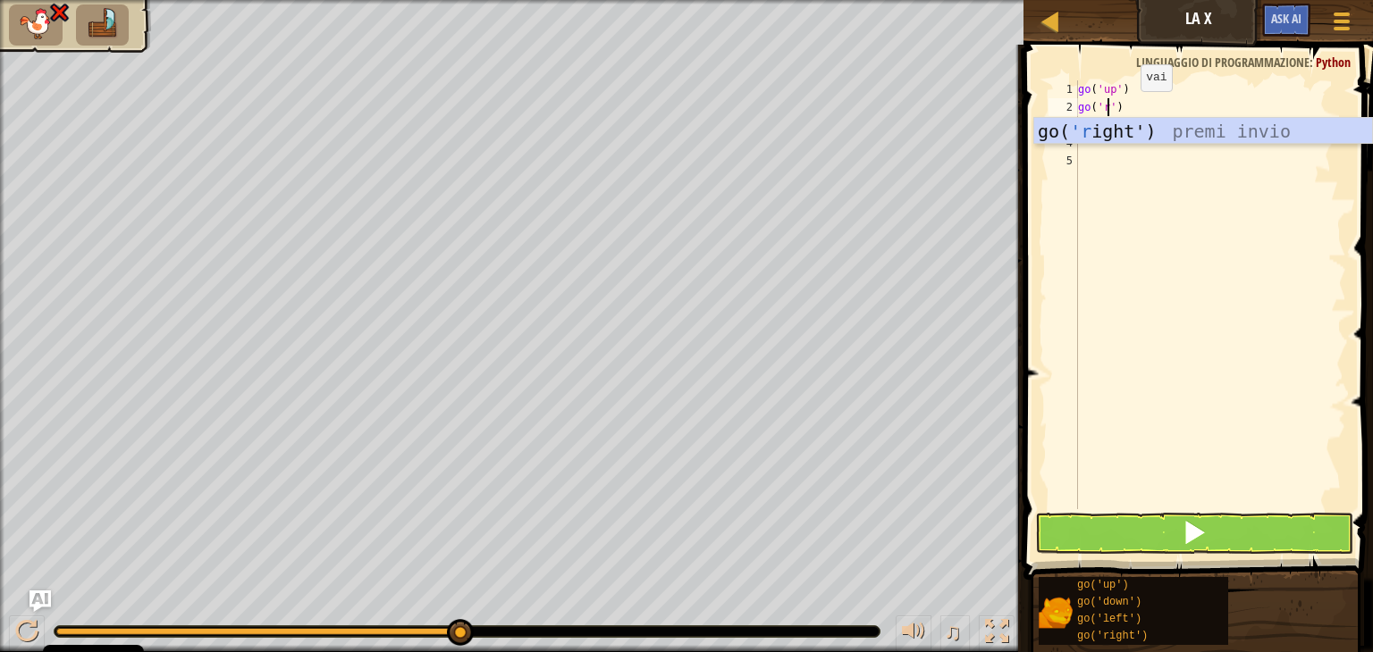
scroll to position [8, 2]
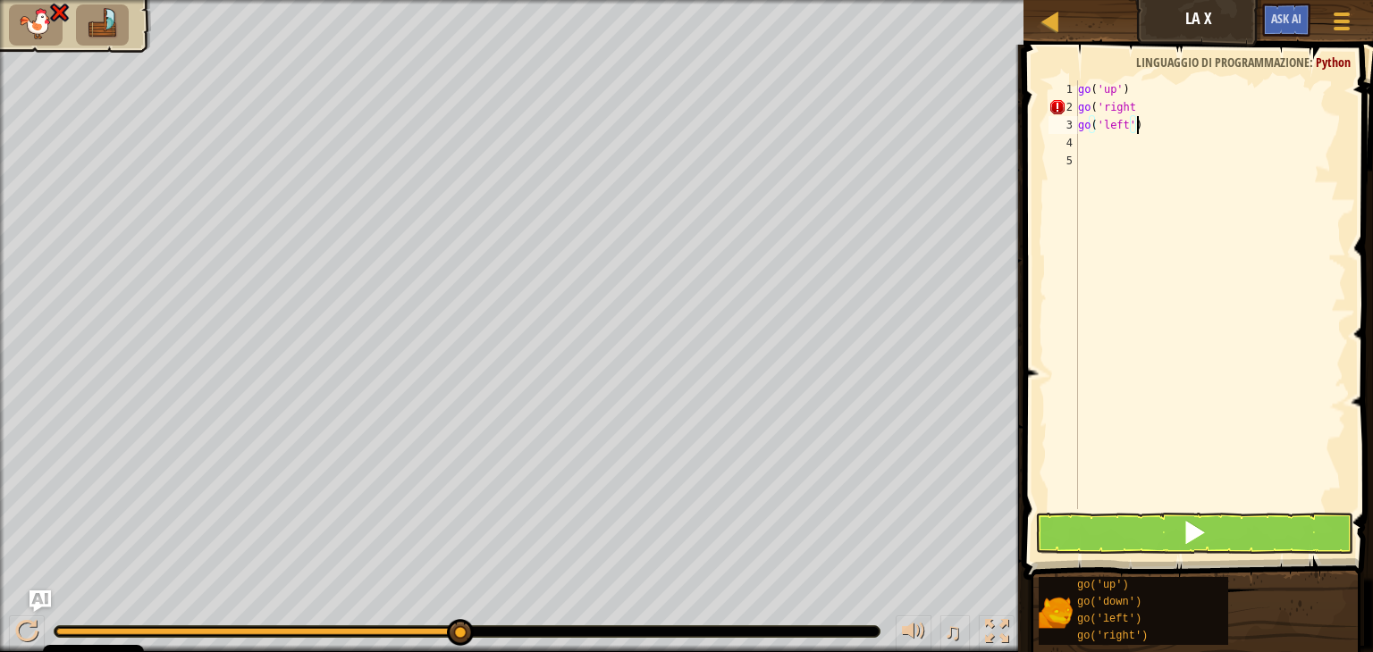
click at [1139, 125] on div "go ( 'up' ) go ( 'right go ( 'left' )" at bounding box center [1210, 312] width 272 height 465
type textarea "go('r"
click at [1133, 110] on div "go ( 'up' ) go ( 'right go ( 'right' )" at bounding box center [1210, 312] width 272 height 465
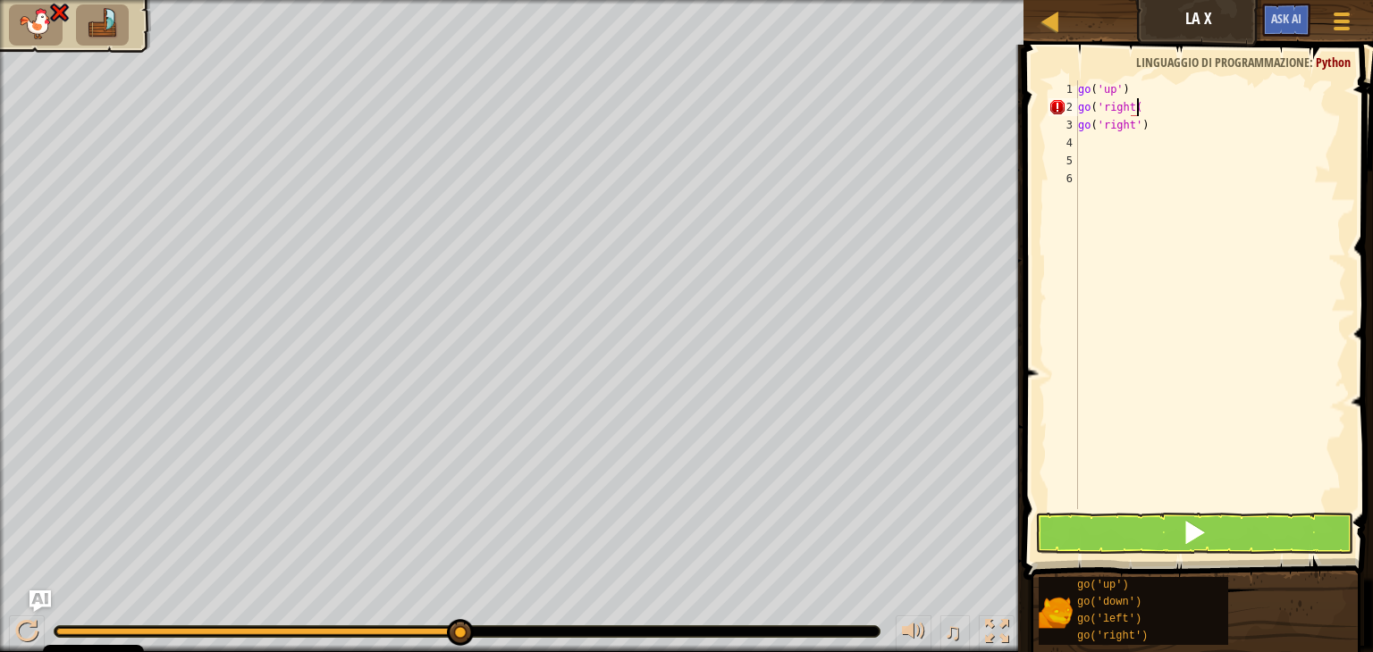
type textarea "go('right"
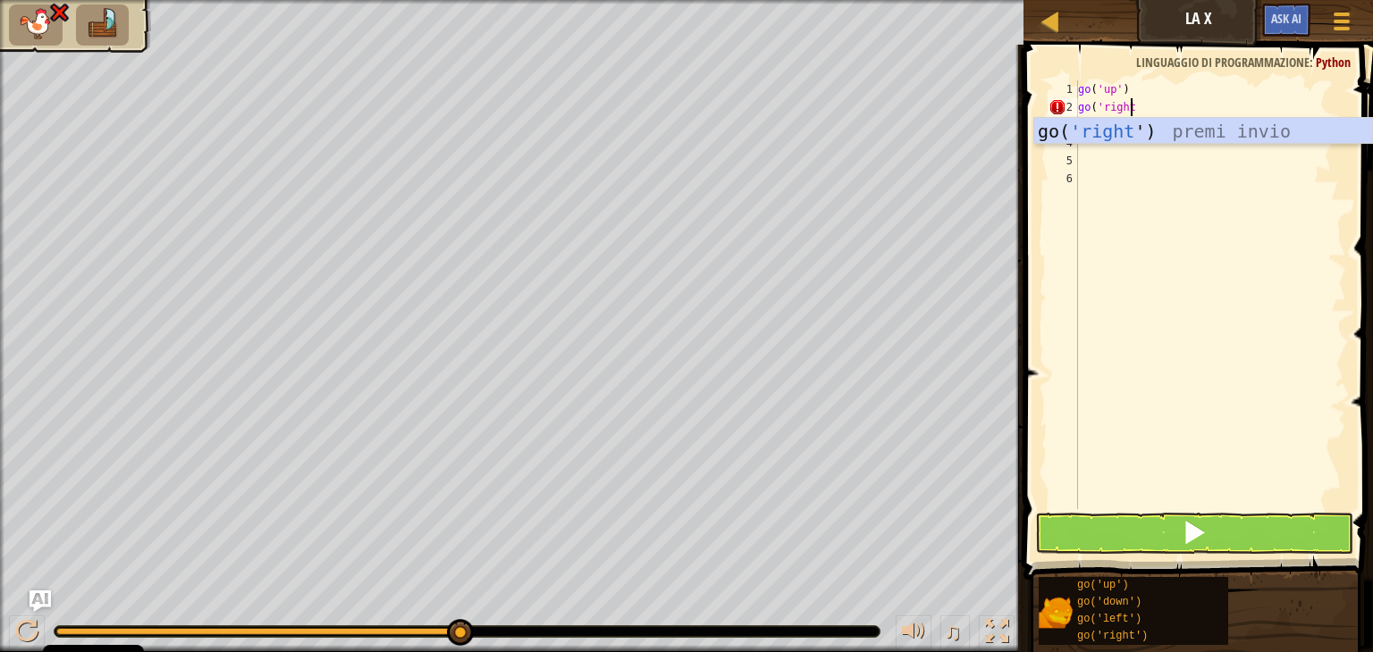
scroll to position [8, 3]
click at [1122, 135] on div "go( 'right ') premi invio" at bounding box center [1203, 158] width 338 height 80
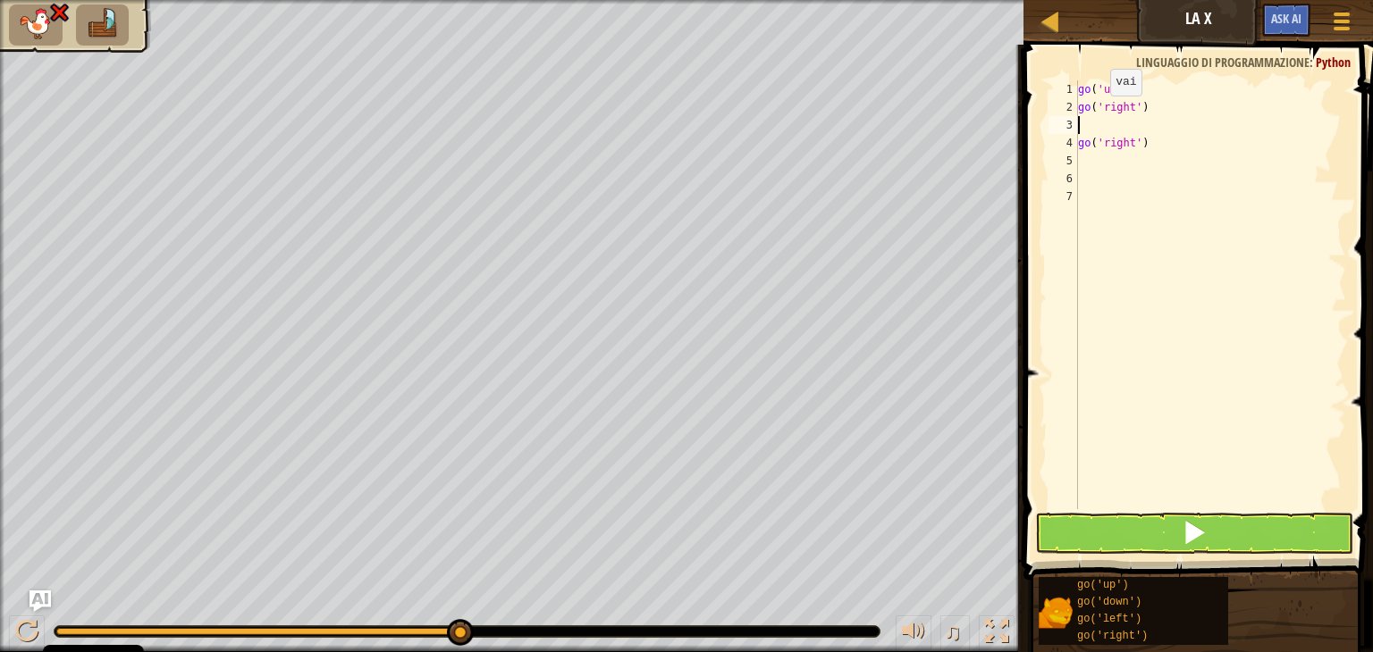
scroll to position [8, 0]
type textarea "go('right')"
click at [1254, 517] on button at bounding box center [1194, 533] width 318 height 41
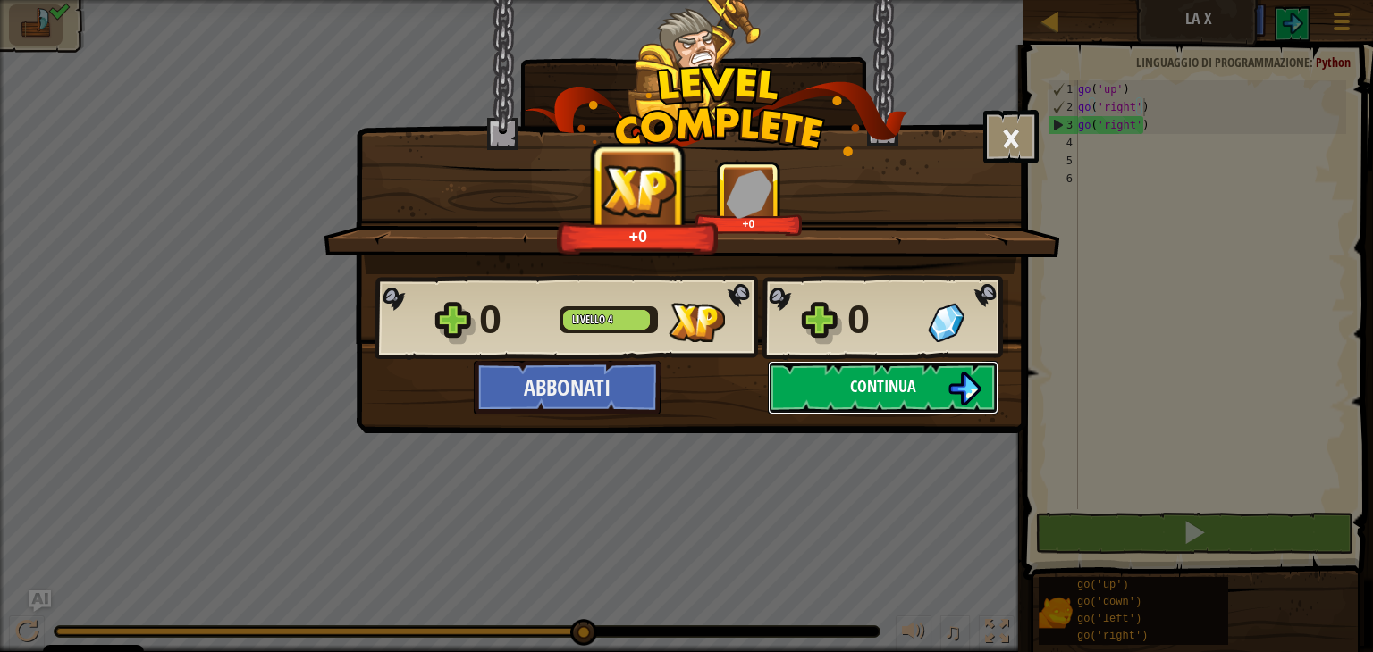
click at [923, 390] on button "Continua" at bounding box center [883, 388] width 231 height 54
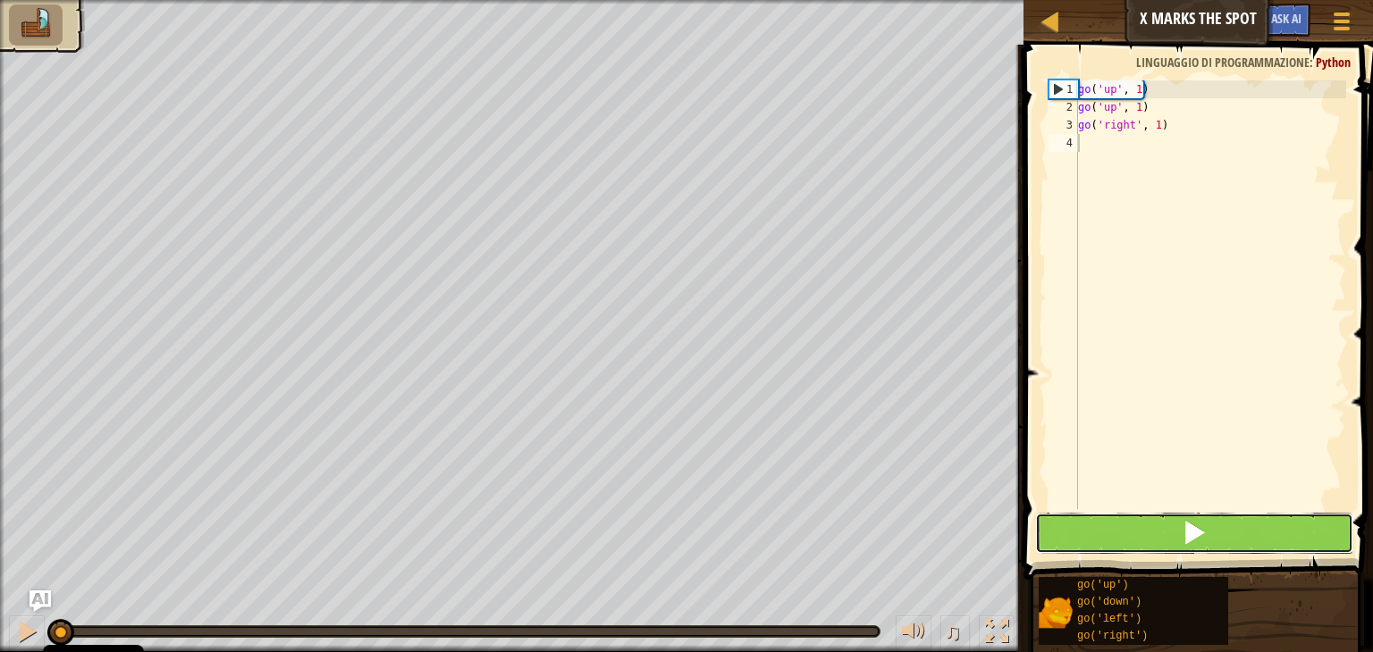
click at [1165, 527] on button at bounding box center [1194, 533] width 318 height 41
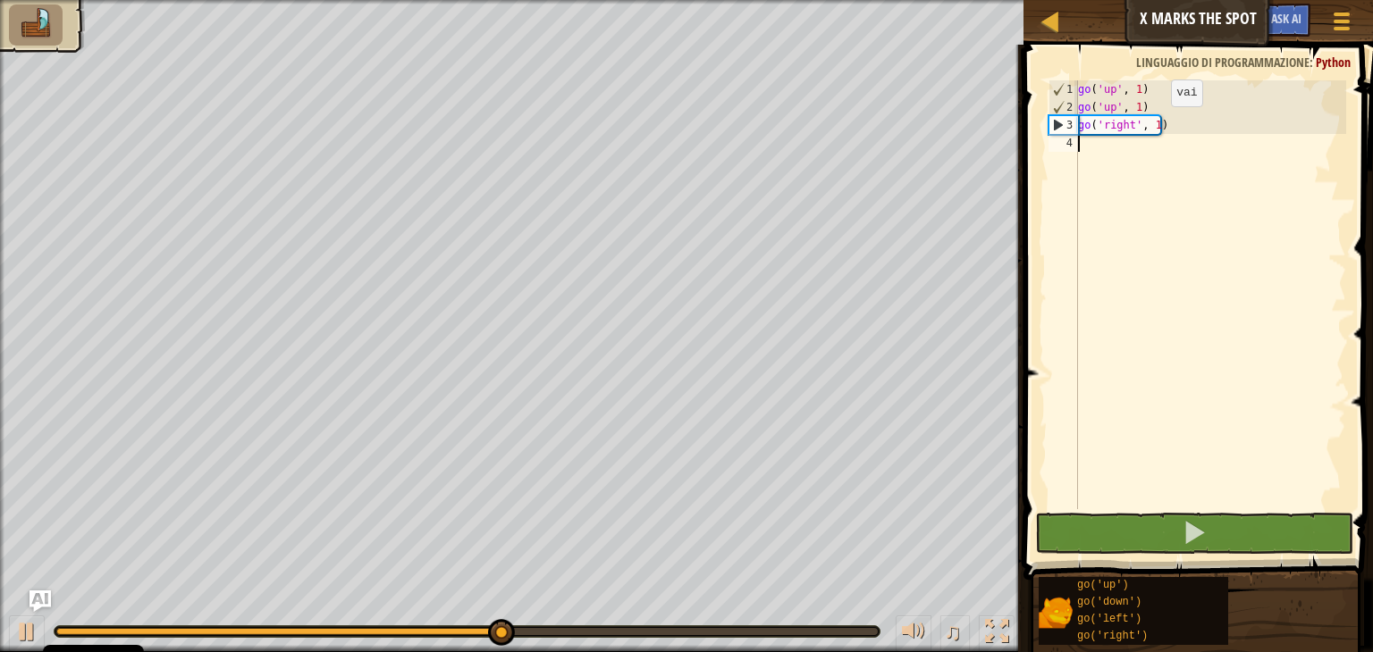
click at [1155, 123] on div "go ( 'up' , 1 ) go ( 'up' , 1 ) go ( 'right' , 1 )" at bounding box center [1210, 312] width 272 height 465
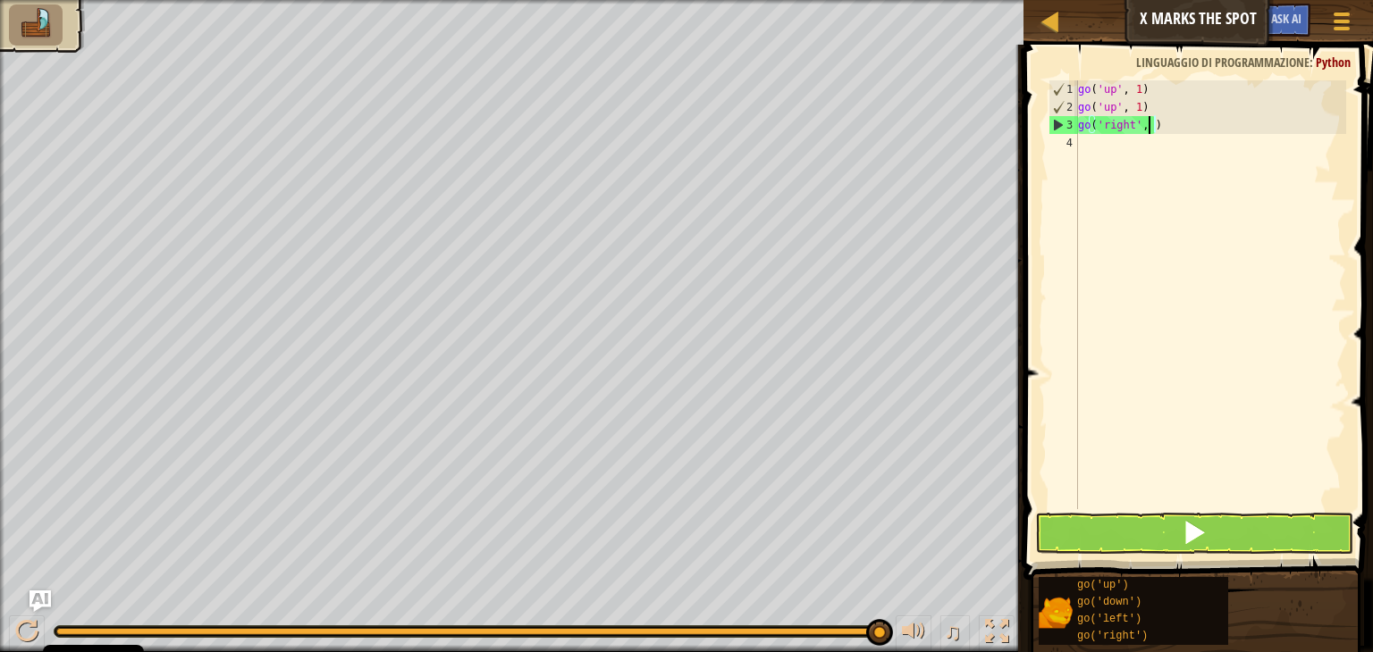
scroll to position [8, 4]
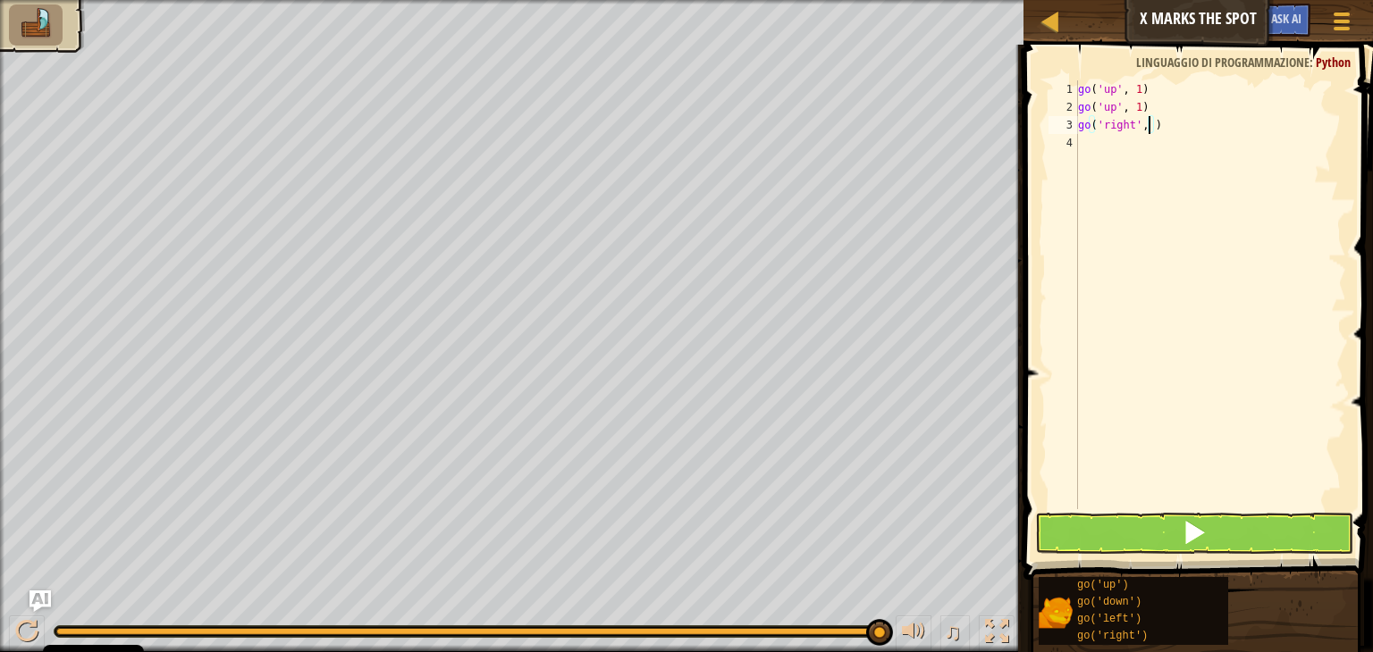
type textarea "go('right', 3)"
click at [1199, 154] on div "go ( 'up' , 1 ) go ( 'up' , 1 ) go ( 'right' , 3 )" at bounding box center [1210, 312] width 272 height 465
type textarea "g"
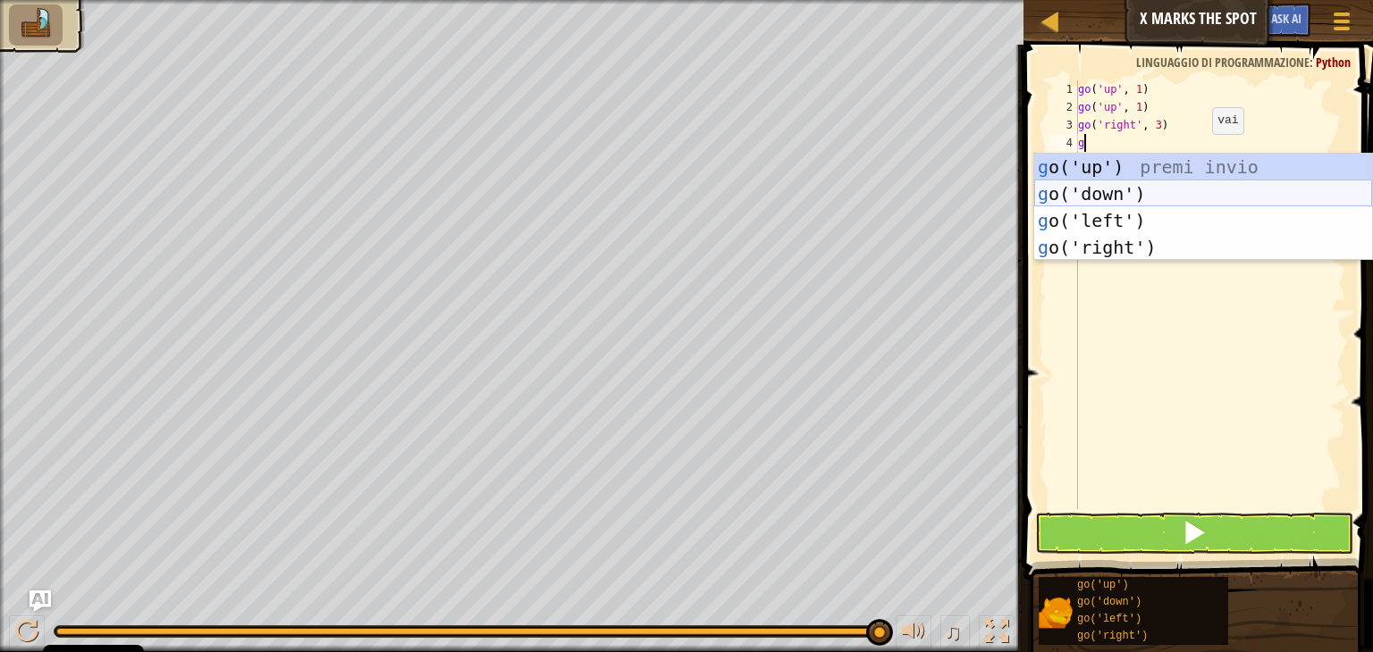
click at [1189, 184] on div "g o('up') premi invio g o('down') premi invio g o('left') premi invio g o('righ…" at bounding box center [1203, 234] width 338 height 161
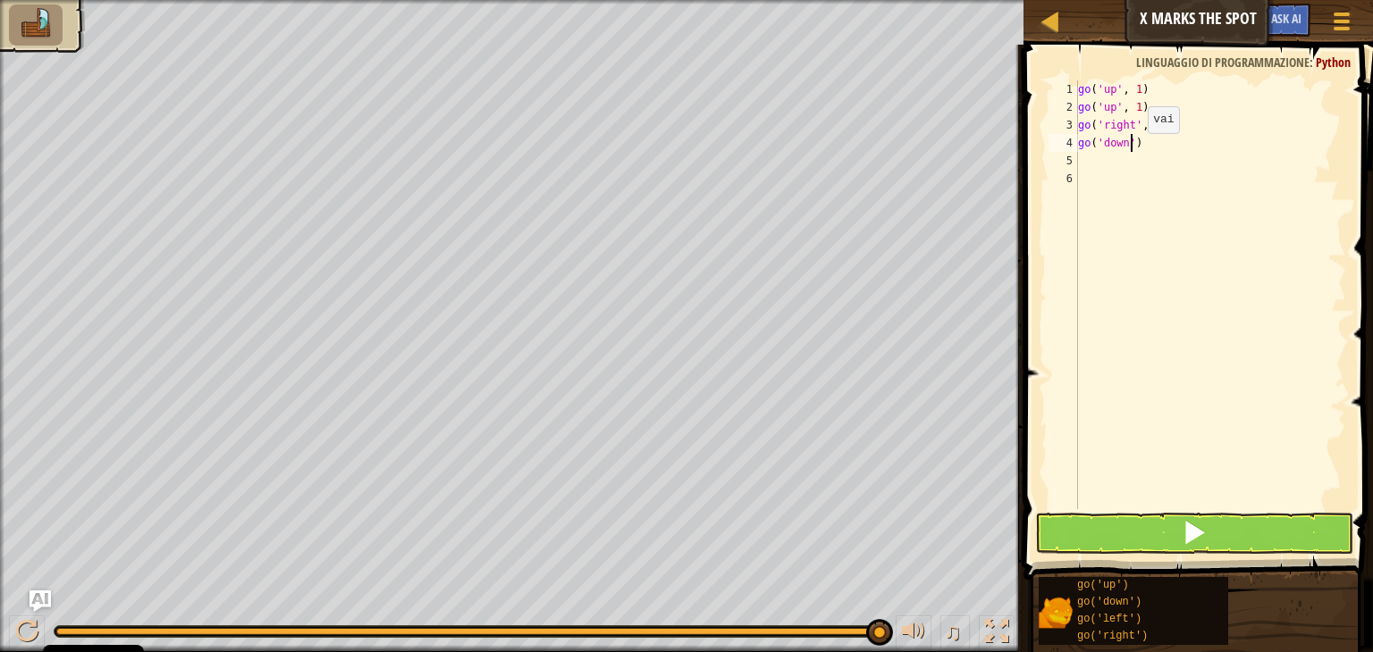
click at [1132, 151] on div "go ( 'up' , 1 ) go ( 'up' , 1 ) go ( 'right' , 3 ) go ( 'down' )" at bounding box center [1210, 312] width 272 height 465
type textarea "go('down', 2)"
click at [1147, 162] on div "go ( 'up' , 1 ) go ( 'up' , 1 ) go ( 'right' , 3 ) go ( 'down' , 2 )" at bounding box center [1210, 312] width 272 height 465
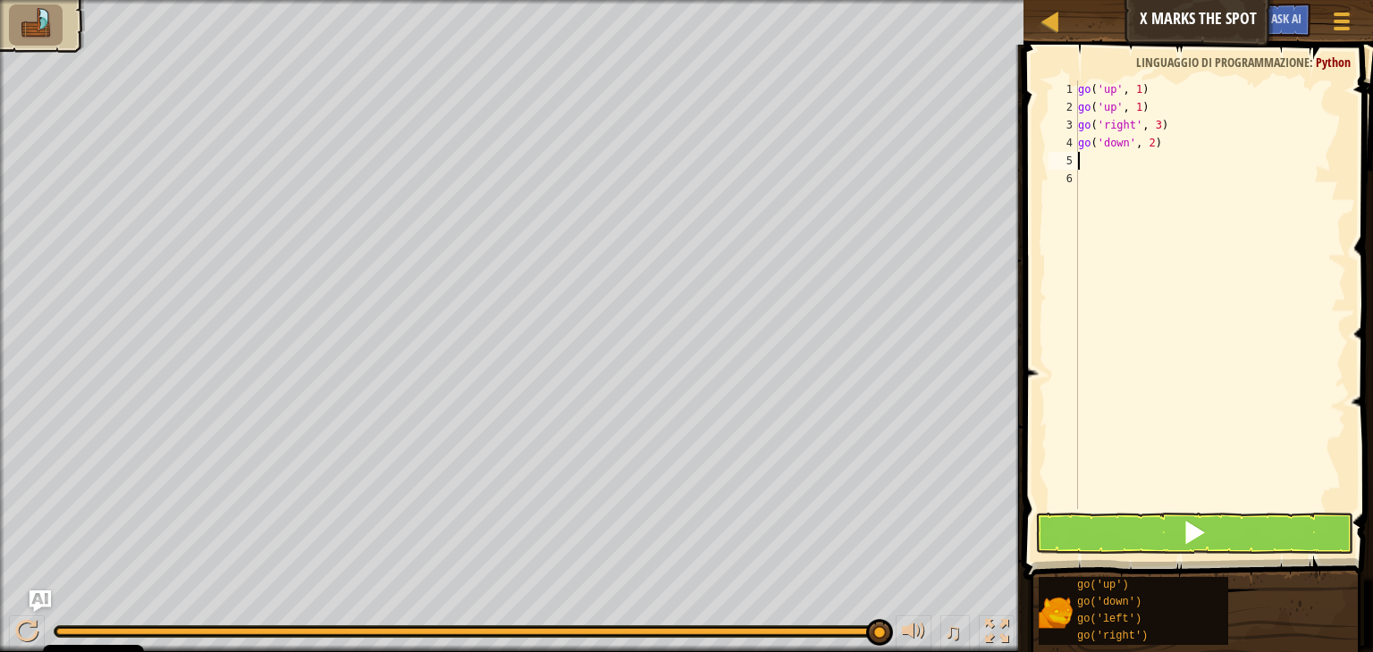
scroll to position [8, 0]
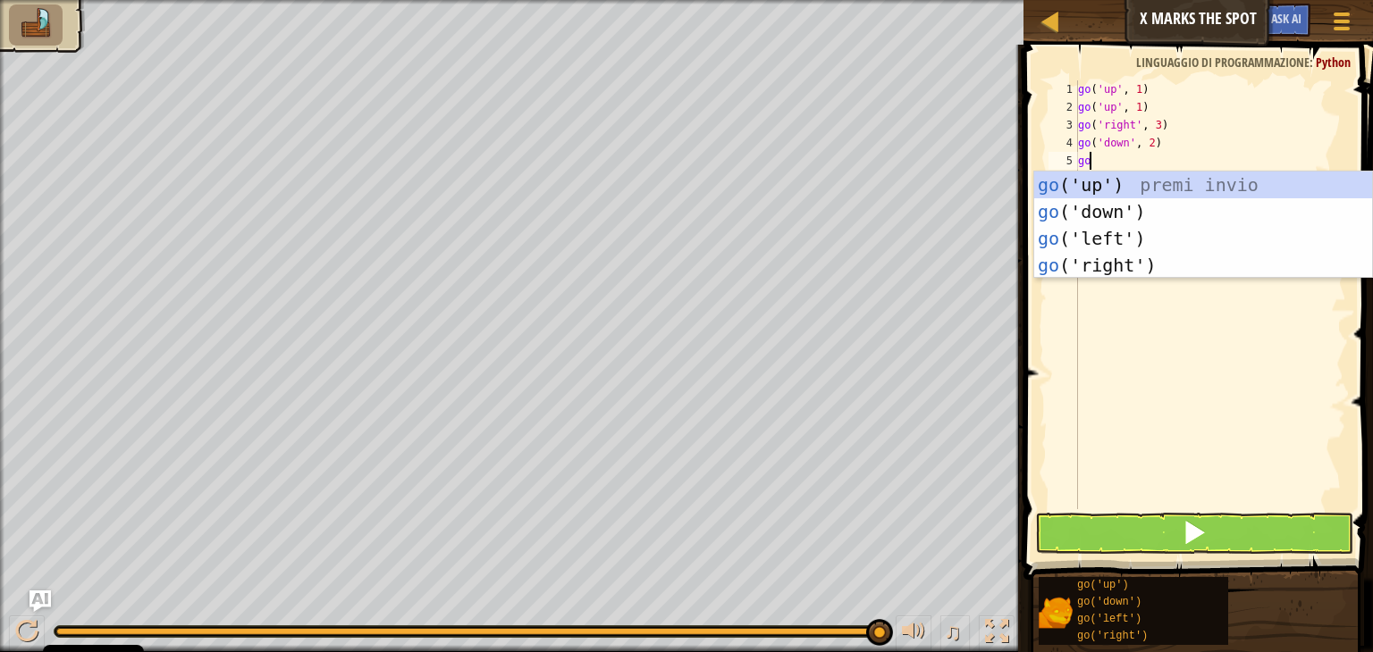
type textarea "gol"
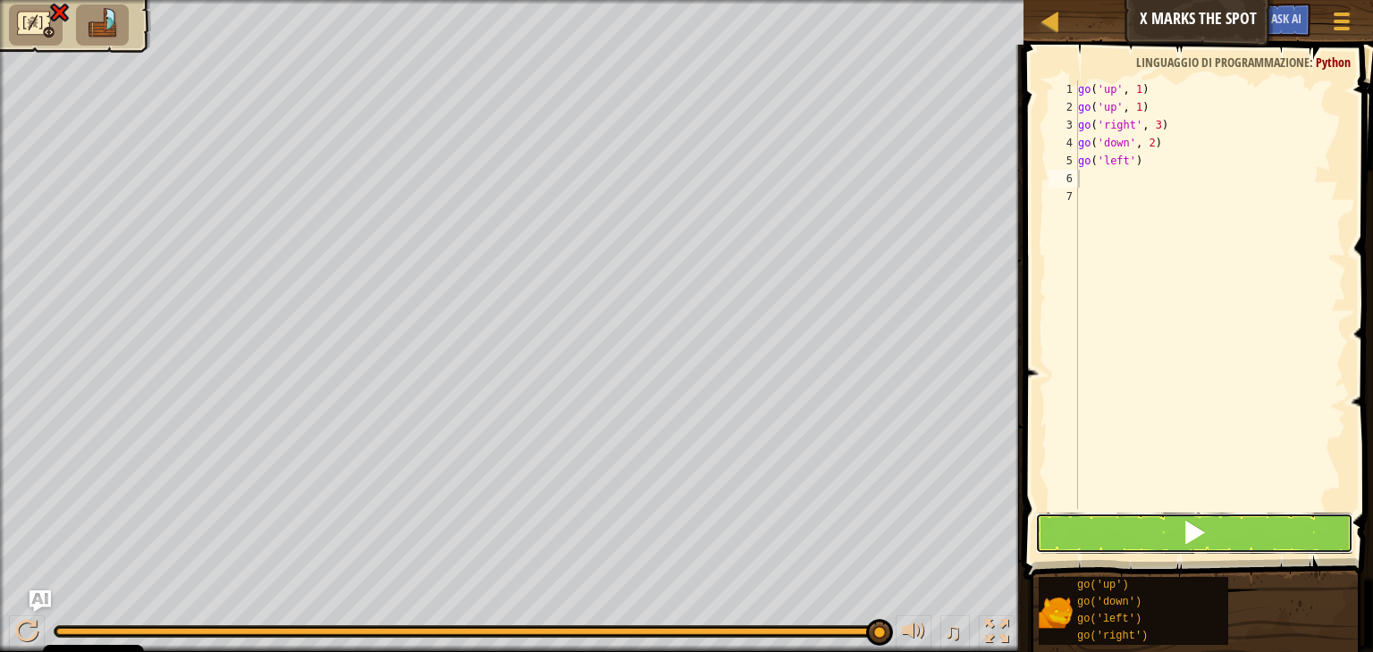
click at [1189, 548] on button at bounding box center [1194, 533] width 318 height 41
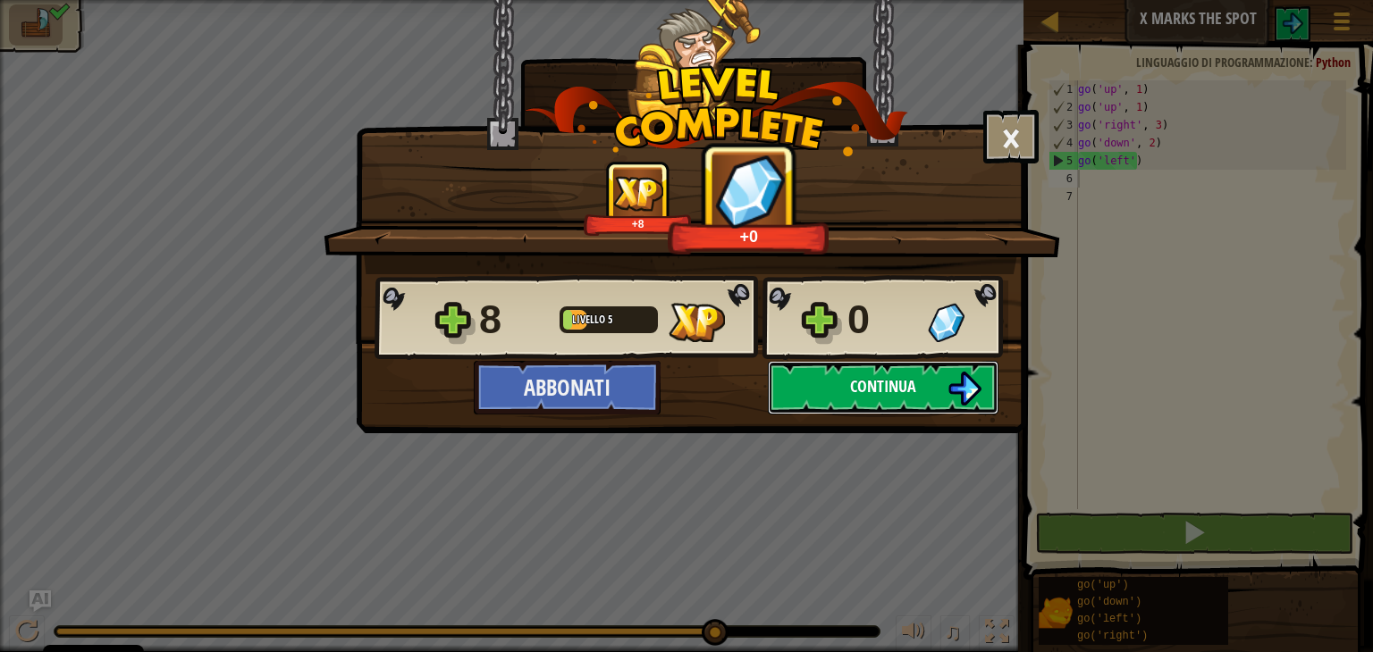
click at [940, 397] on button "Continua" at bounding box center [883, 388] width 231 height 54
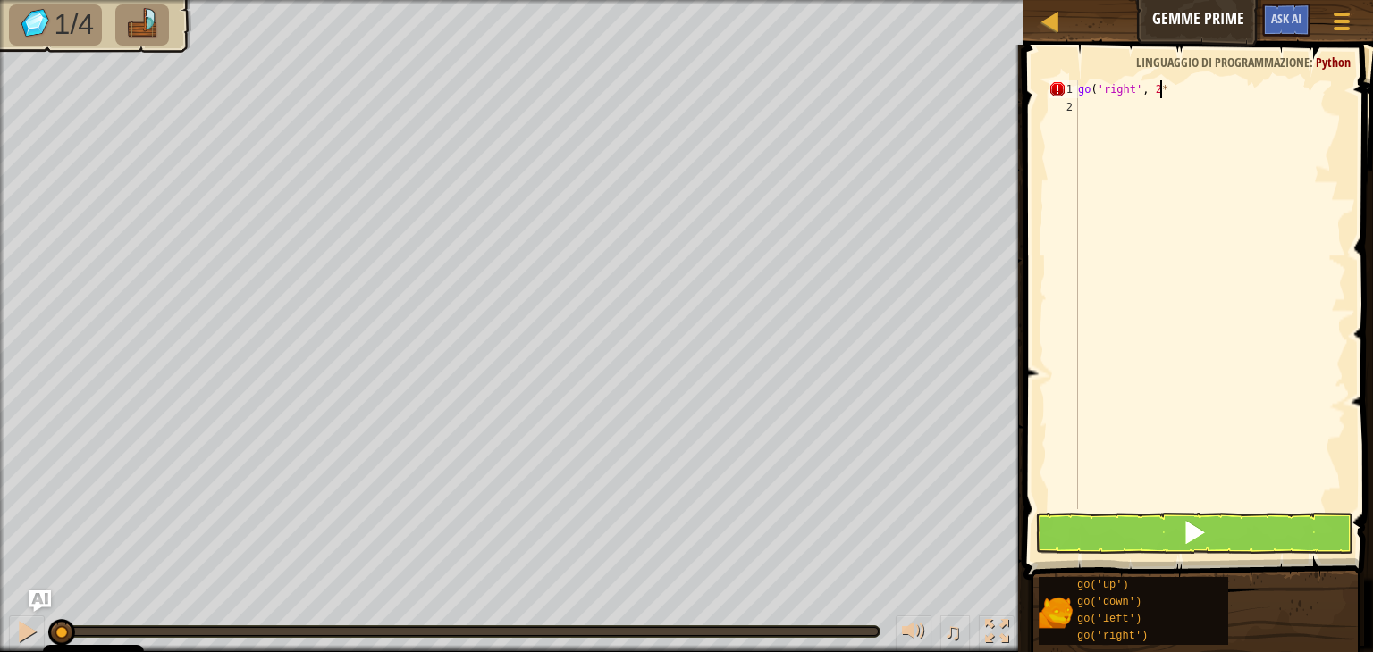
scroll to position [8, 4]
type textarea "go('right', 2)"
click at [1109, 112] on div "go ( 'right' , 2 )" at bounding box center [1210, 312] width 272 height 465
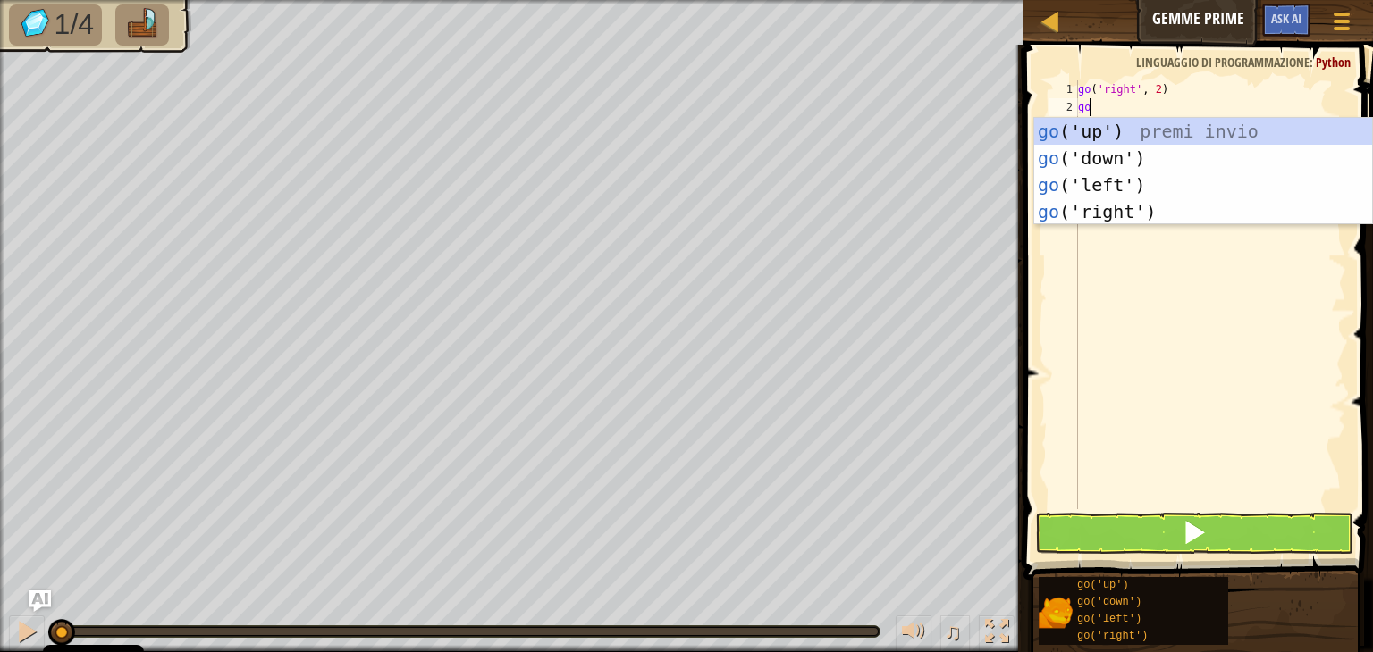
type textarea "gou"
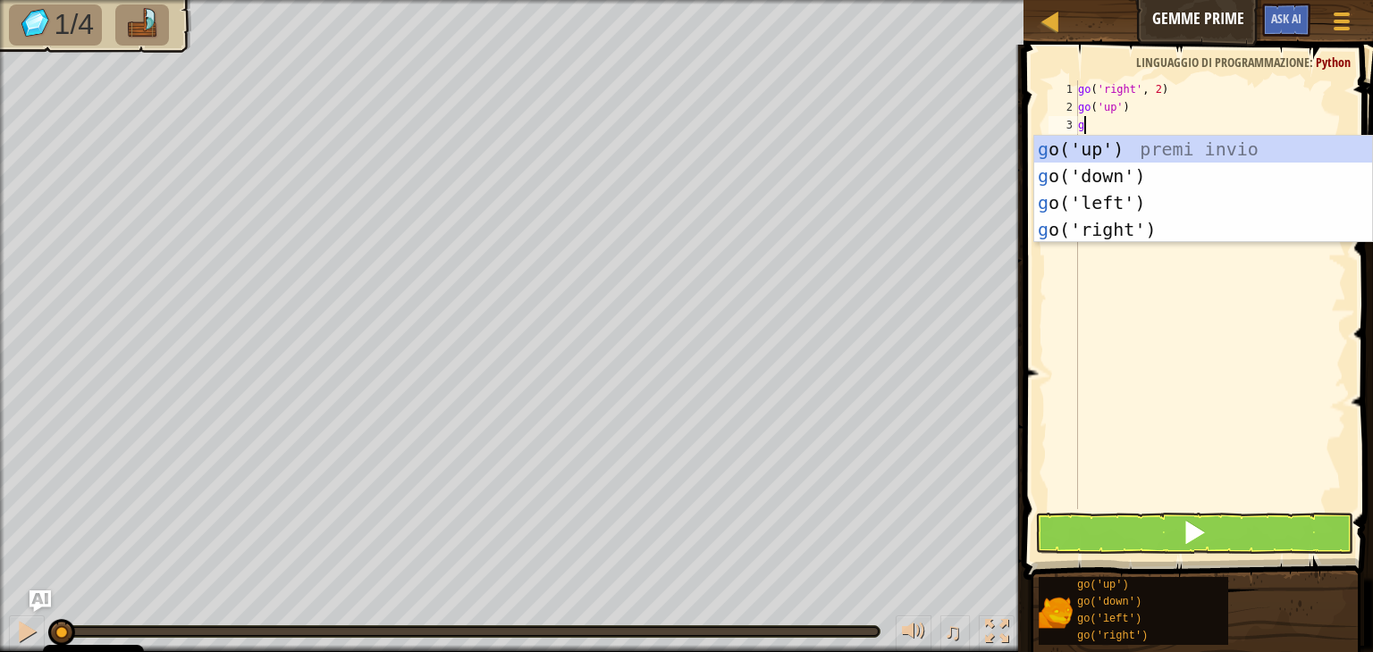
type textarea "gd"
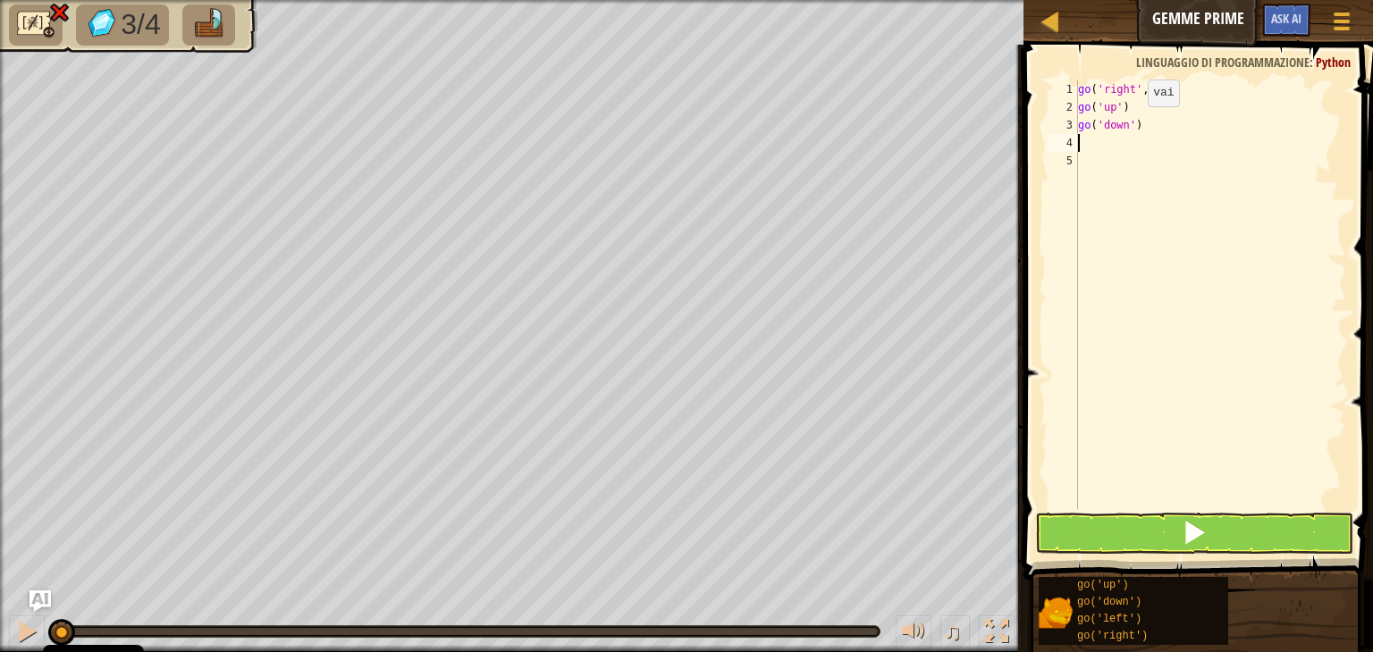
click at [1132, 124] on div "go ( 'right' , 2 ) go ( 'up' ) go ( 'down' )" at bounding box center [1210, 312] width 272 height 465
type textarea "go('down', 2)"
click at [1097, 147] on div "go ( 'right' , 2 ) go ( 'up' ) go ( 'down' , 2 )" at bounding box center [1210, 312] width 272 height 465
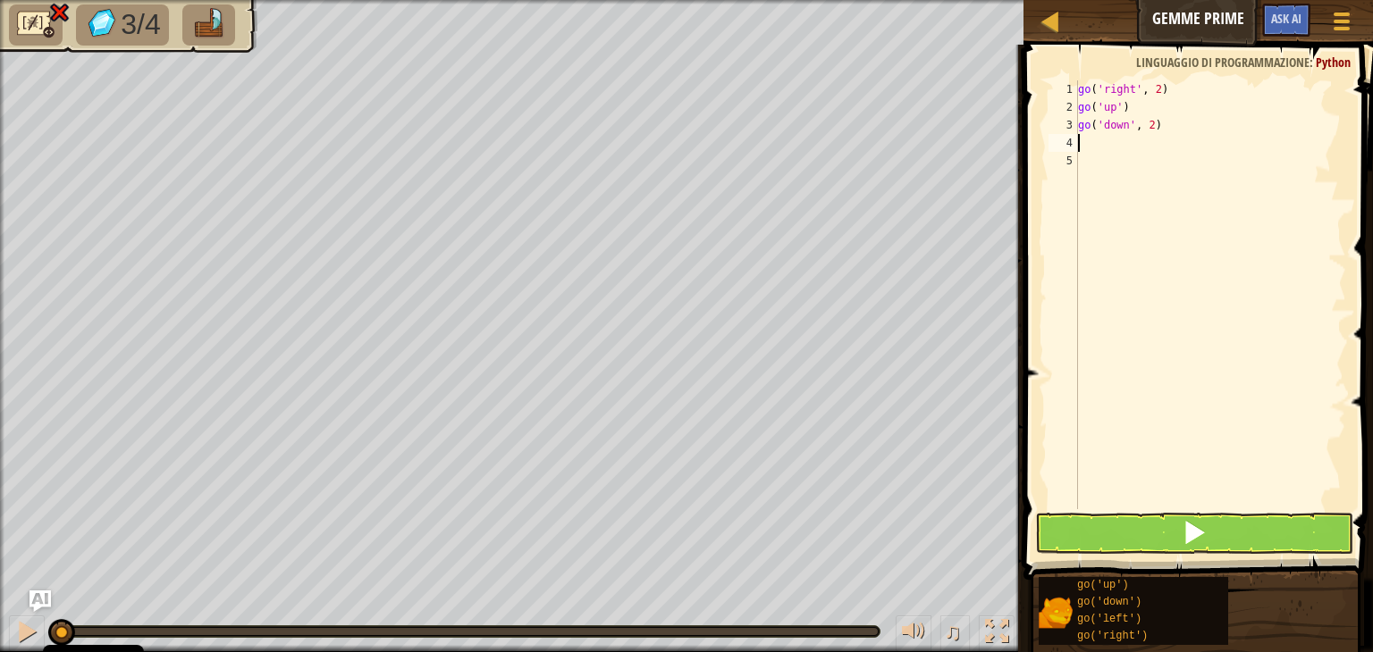
type textarea "g"
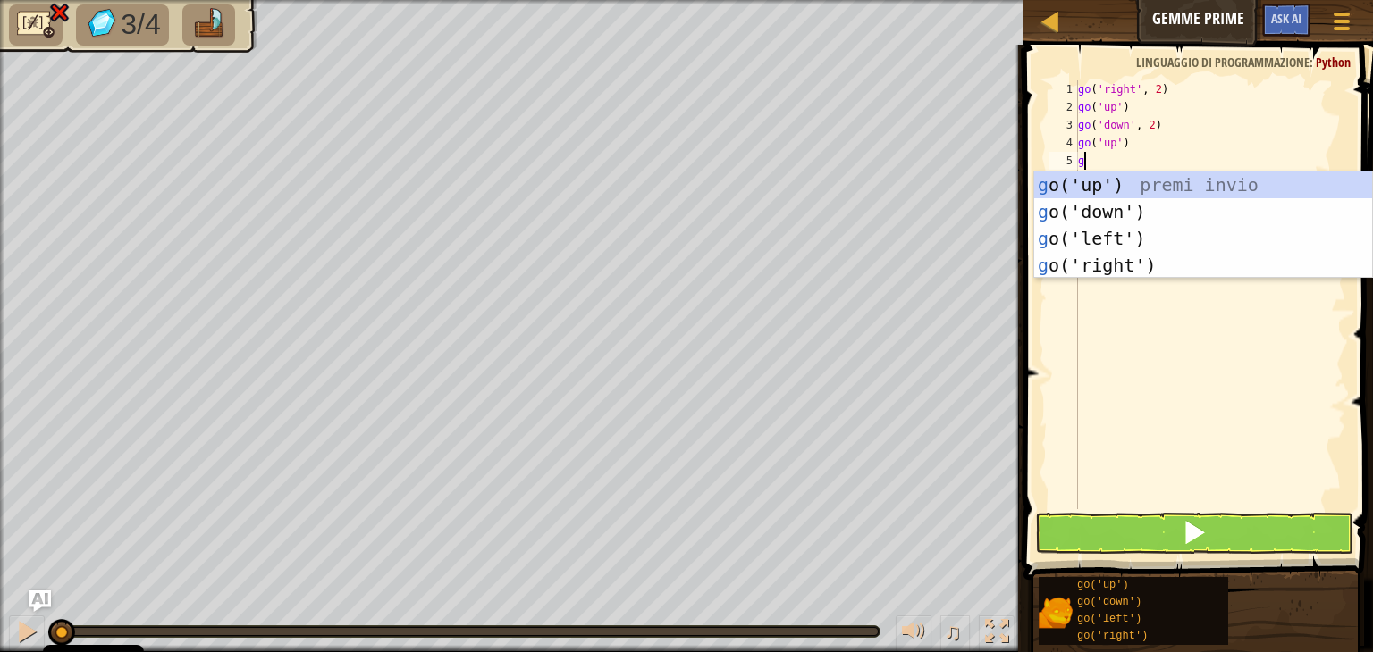
type textarea "gr"
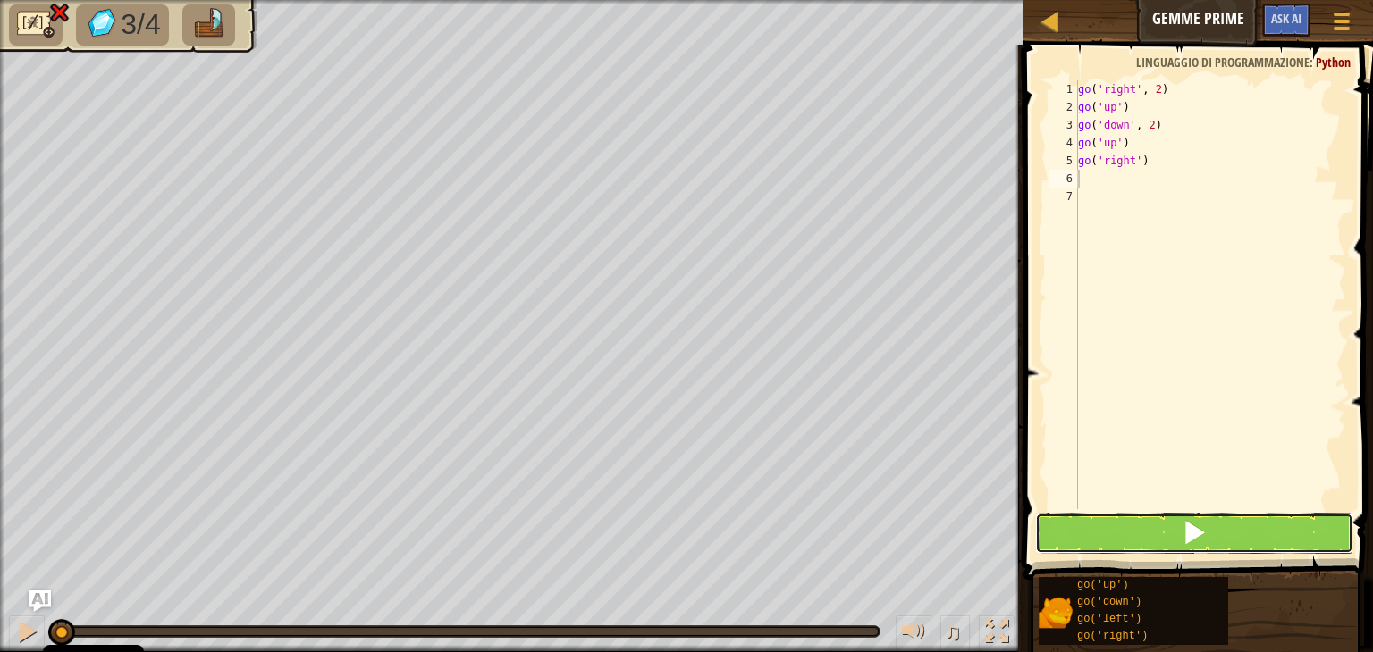
click at [1213, 513] on button at bounding box center [1194, 533] width 318 height 41
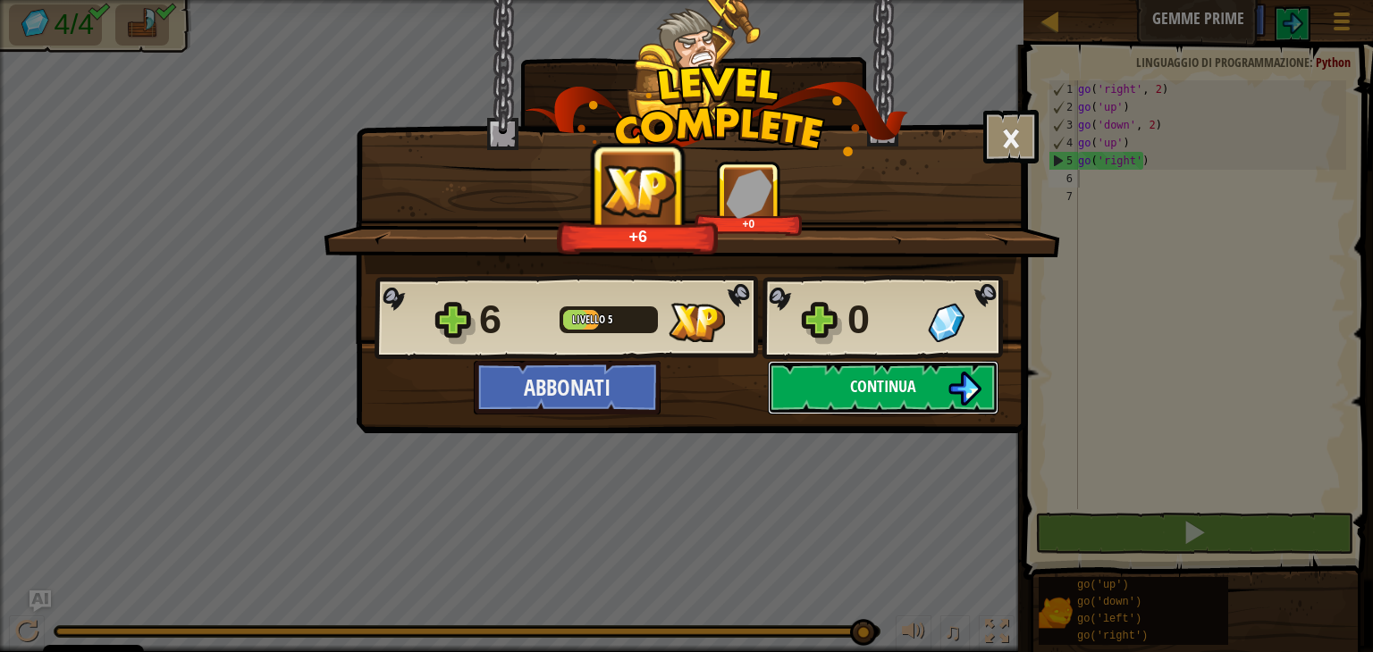
click at [950, 379] on img at bounding box center [964, 389] width 34 height 34
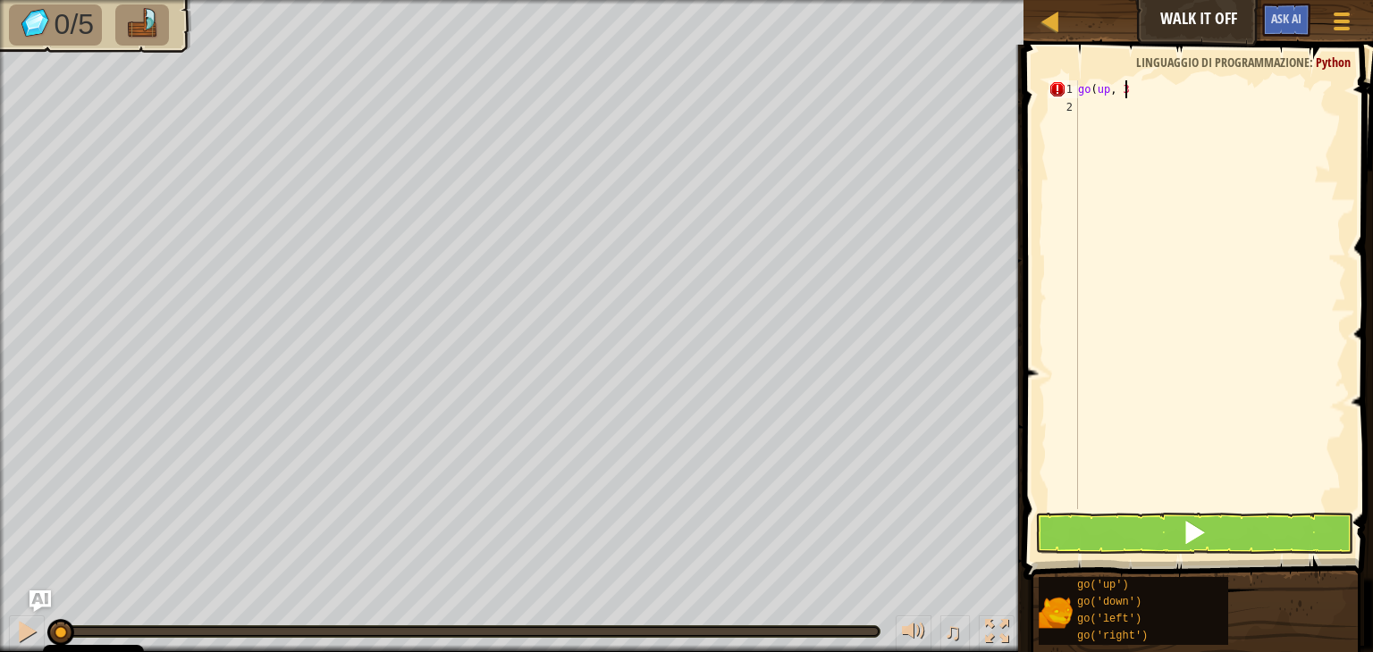
scroll to position [8, 3]
type textarea "go(up, 3)"
click at [1135, 122] on div "go ( up , 3 )" at bounding box center [1210, 312] width 272 height 465
type textarea "go(right,4)"
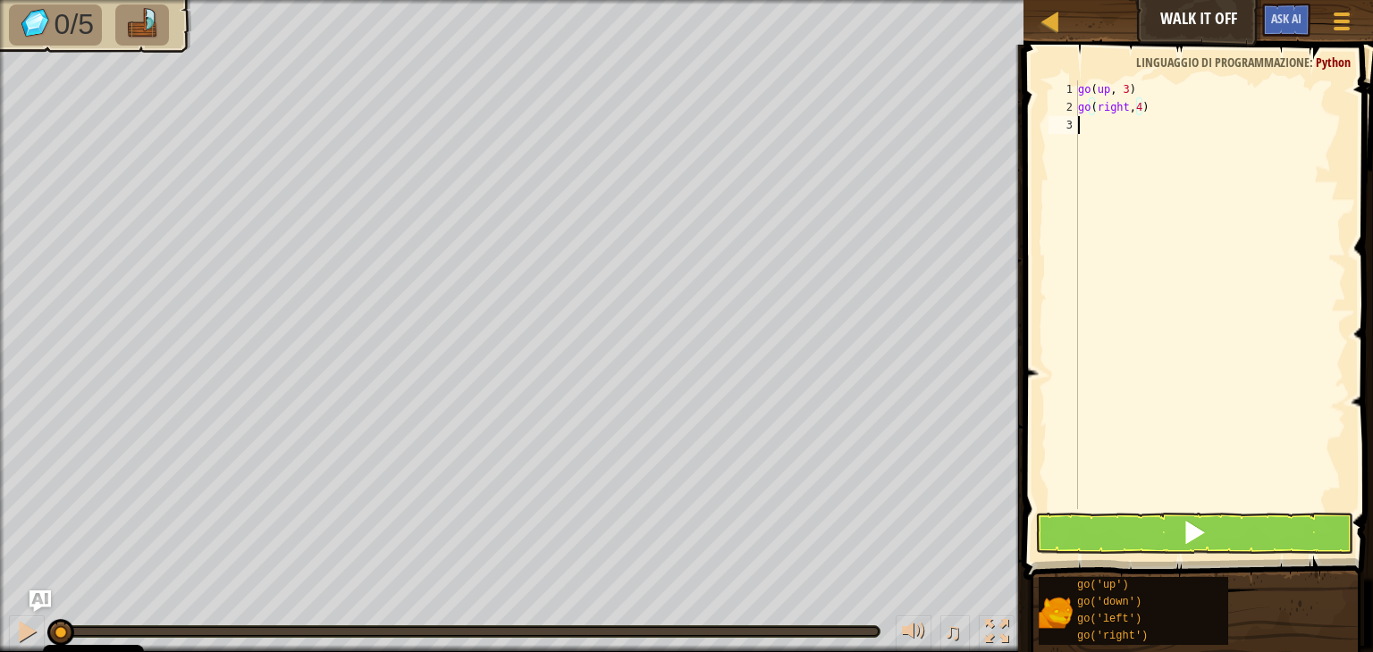
click at [1137, 122] on div "go ( up , 3 ) go ( right , 4 )" at bounding box center [1210, 312] width 272 height 465
type textarea "d"
click at [1130, 132] on div "go ( up , 3 ) go ( right , 4 ) go ( 'down' )" at bounding box center [1210, 312] width 272 height 465
type textarea "go('down'3)"
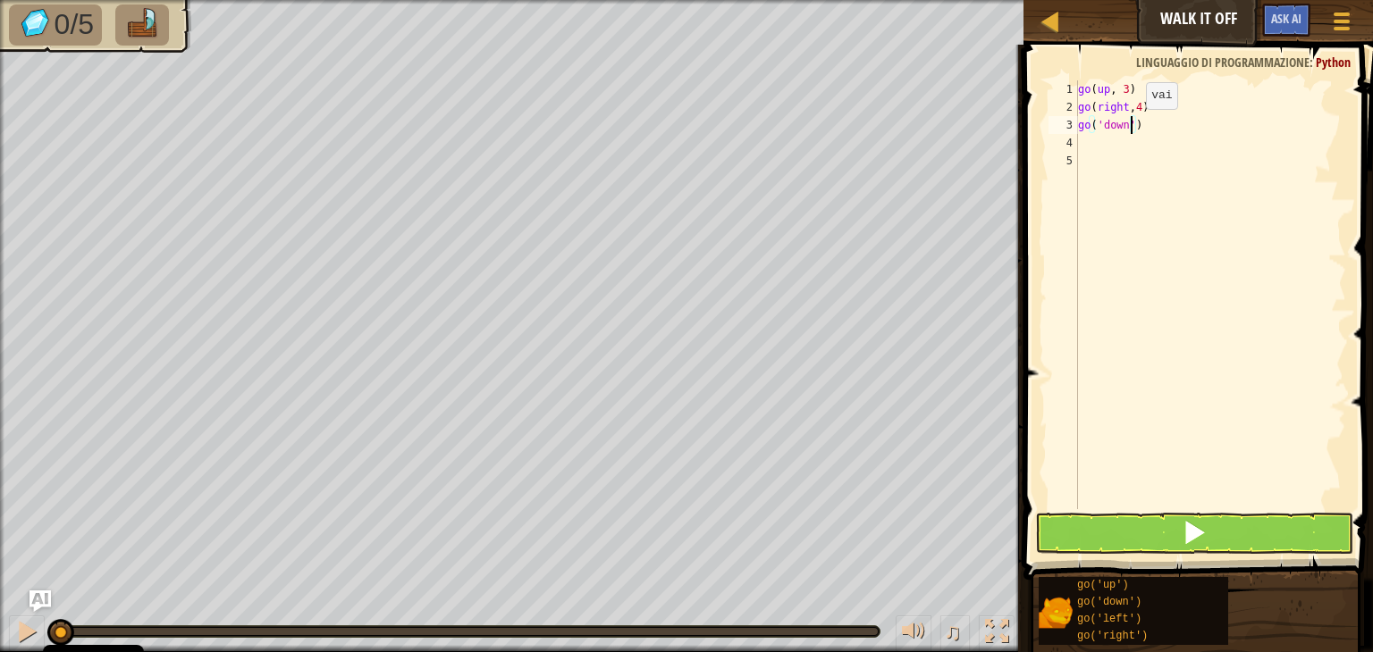
scroll to position [8, 4]
click at [1120, 146] on div "go ( up , 3 ) go ( right , 4 ) go ( 'down' 3 )" at bounding box center [1210, 312] width 272 height 465
click at [1130, 128] on div "go ( up , 3 ) go ( right , 4 ) go ( 'down' 3 )" at bounding box center [1210, 312] width 272 height 465
type textarea "go('down',3)"
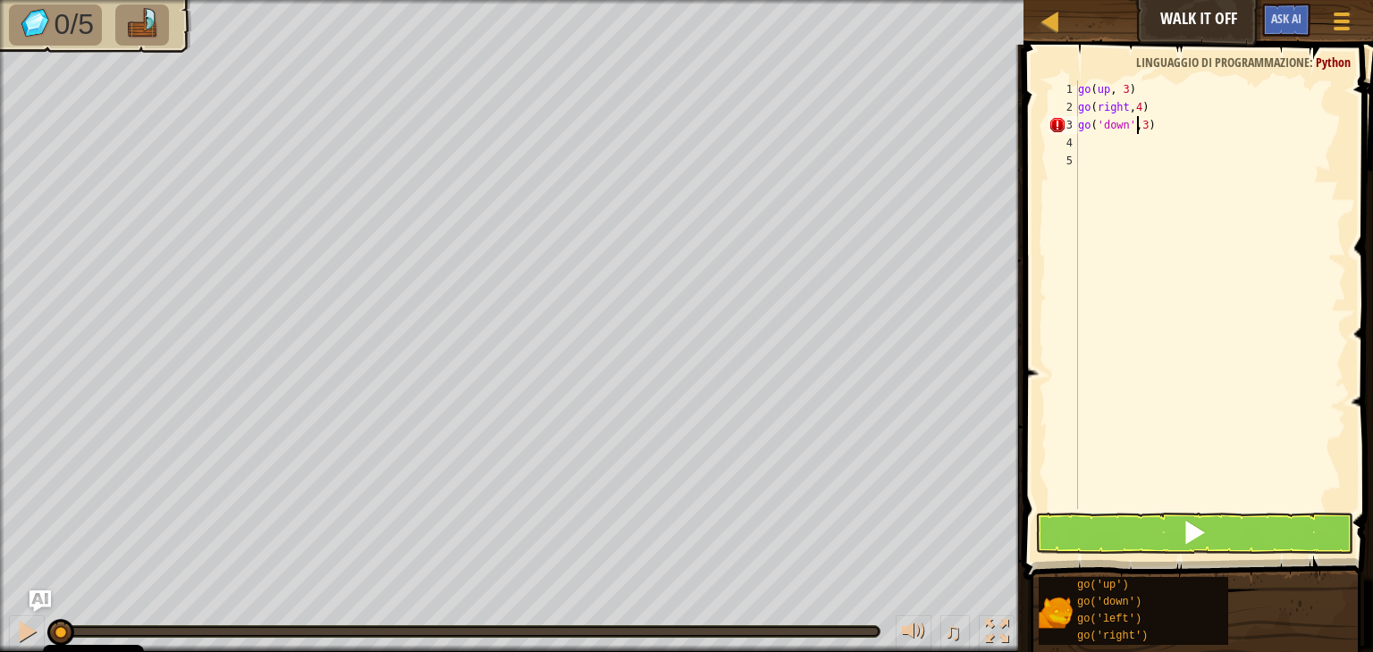
scroll to position [8, 4]
click at [1119, 135] on div "go ( up , 3 ) go ( right , 4 ) go ( 'down' , 3 )" at bounding box center [1210, 312] width 272 height 465
type textarea "l"
click at [1109, 519] on button at bounding box center [1194, 533] width 318 height 41
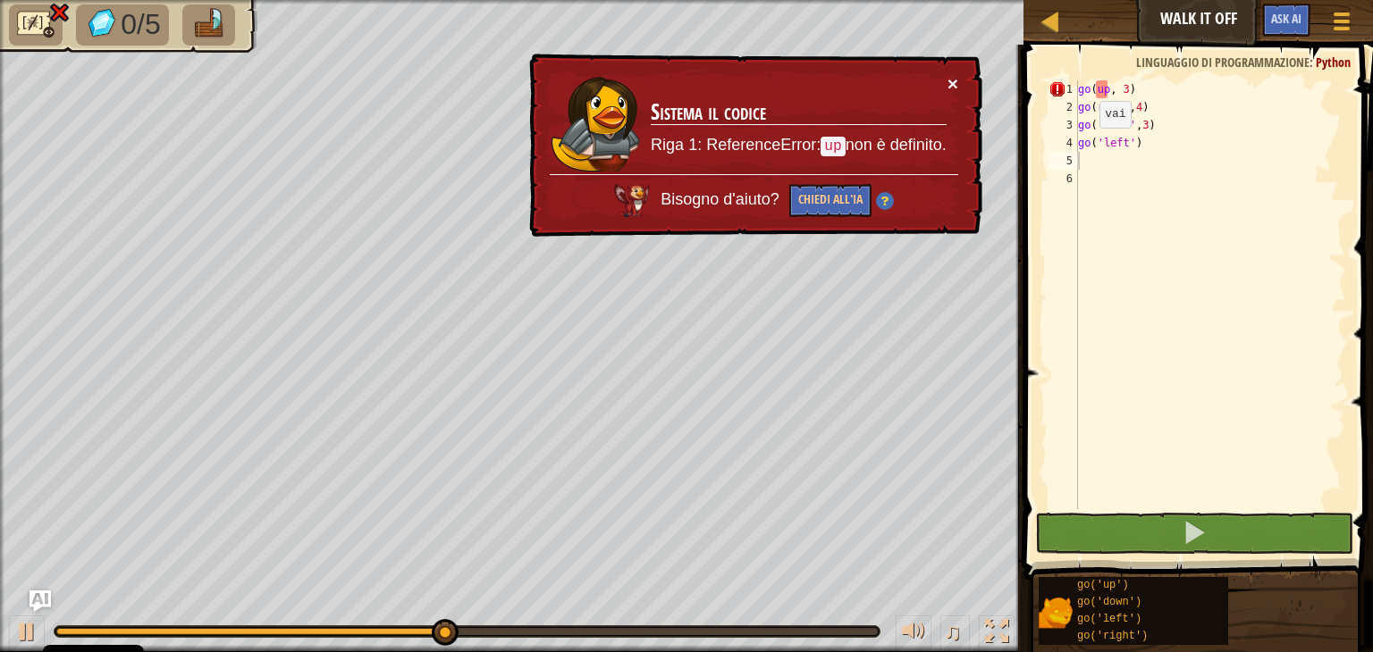
click at [952, 80] on button "×" at bounding box center [952, 83] width 11 height 19
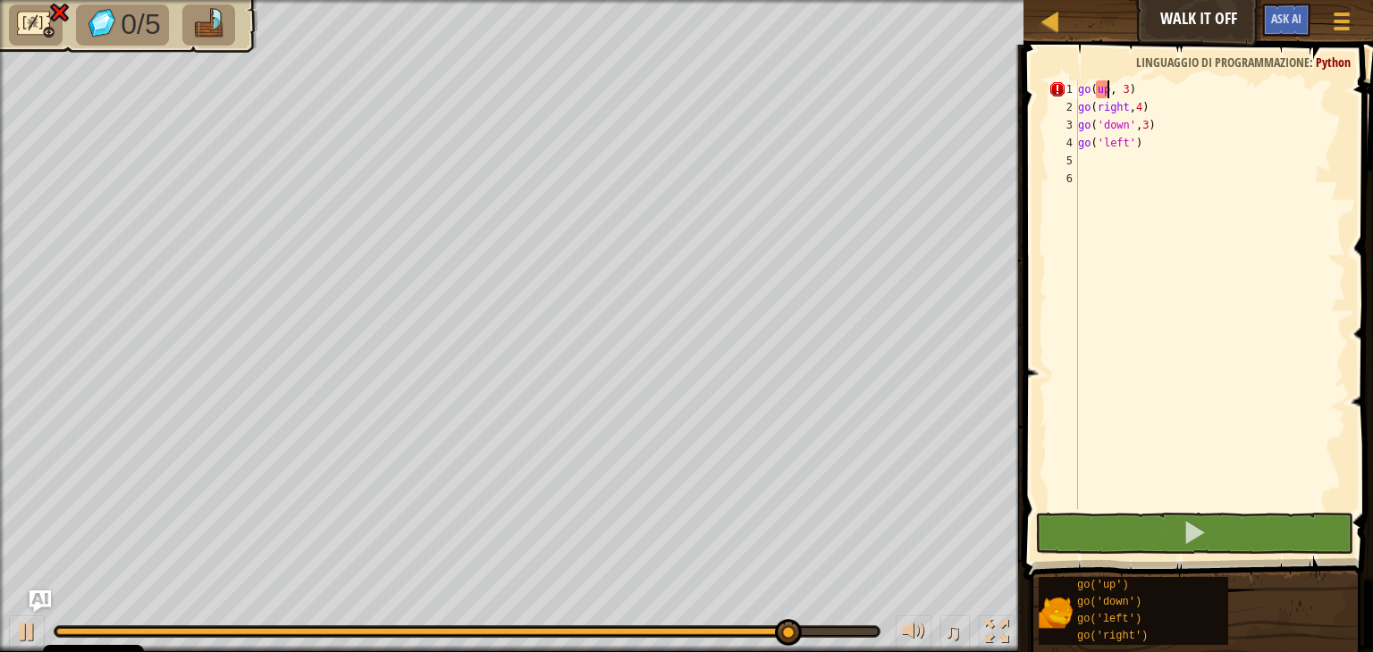
click at [1106, 88] on div "go ( up , 3 ) go ( right , 4 ) go ( 'down' , 3 ) go ( 'left' )" at bounding box center [1210, 312] width 272 height 465
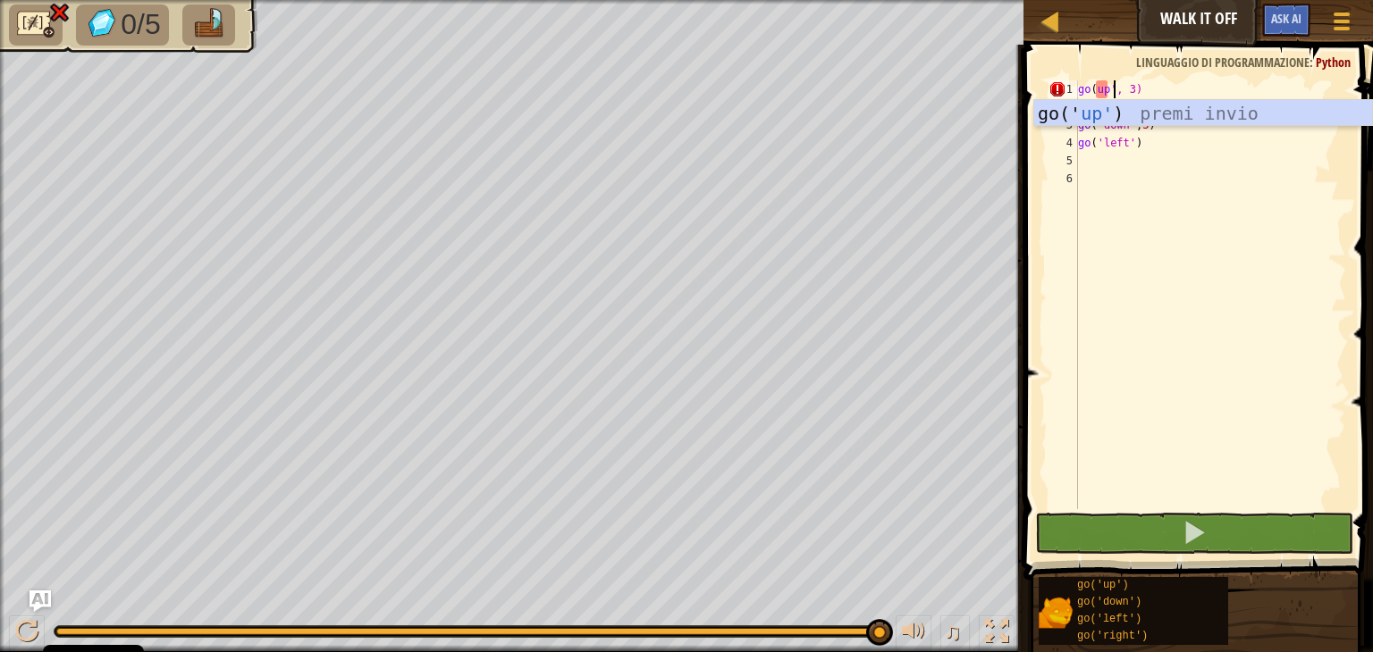
scroll to position [8, 4]
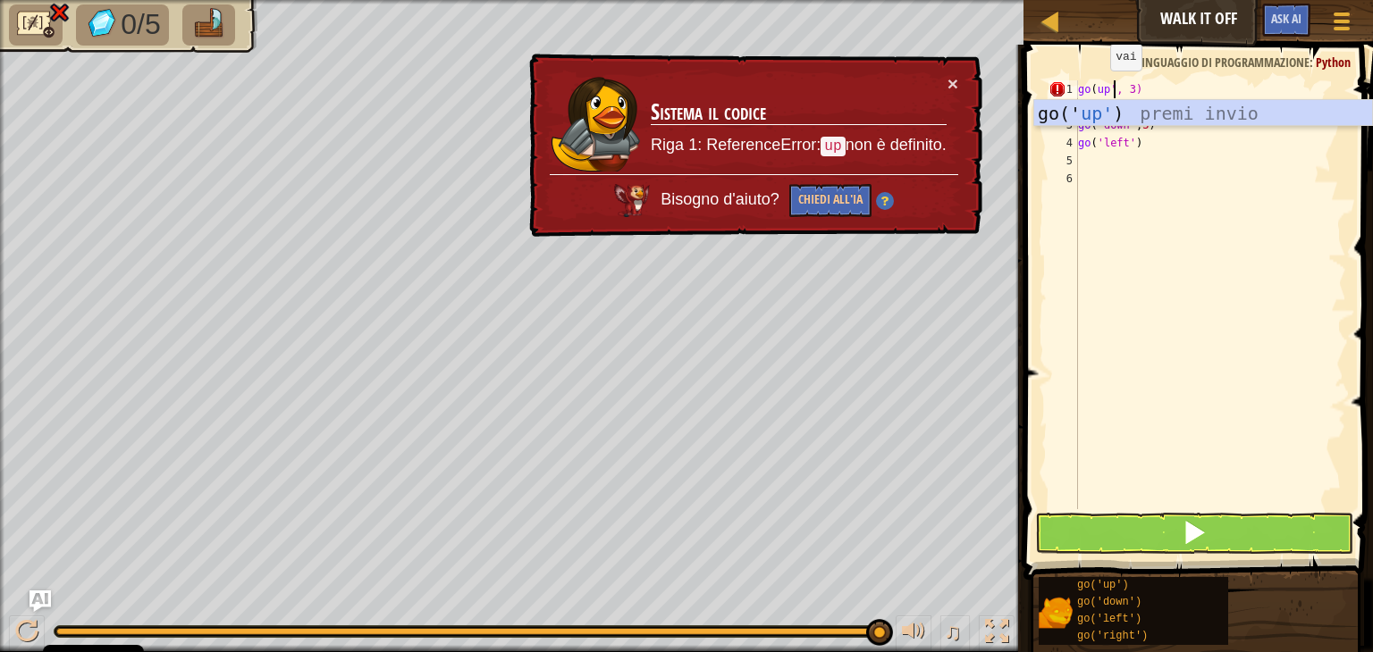
click at [1094, 88] on div "go ( up ', 3) go ( right , 4 ) go ( 'down' , 3 ) go ( 'left' )" at bounding box center [1210, 312] width 272 height 465
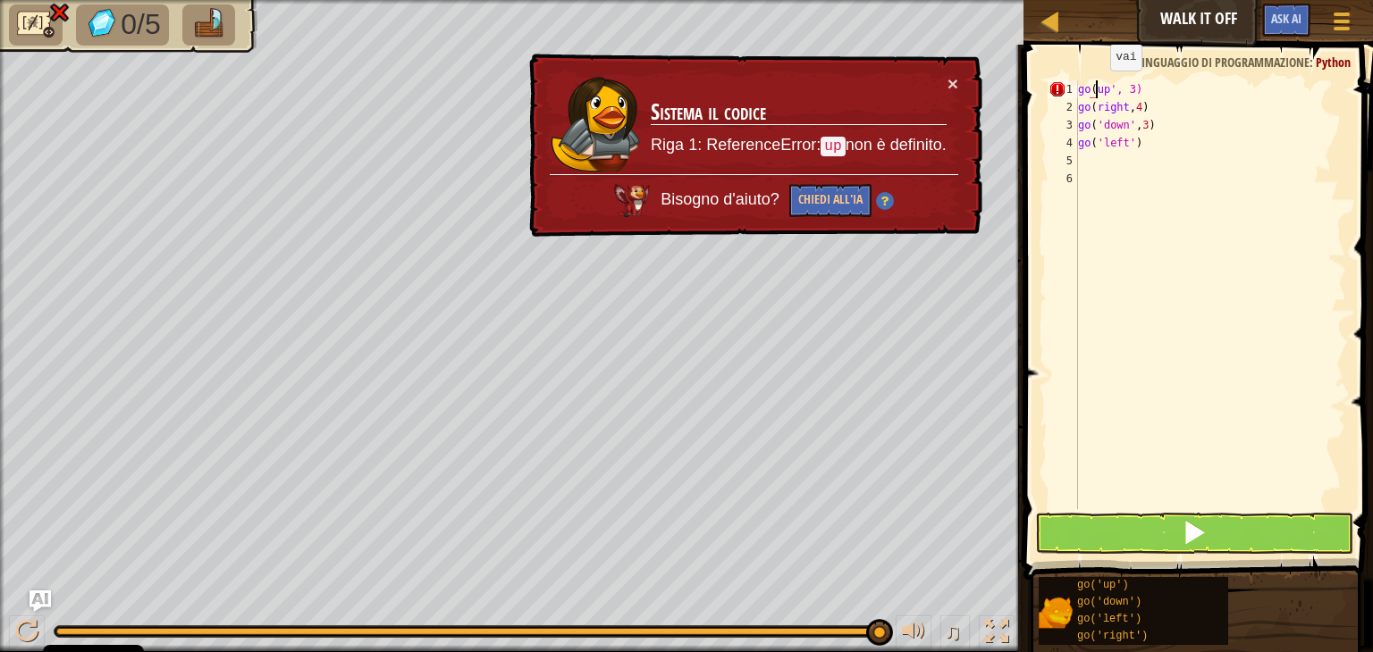
scroll to position [8, 2]
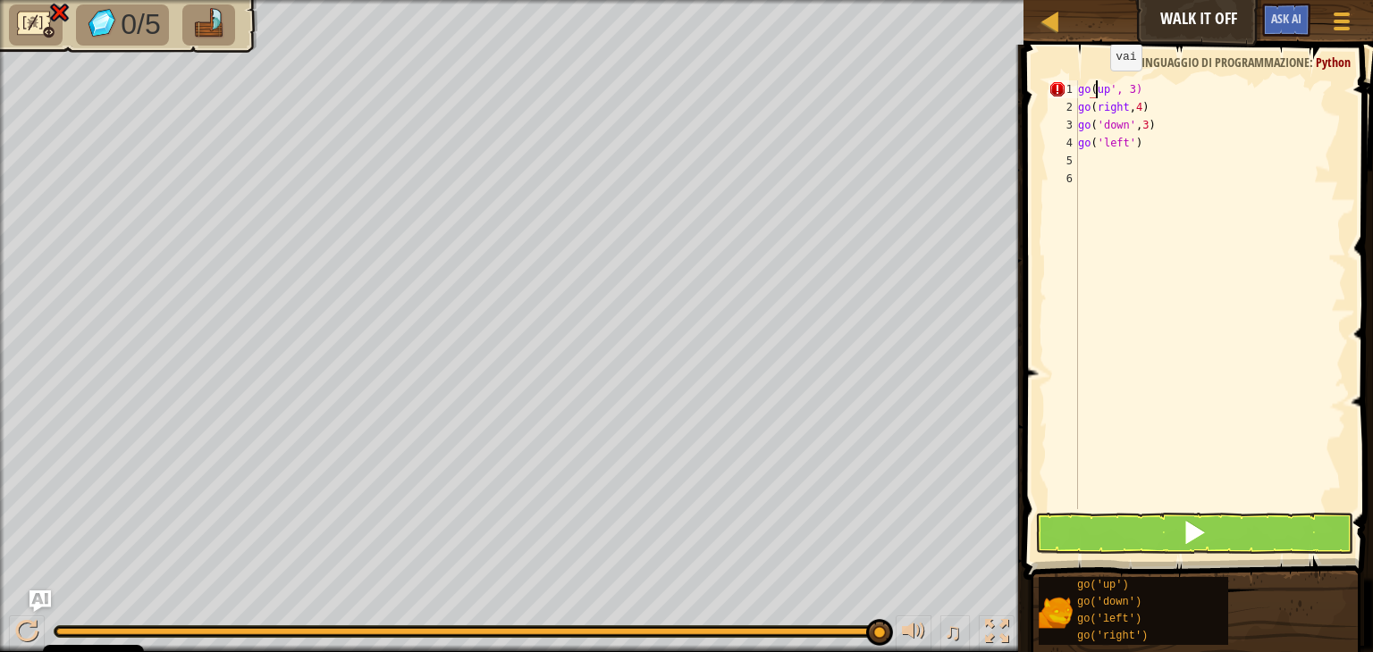
type textarea "go('up', 3)"
click at [1287, 284] on div "go ( 'up' , 3 ) go ( right , 4 ) go ( 'down' , 3 ) go ( 'left' )" at bounding box center [1210, 312] width 272 height 465
click at [1094, 108] on div "go ( 'up' , 3 ) go ( right , 4 ) go ( 'down' , 3 ) go ( 'left' )" at bounding box center [1210, 312] width 272 height 465
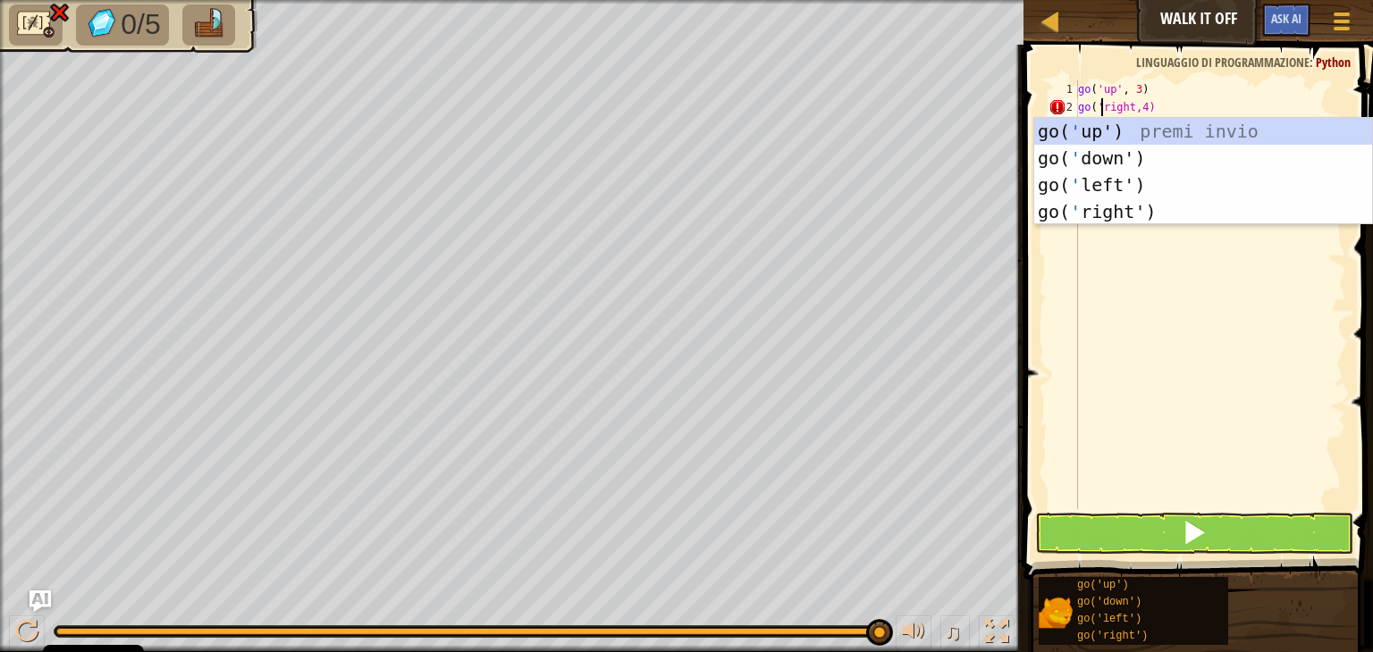
click at [1130, 105] on div "go ( 'up' , 3 ) go ( 'right,4) go ( 'down' , 3 ) go ( 'left' )" at bounding box center [1210, 312] width 272 height 465
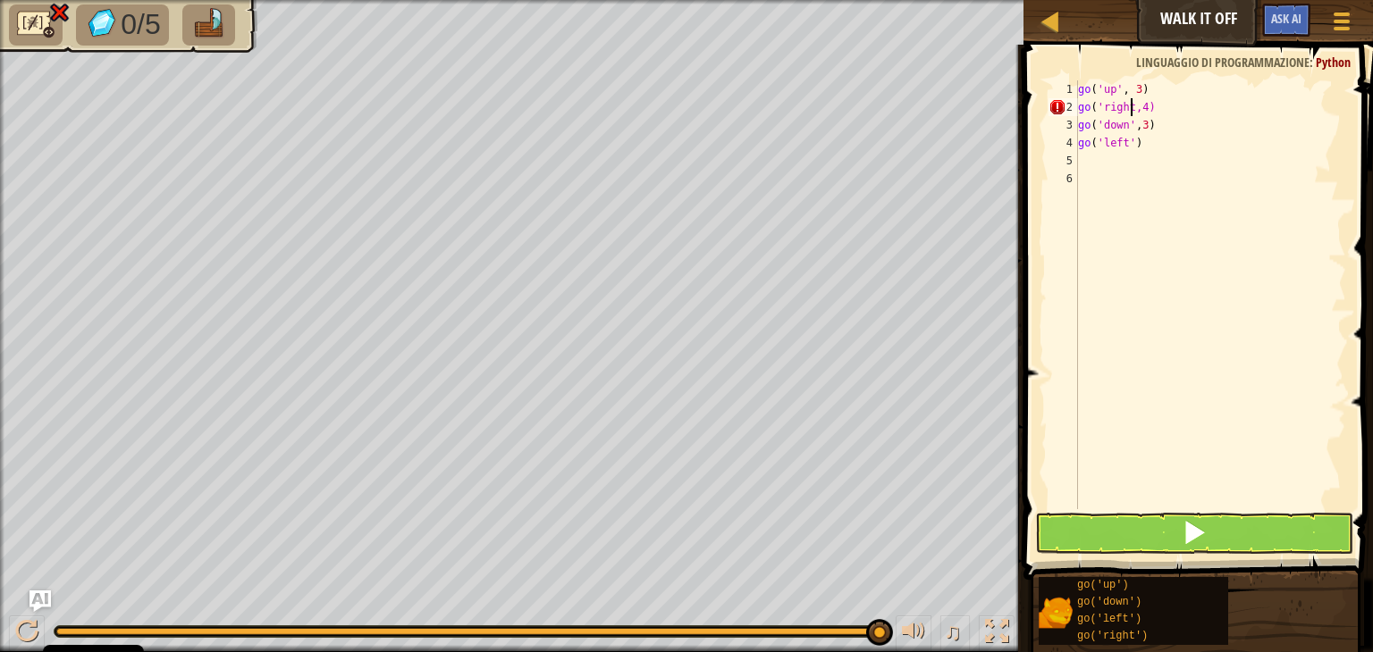
scroll to position [8, 4]
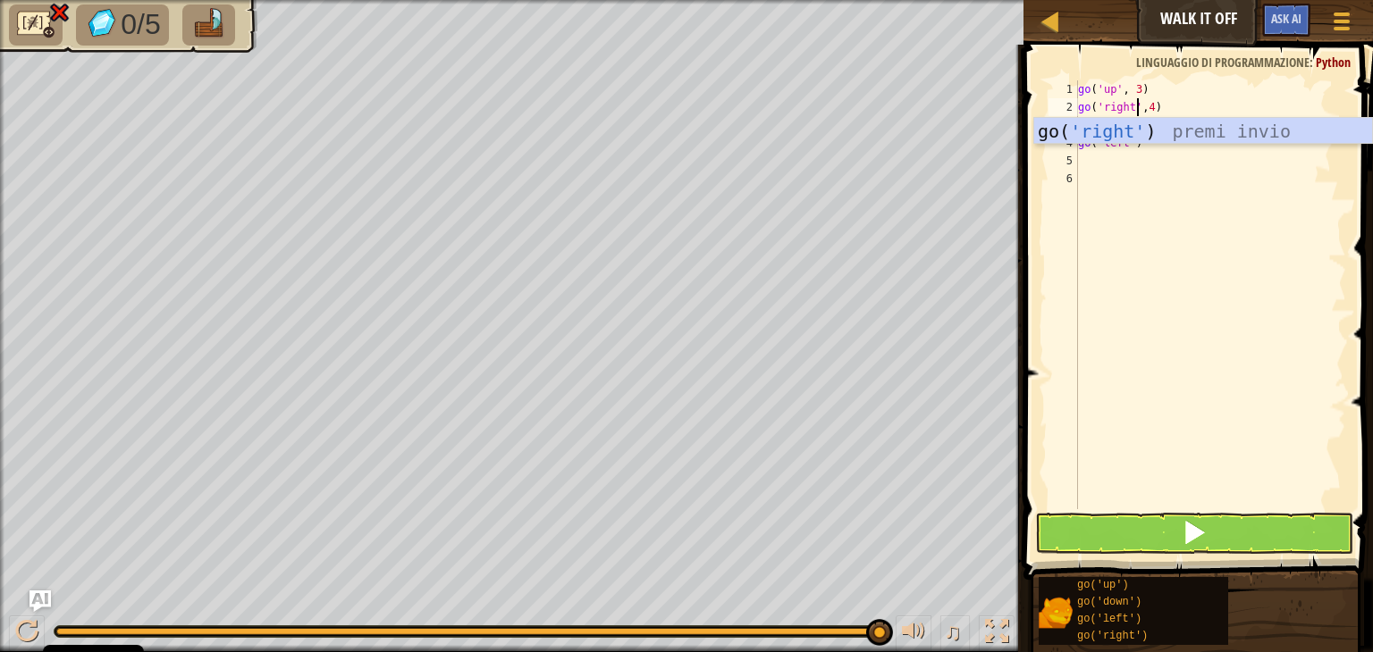
type textarea "go('right',4)"
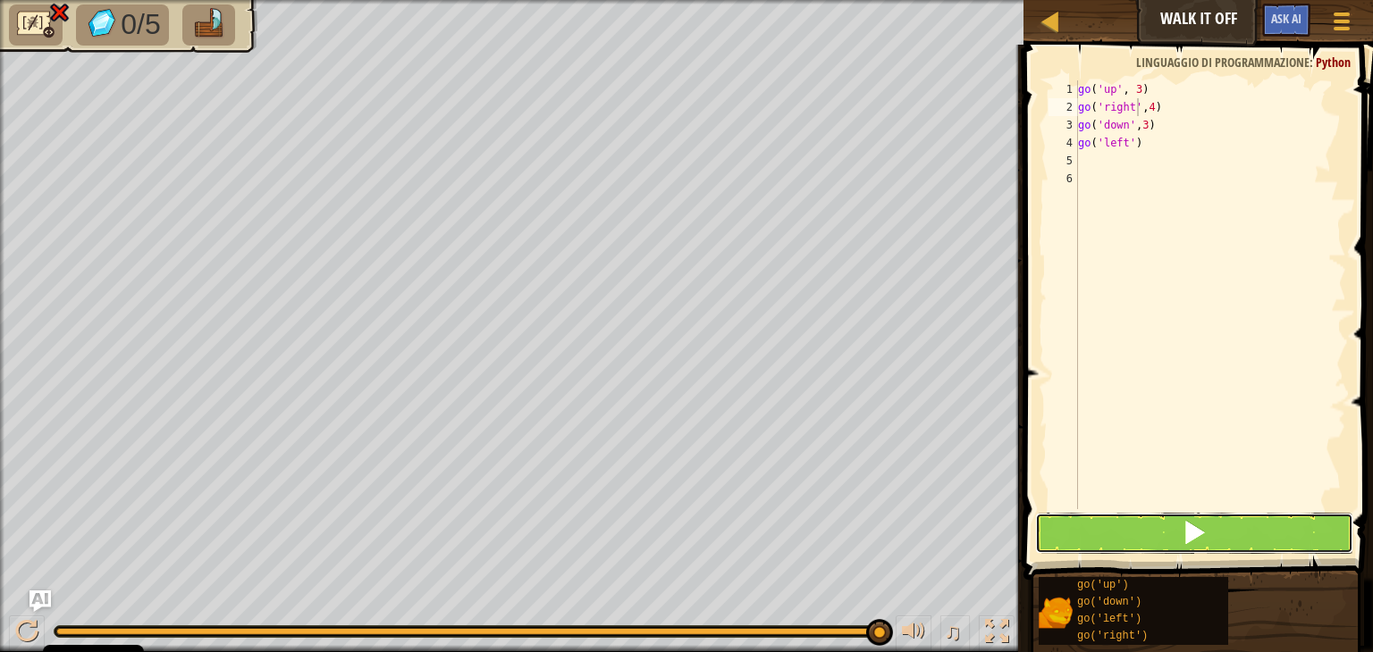
click at [1155, 534] on button at bounding box center [1194, 533] width 318 height 41
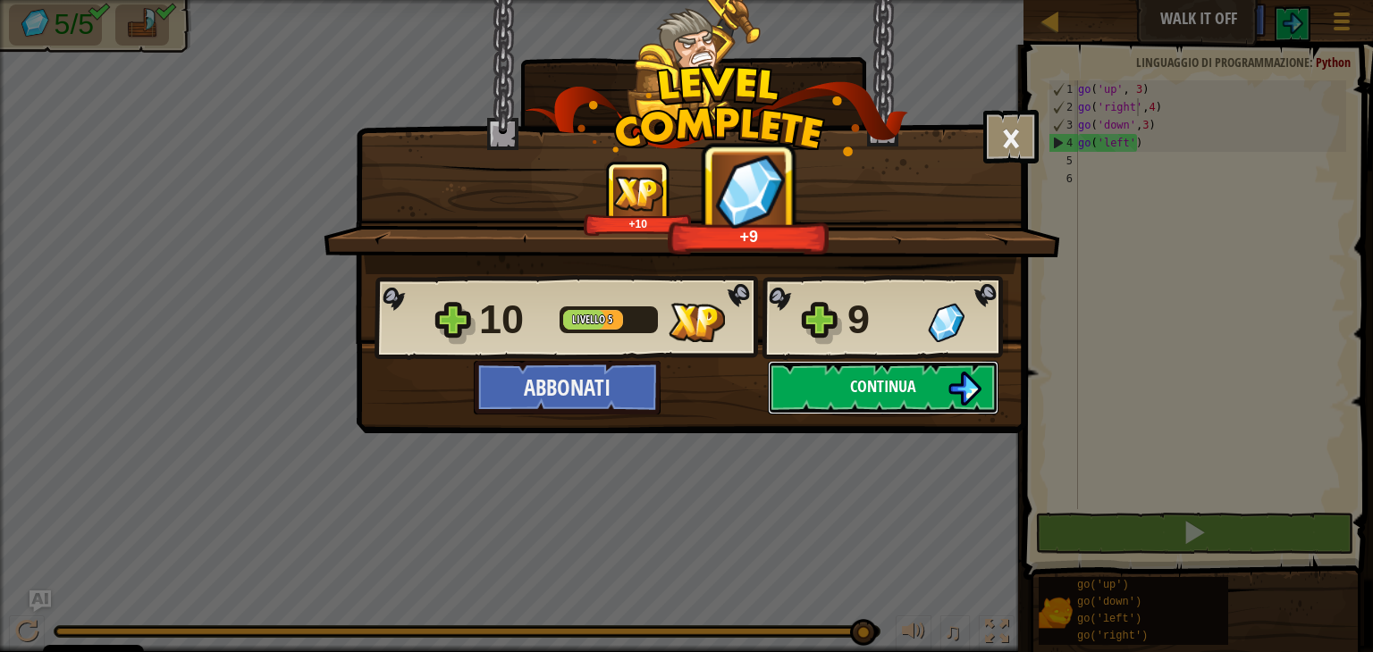
click at [825, 379] on button "Continua" at bounding box center [883, 388] width 231 height 54
select select "it"
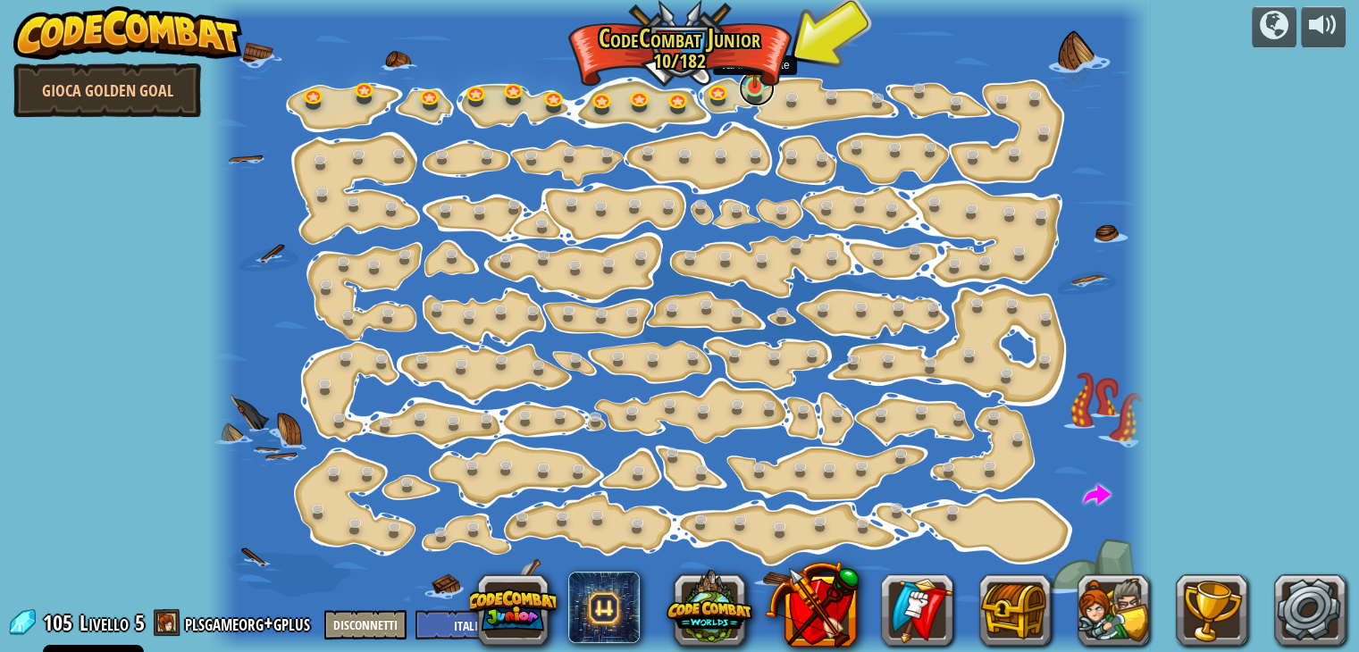
click at [759, 97] on link at bounding box center [757, 89] width 36 height 36
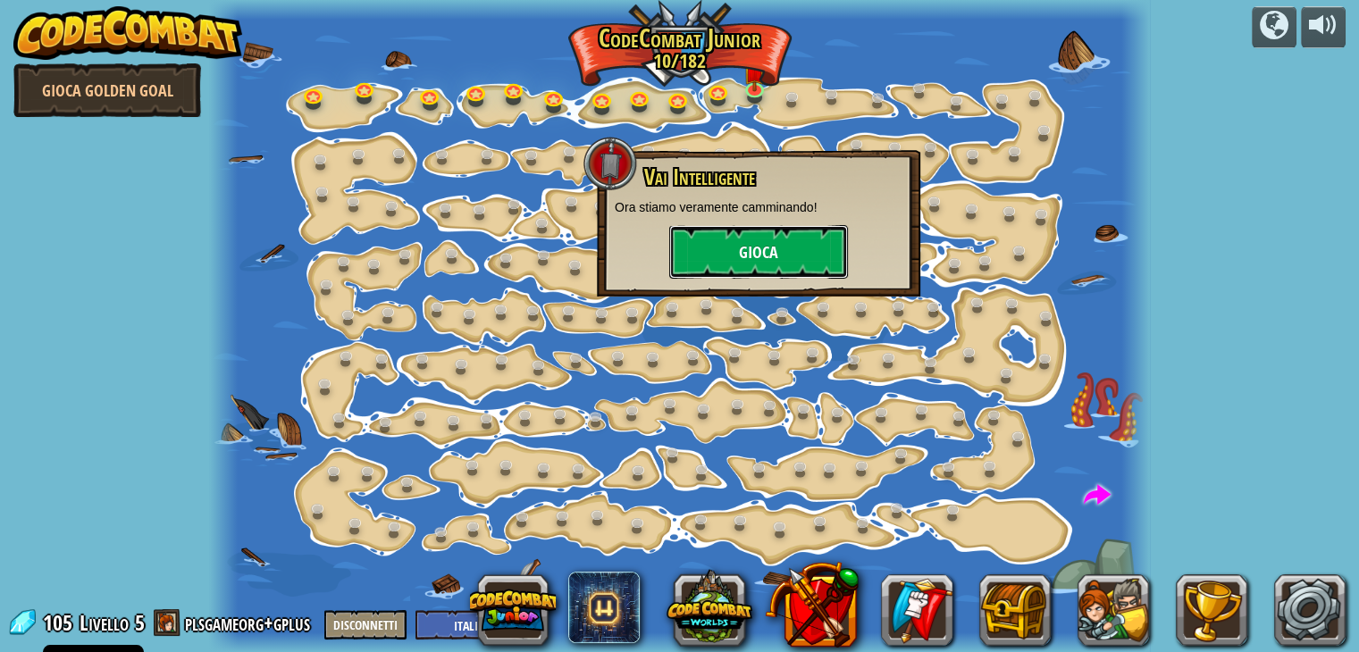
click at [772, 238] on button "Gioca" at bounding box center [758, 252] width 179 height 54
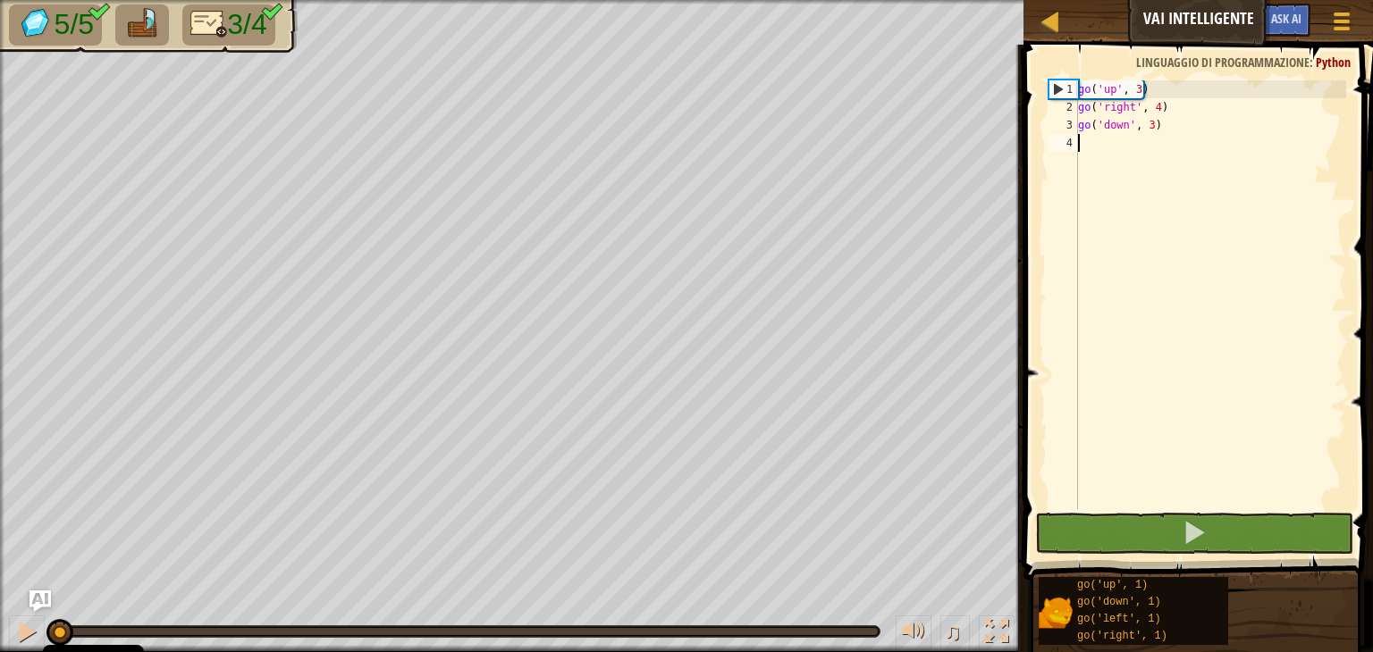
type textarea "l"
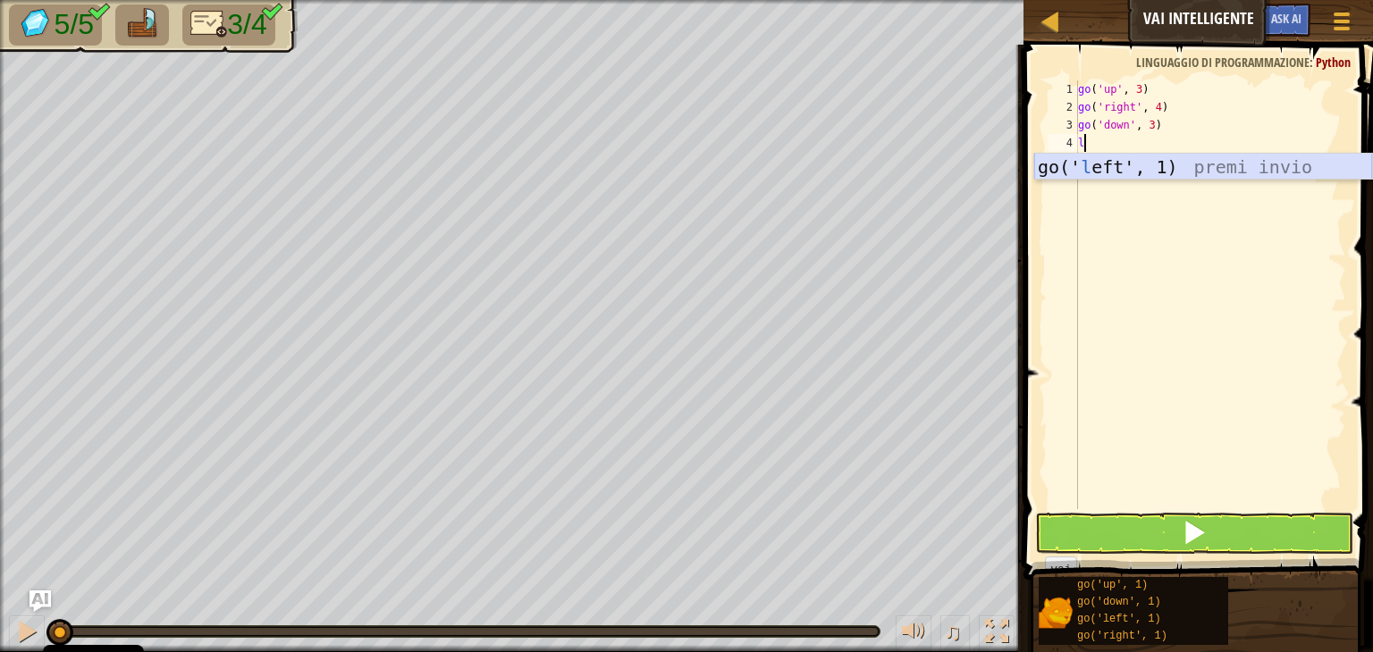
click at [1183, 165] on div "go(' l eft', 1) premi invio" at bounding box center [1203, 194] width 338 height 80
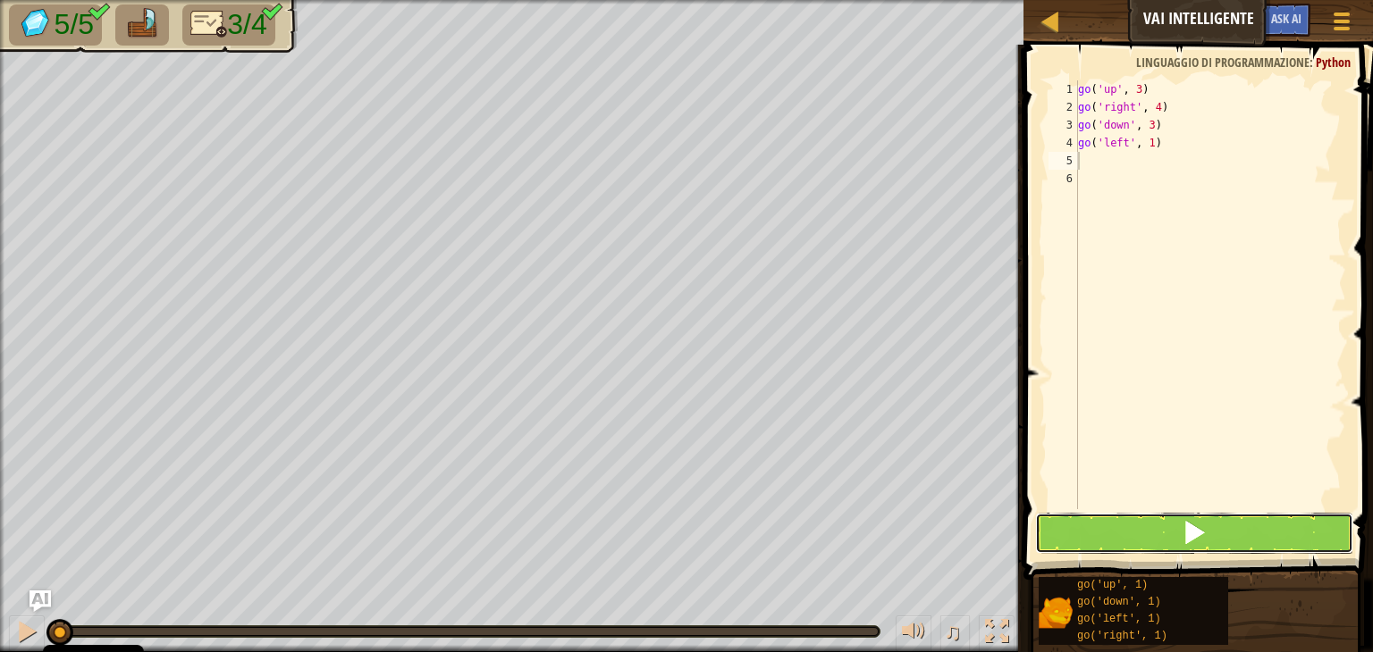
click at [1280, 530] on button at bounding box center [1194, 533] width 318 height 41
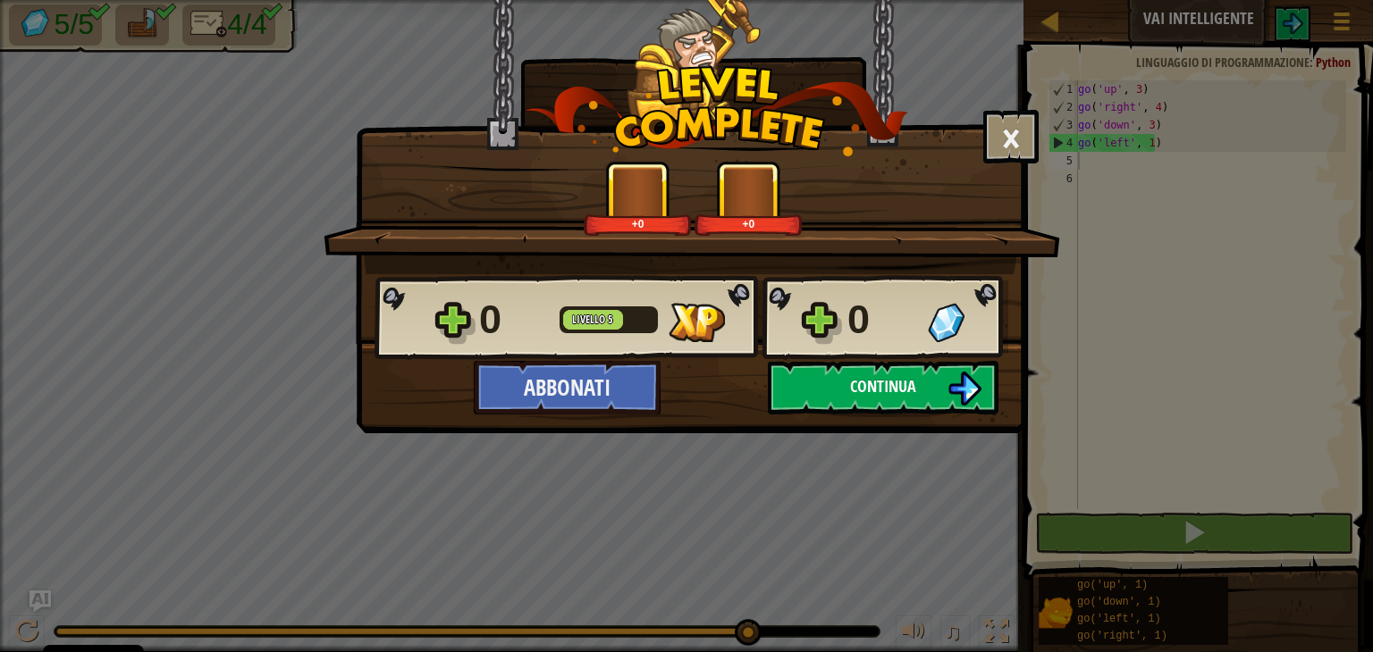
drag, startPoint x: 761, startPoint y: 391, endPoint x: 785, endPoint y: 390, distance: 23.3
click at [774, 388] on div "× Vota il livello: Dicci di più! +0 +0 Reticulating Splines... 0 Livello 5 0 Ab…" at bounding box center [691, 216] width 670 height 433
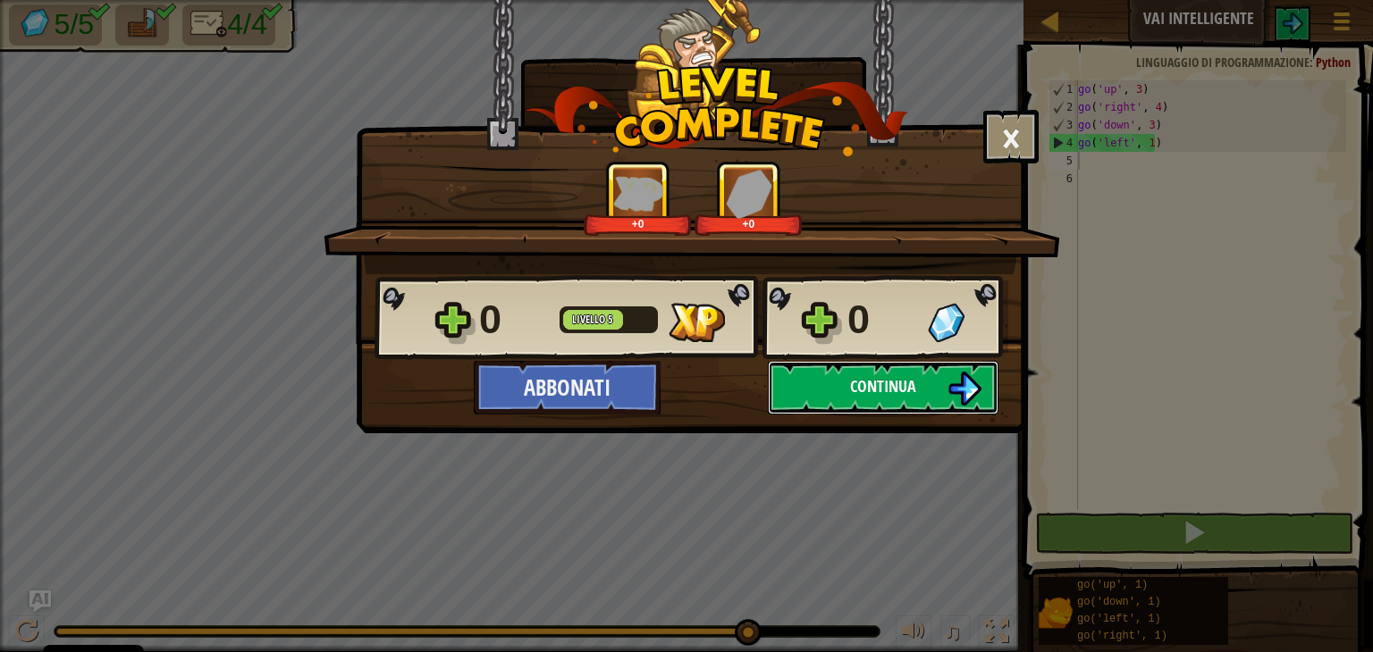
click at [785, 390] on button "Continua" at bounding box center [883, 388] width 231 height 54
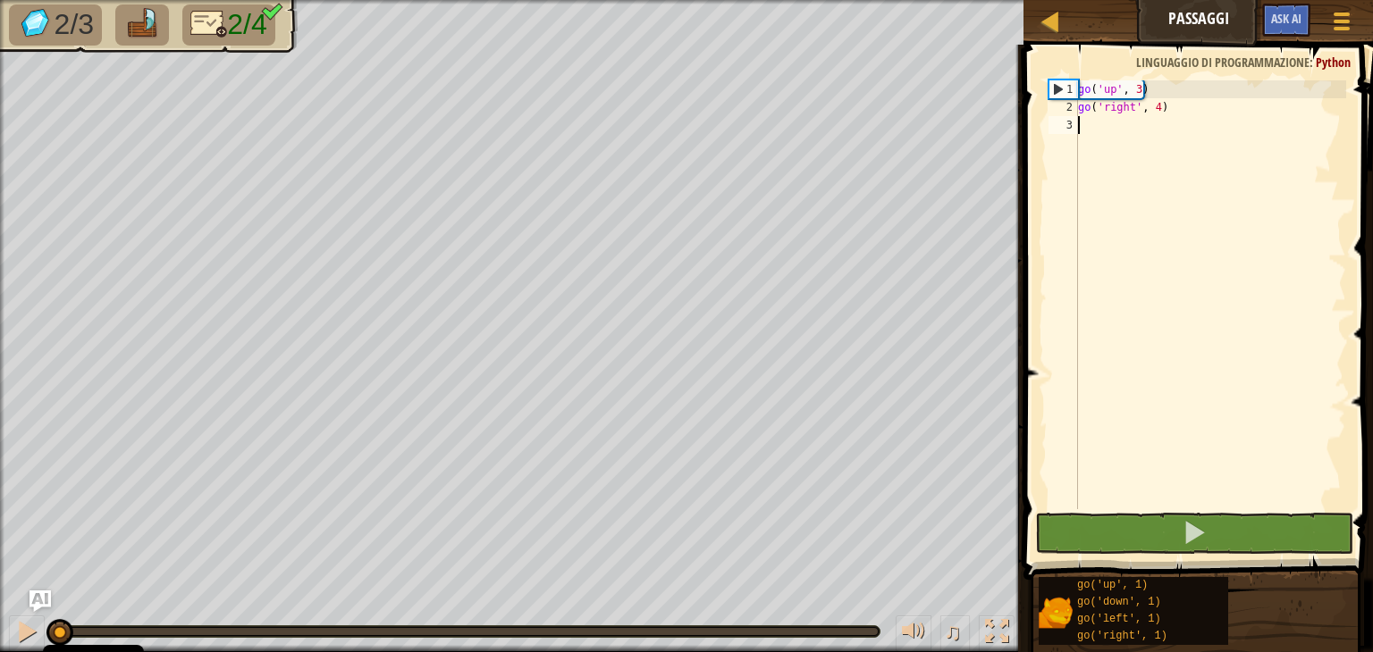
type textarea "g"
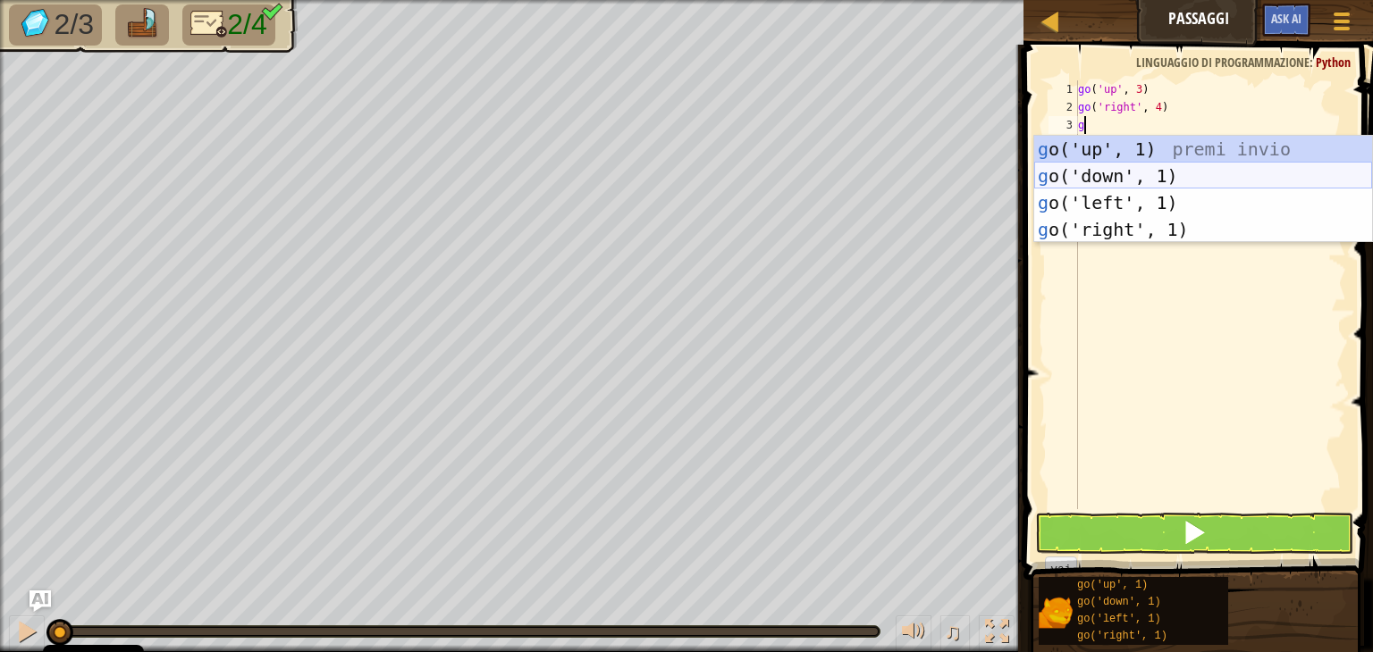
click at [1113, 175] on div "g o('up', 1) premi invio g o('down', 1) premi invio g o('left', 1) premi invio …" at bounding box center [1203, 216] width 338 height 161
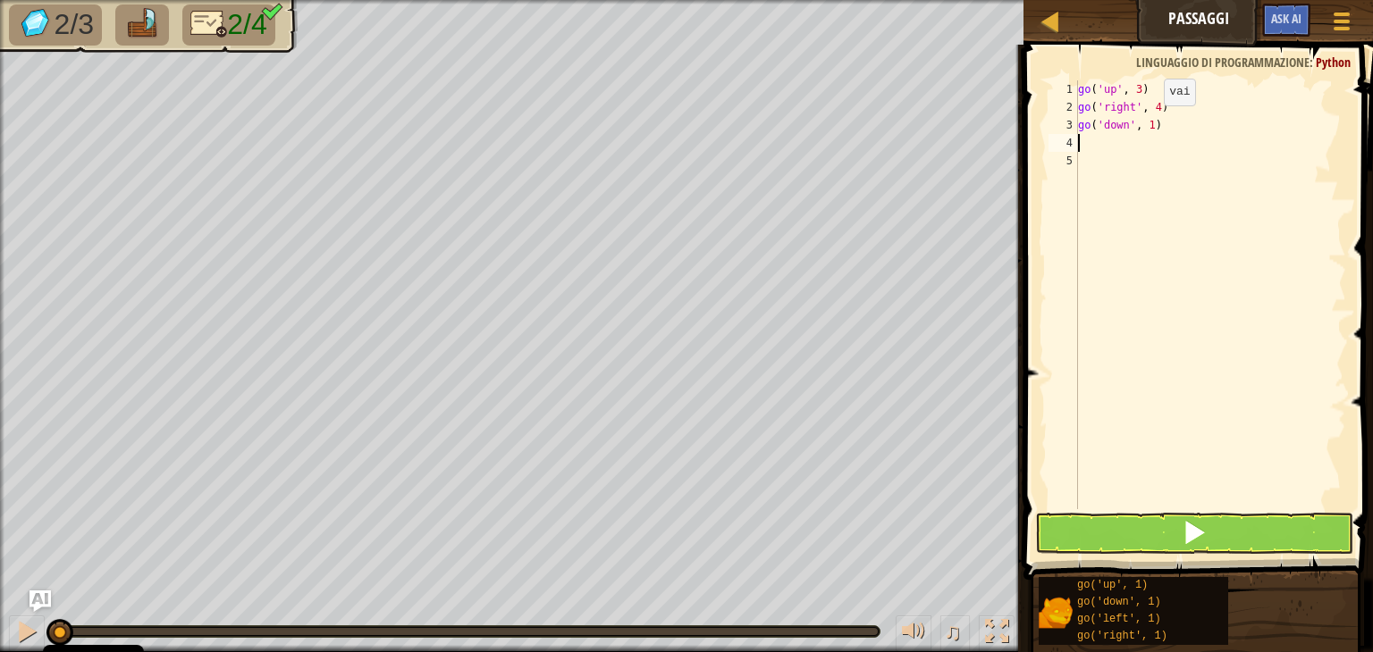
click at [1148, 122] on div "go ( 'up' , 3 ) go ( 'right' , 4 ) go ( 'down' , 1 )" at bounding box center [1210, 312] width 272 height 465
type textarea "go('down', 3)"
click at [1145, 143] on div "go ( 'up' , 3 ) go ( 'right' , 4 ) go ( 'down' , 3 )" at bounding box center [1210, 312] width 272 height 465
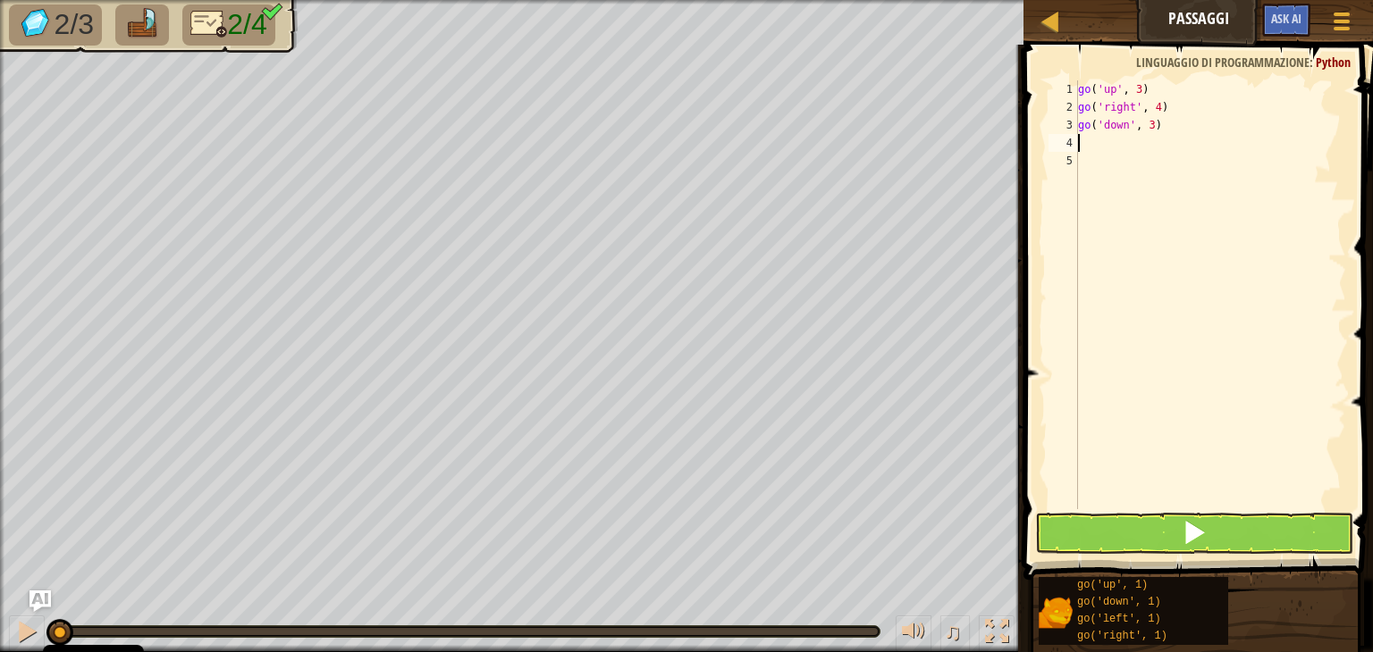
type textarea "l"
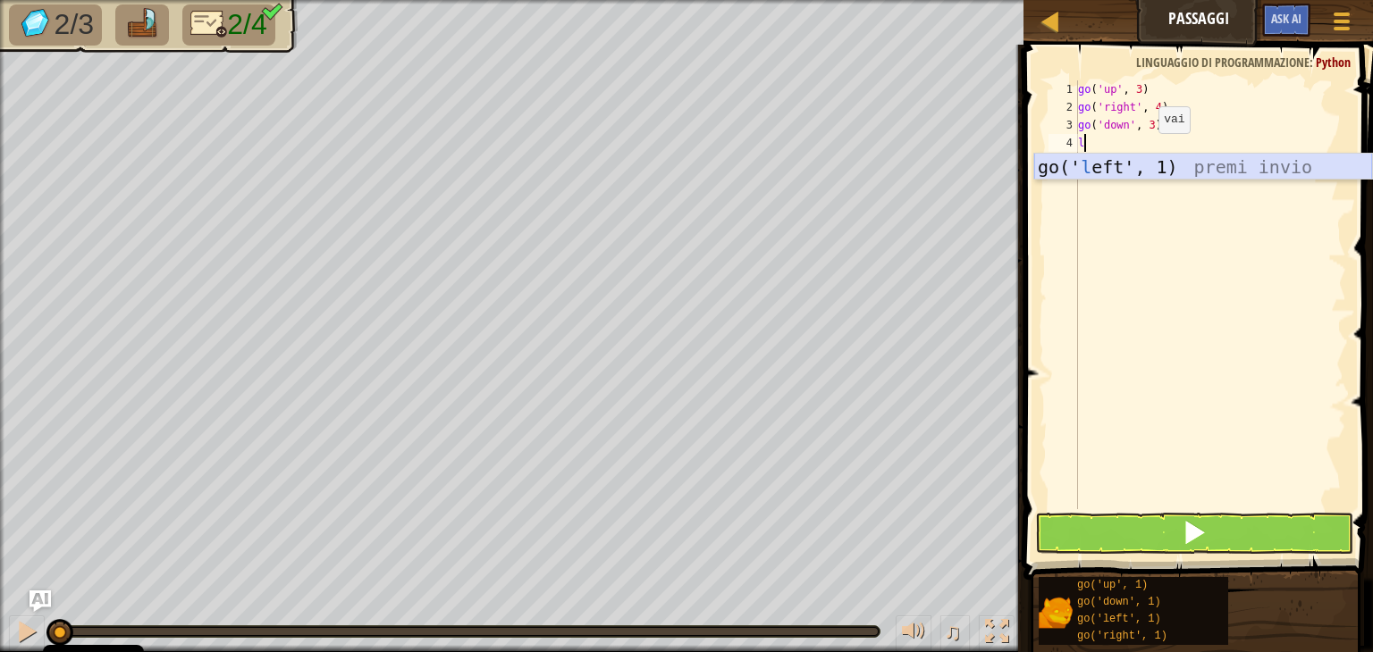
click at [1144, 165] on div "go(' l eft', 1) premi invio" at bounding box center [1203, 194] width 338 height 80
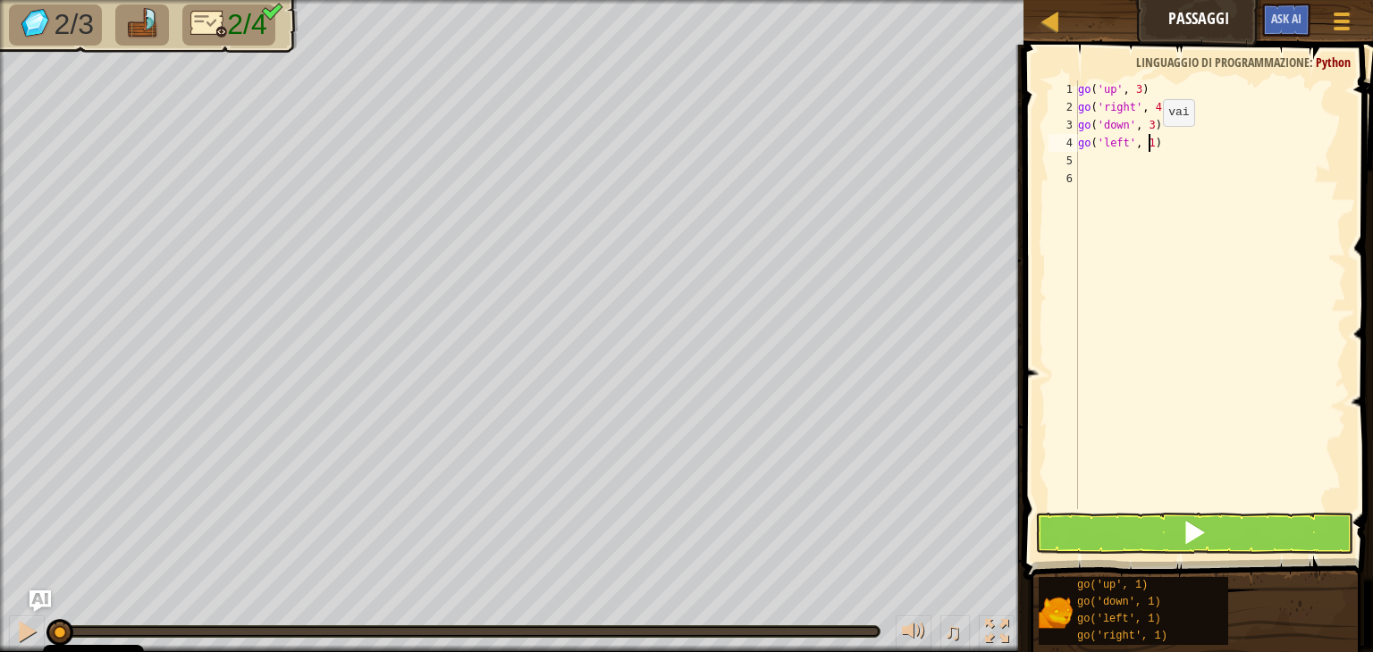
click at [1147, 144] on div "go ( 'up' , 3 ) go ( 'right' , 4 ) go ( 'down' , 3 ) go ( 'left' , 1 )" at bounding box center [1210, 312] width 272 height 465
type textarea "go('left', 2)"
click at [1164, 530] on button at bounding box center [1194, 533] width 318 height 41
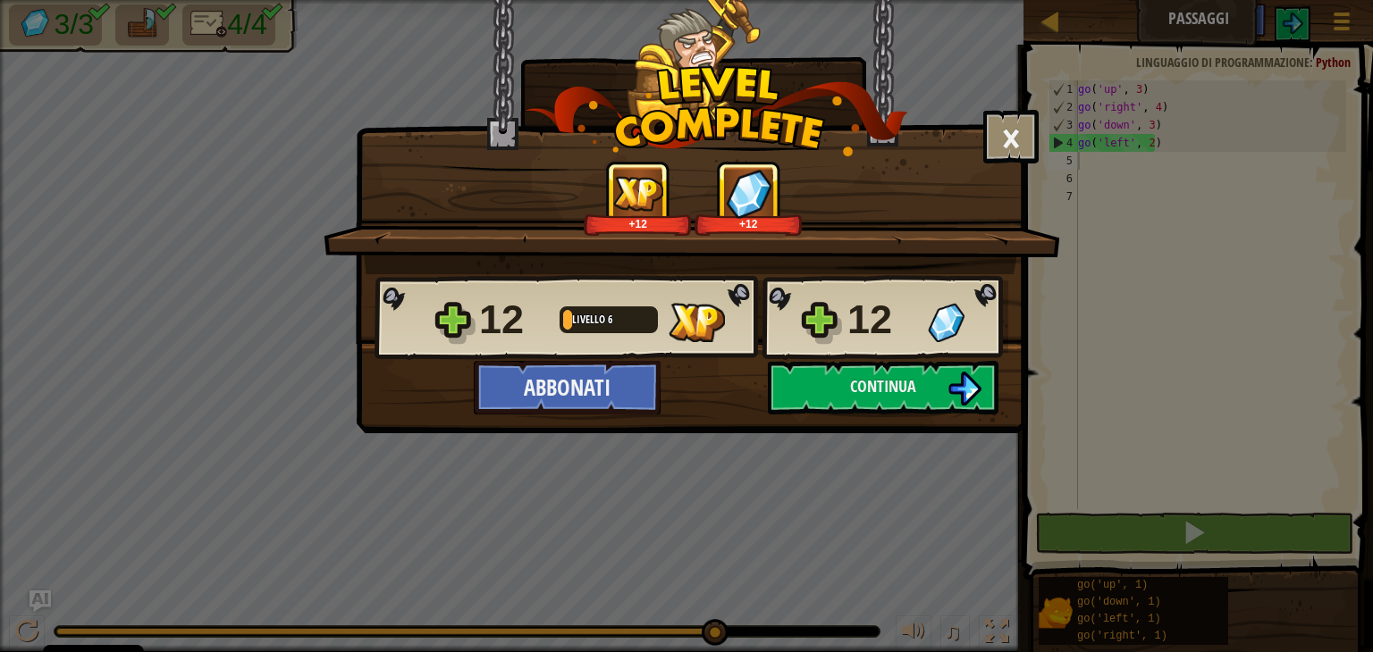
click at [1106, 263] on div "× Vota il livello: Dicci di più! +12 +12 Reticulating Splines... 12 Livello 6 1…" at bounding box center [686, 326] width 1373 height 652
click at [921, 388] on button "Continua" at bounding box center [883, 388] width 231 height 54
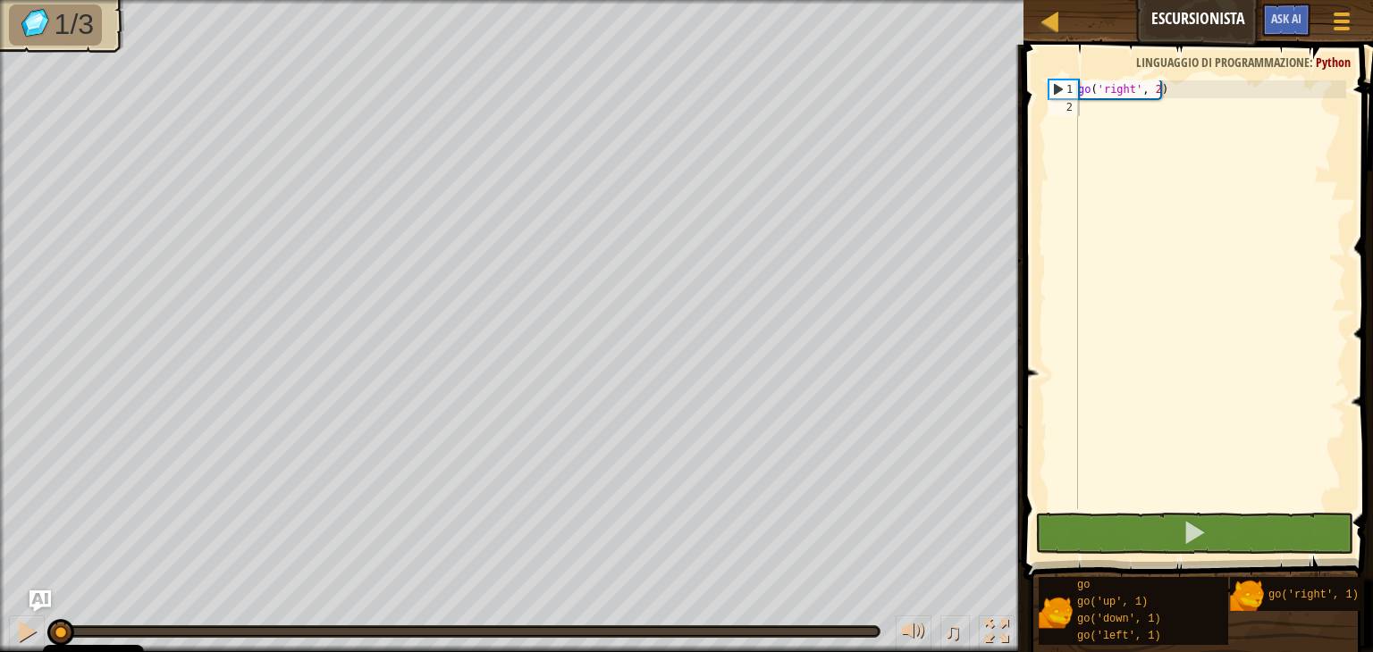
click at [1335, 448] on div "go ( 'right' , 2 )" at bounding box center [1210, 312] width 272 height 465
click at [1104, 115] on div "go ( 'right' , 2 )" at bounding box center [1210, 312] width 272 height 465
